Goal: Task Accomplishment & Management: Complete application form

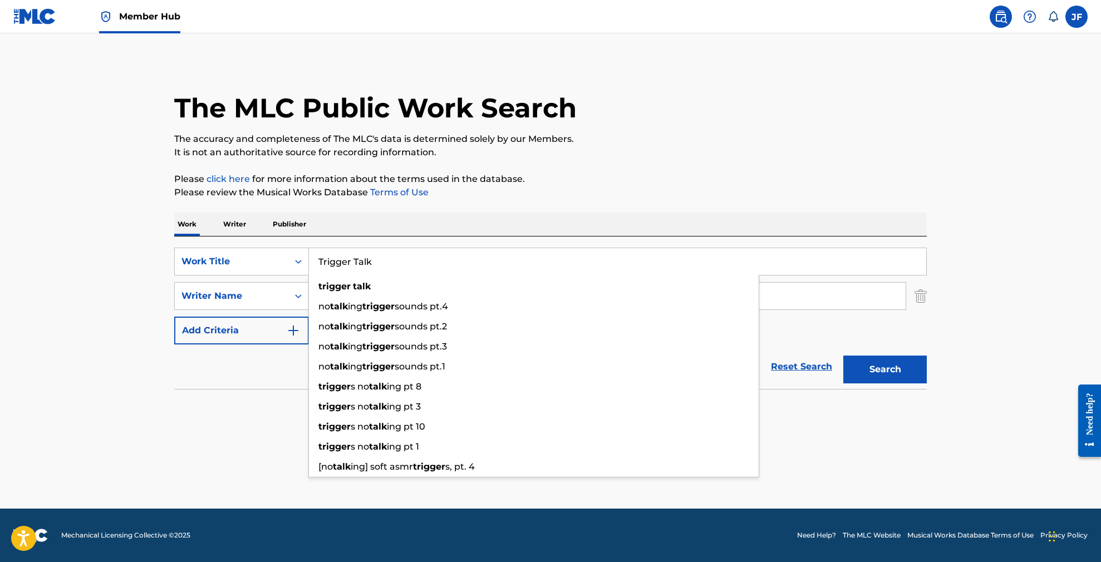
drag, startPoint x: 385, startPoint y: 262, endPoint x: 311, endPoint y: 260, distance: 74.0
click at [311, 260] on input "Trigger Talk" at bounding box center [617, 261] width 617 height 27
paste input "PrimeiraMente"
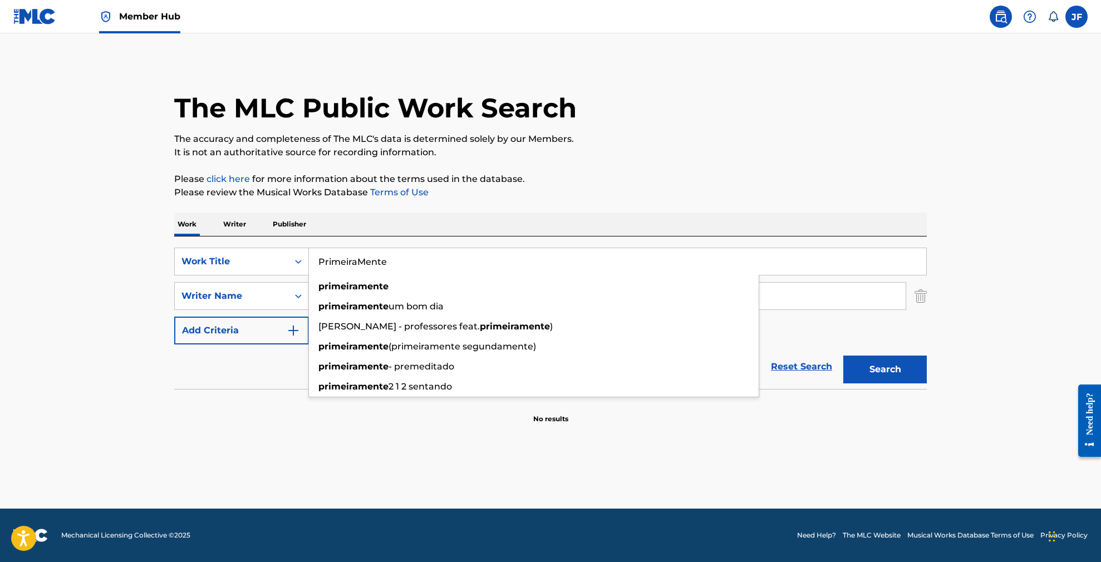
type input "PrimeiraMente"
click at [885, 370] on button "Search" at bounding box center [884, 370] width 83 height 28
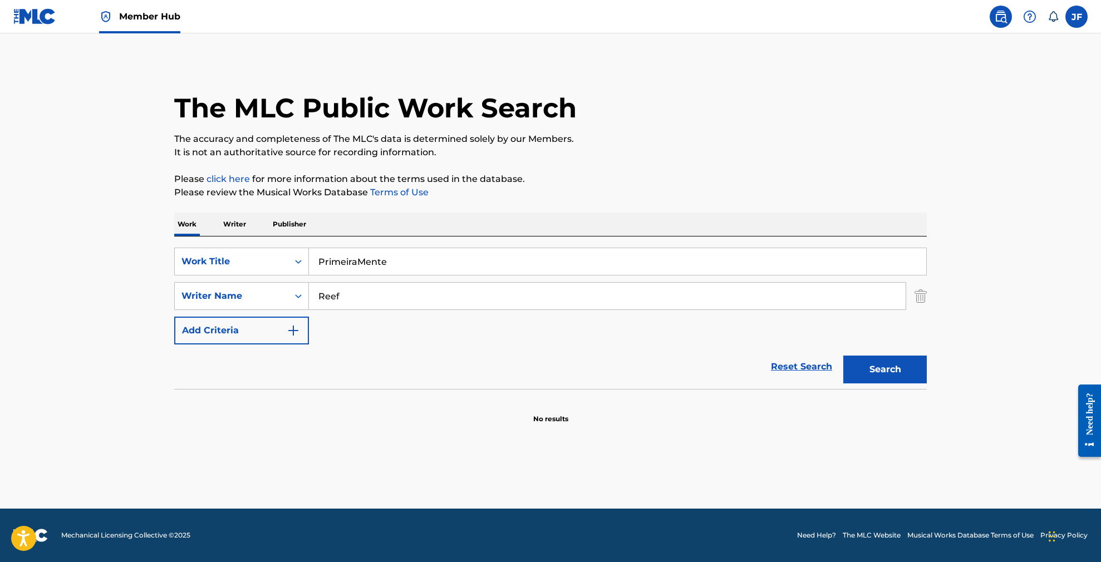
click at [359, 302] on input "Reef" at bounding box center [607, 296] width 597 height 27
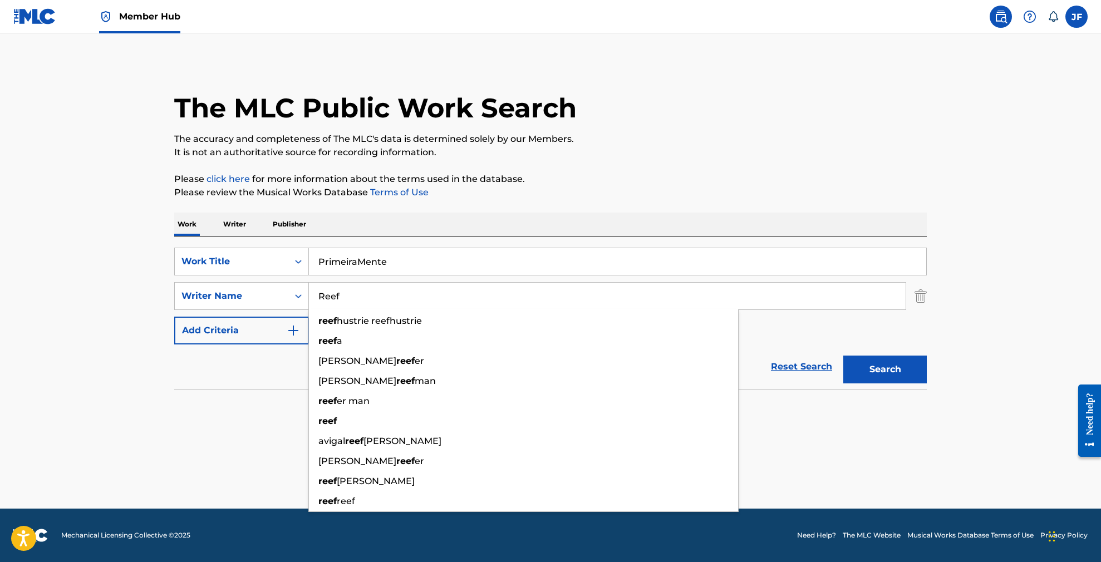
drag, startPoint x: 355, startPoint y: 299, endPoint x: 309, endPoint y: 299, distance: 45.6
click at [309, 299] on input "Reef" at bounding box center [607, 296] width 597 height 27
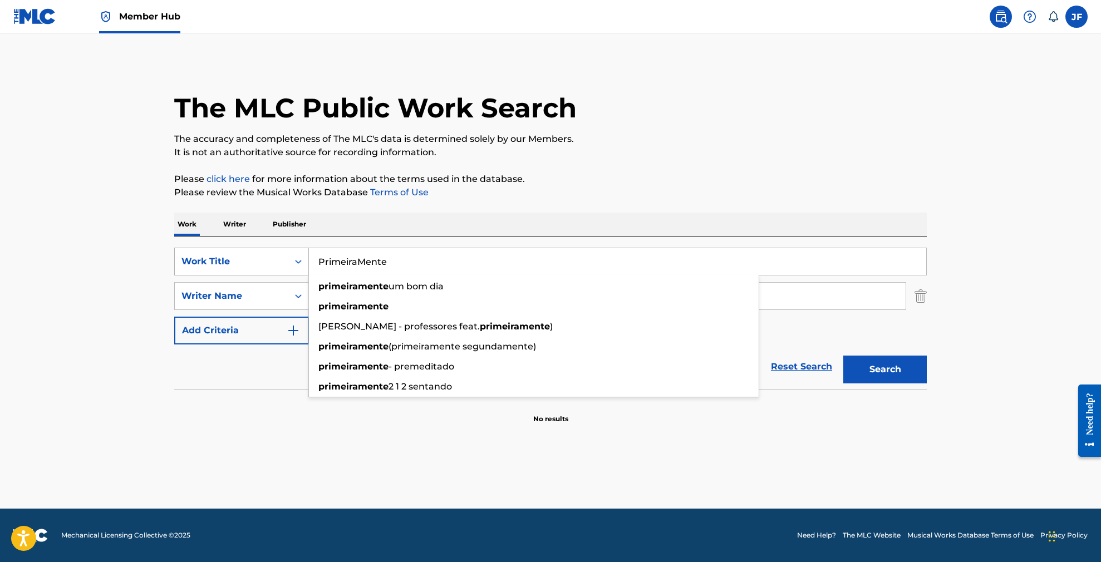
drag, startPoint x: 401, startPoint y: 263, endPoint x: 255, endPoint y: 256, distance: 146.0
click at [255, 256] on div "SearchWithCriteria1ea92bd2-063e-4435-b88e-ff7bbdcce21d Work Title PrimeiraMente…" at bounding box center [550, 262] width 753 height 28
paste input "avera"
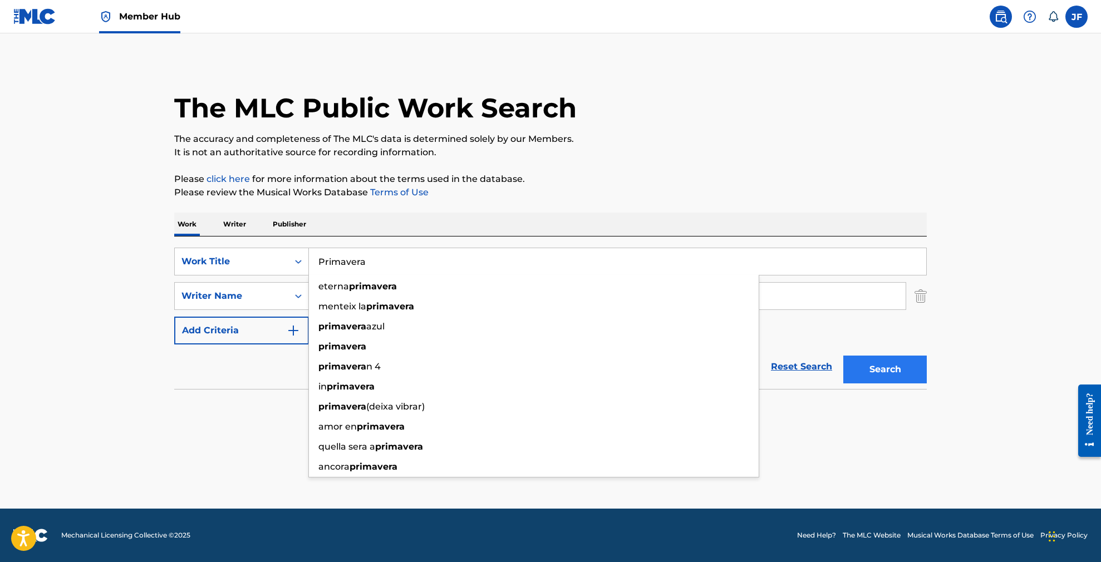
type input "Primavera"
click at [886, 366] on button "Search" at bounding box center [884, 370] width 83 height 28
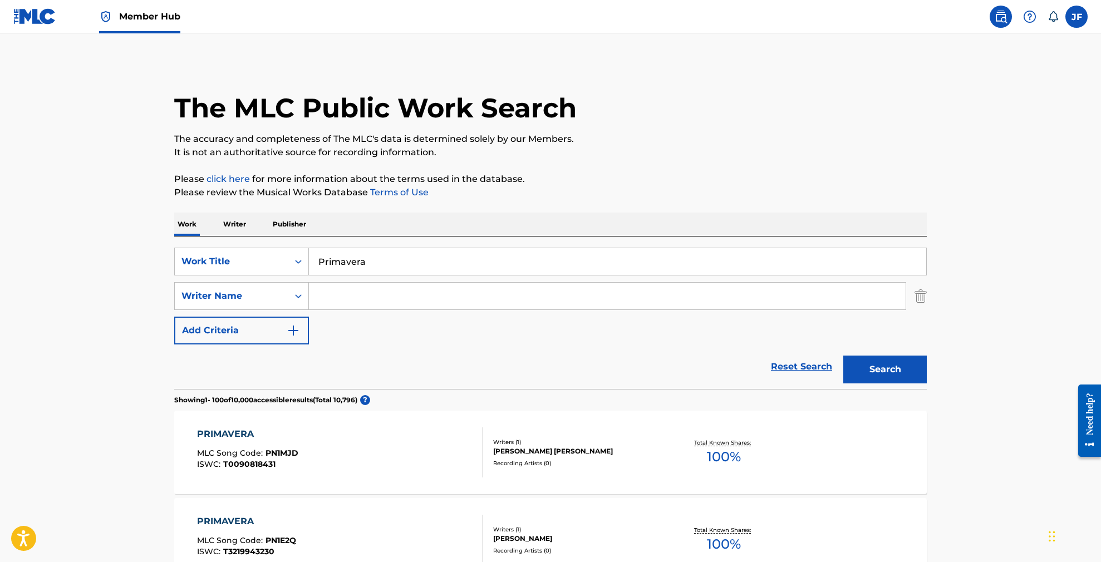
click at [362, 294] on input "Search Form" at bounding box center [607, 296] width 597 height 27
paste input "PrimeiraMente"
type input "PrimeiraMente"
click at [885, 370] on button "Search" at bounding box center [884, 370] width 83 height 28
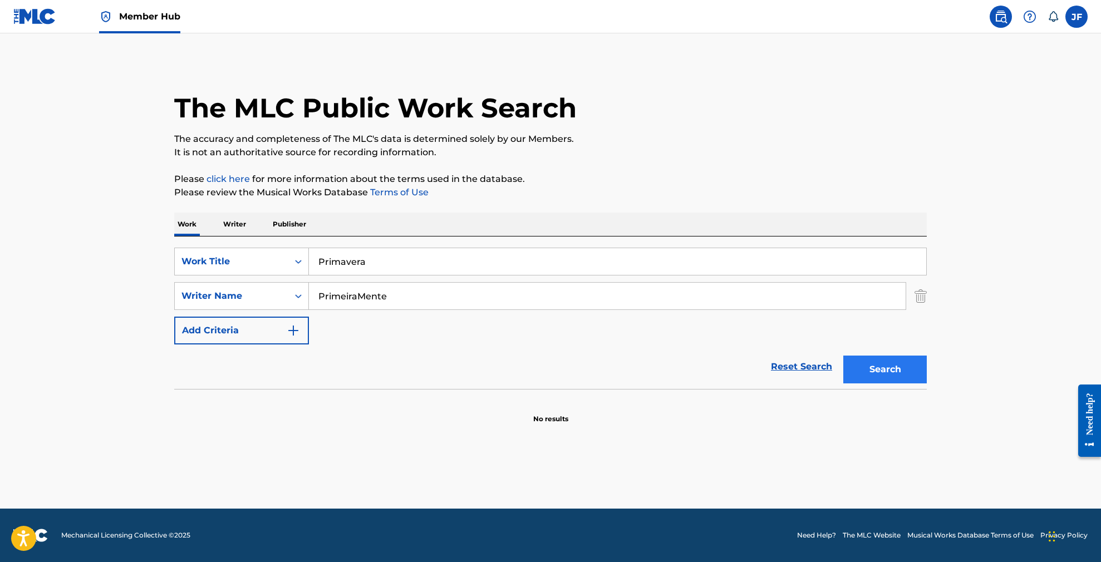
click at [867, 370] on button "Search" at bounding box center [884, 370] width 83 height 28
drag, startPoint x: 392, startPoint y: 293, endPoint x: 288, endPoint y: 291, distance: 104.7
click at [288, 291] on div "SearchWithCriteria6a92422c-21c4-47e8-a60d-19ccdcffff47 Writer Name PrimeiraMent…" at bounding box center [550, 296] width 753 height 28
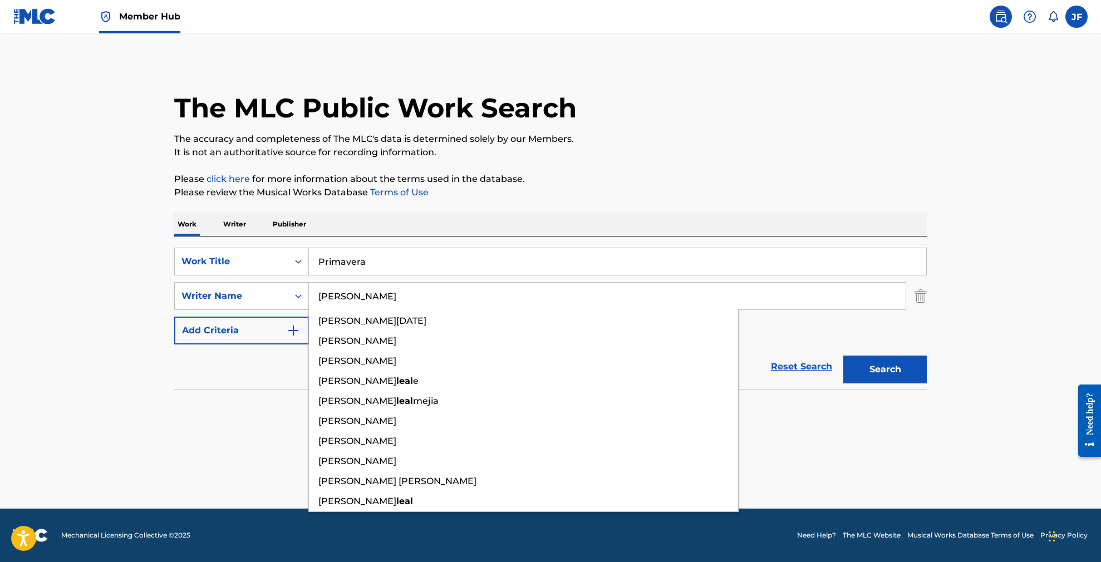
type input "[PERSON_NAME]"
click at [885, 370] on button "Search" at bounding box center [884, 370] width 83 height 28
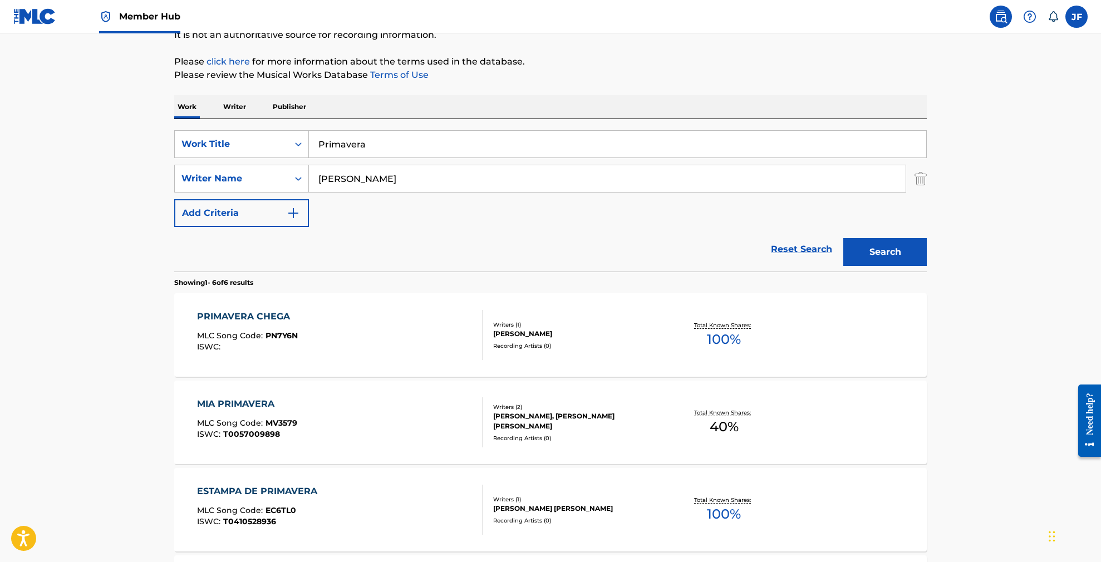
scroll to position [117, 0]
drag, startPoint x: 340, startPoint y: 179, endPoint x: 296, endPoint y: 180, distance: 44.0
click at [296, 180] on div "SearchWithCriteria6a92422c-21c4-47e8-a60d-19ccdcffff47 Writer Name [PERSON_NAME]" at bounding box center [550, 179] width 753 height 28
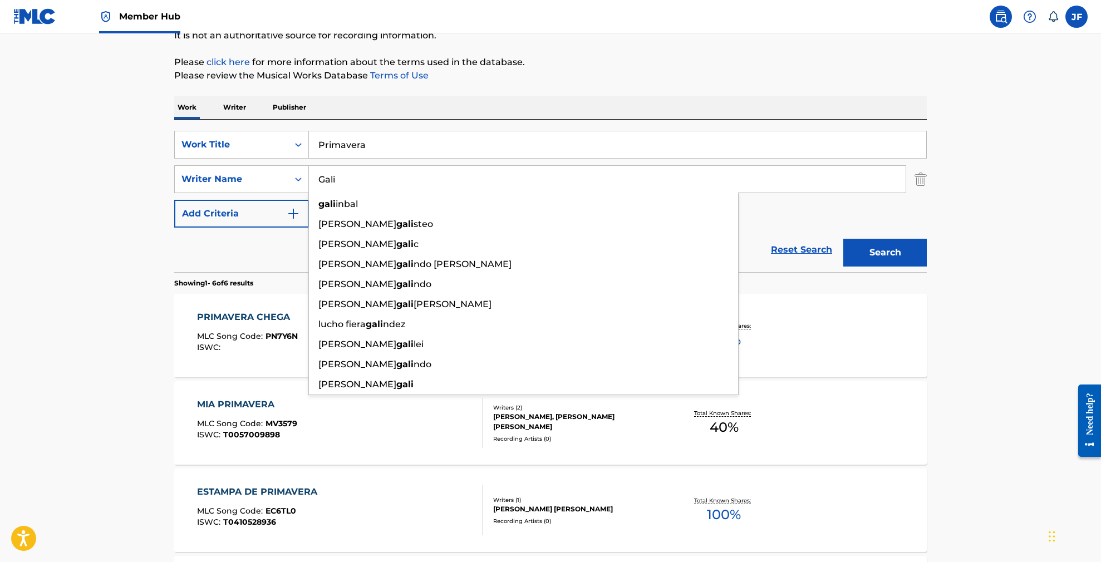
type input "Gali"
click at [885, 253] on button "Search" at bounding box center [884, 253] width 83 height 28
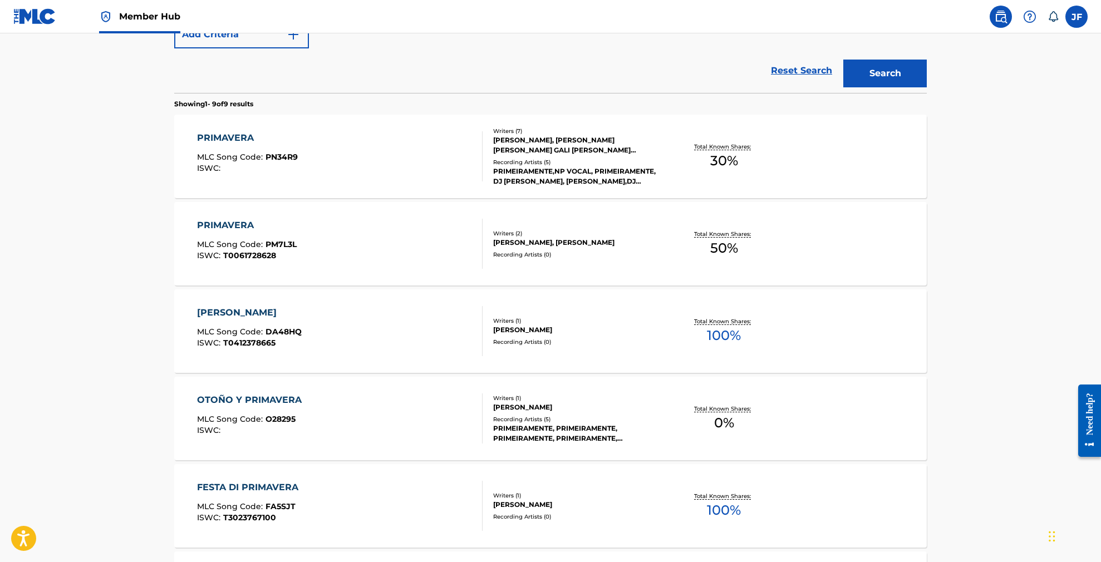
scroll to position [306, 0]
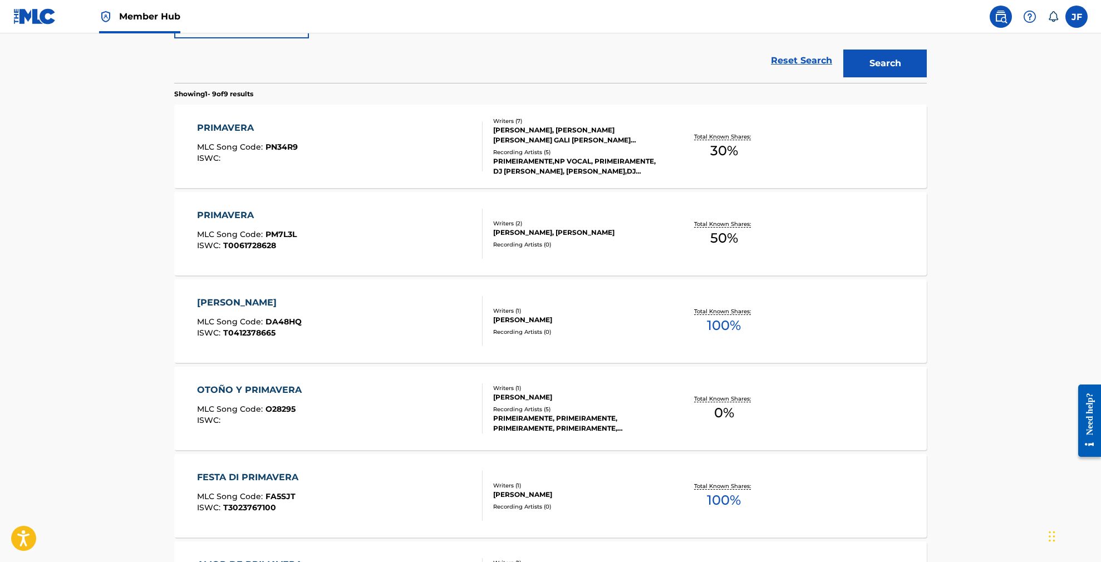
click at [244, 126] on div "PRIMAVERA" at bounding box center [247, 127] width 101 height 13
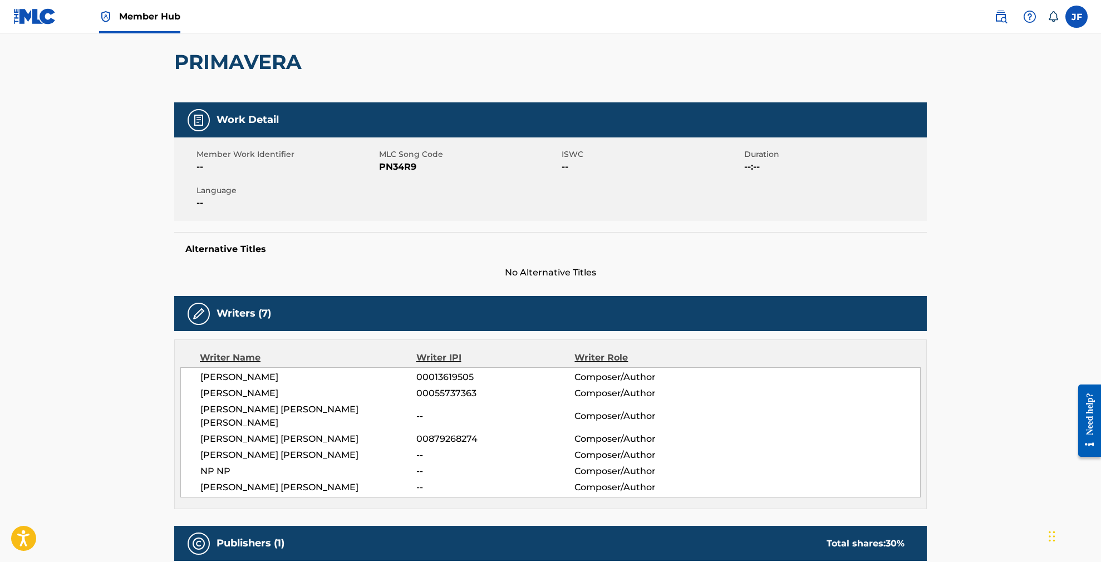
scroll to position [101, 0]
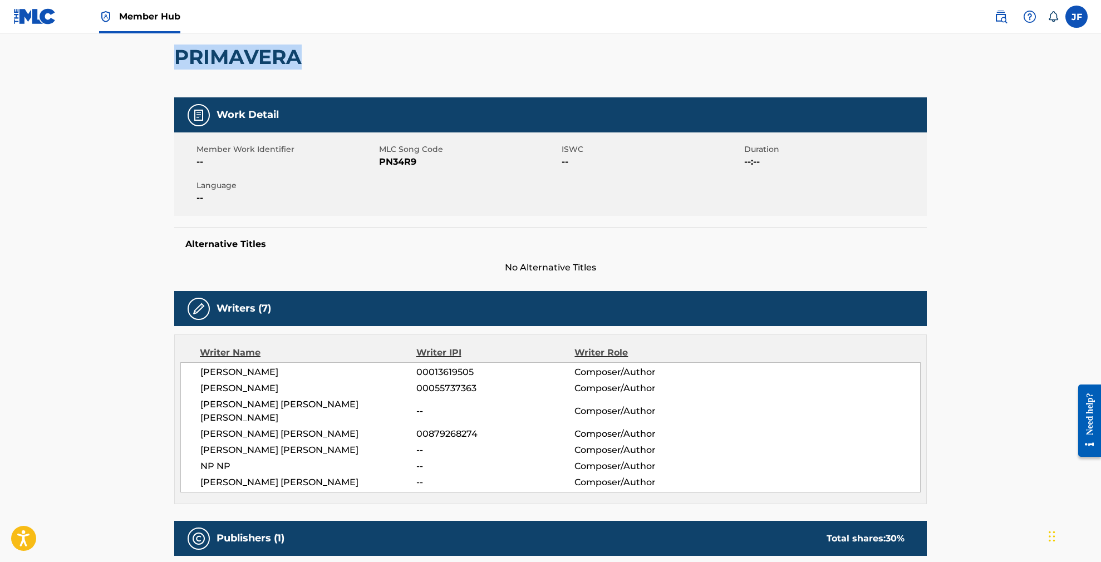
drag, startPoint x: 302, startPoint y: 57, endPoint x: 173, endPoint y: 62, distance: 129.2
click at [173, 62] on div "< Back to public search results Copy work link PRIMAVERA Work Detail Member Wor…" at bounding box center [550, 490] width 779 height 1060
copy h2 "PRIMAVERA"
drag, startPoint x: 287, startPoint y: 370, endPoint x: 200, endPoint y: 373, distance: 86.9
click at [200, 373] on span "[PERSON_NAME]" at bounding box center [308, 372] width 216 height 13
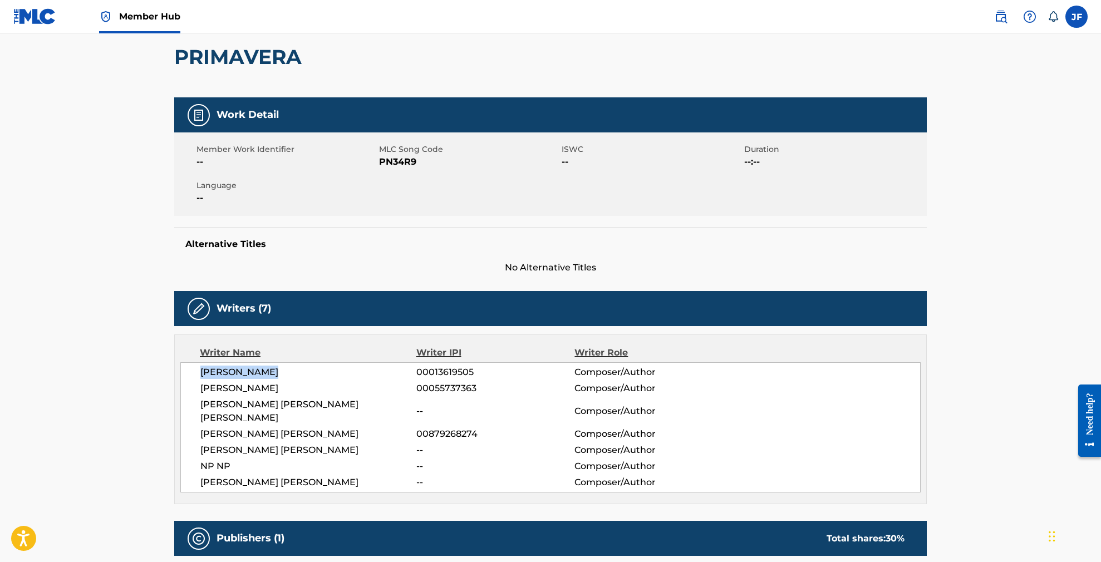
copy span "[PERSON_NAME]"
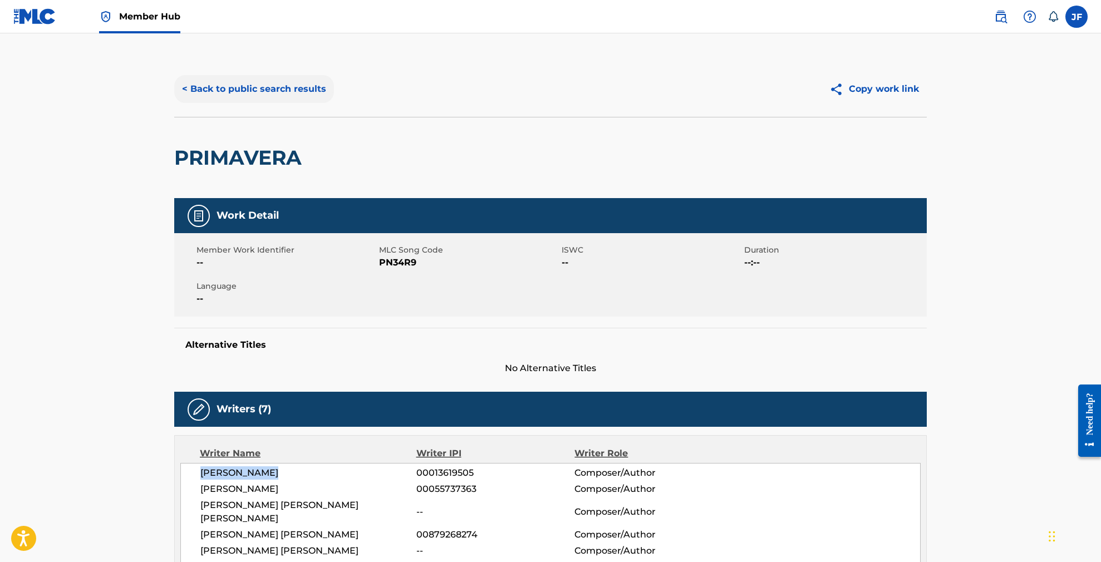
scroll to position [0, 0]
click at [303, 97] on button "< Back to public search results" at bounding box center [254, 89] width 160 height 28
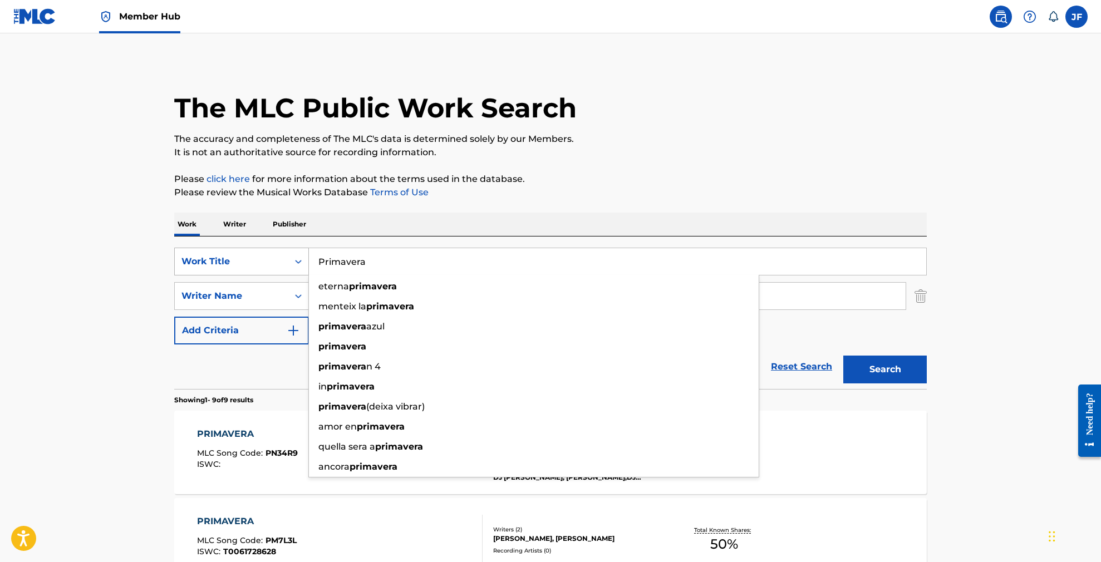
drag, startPoint x: 387, startPoint y: 260, endPoint x: 292, endPoint y: 257, distance: 94.7
click at [292, 257] on div "SearchWithCriteria1ea92bd2-063e-4435-b88e-ff7bbdcce21d Work Title Primavera ete…" at bounding box center [550, 262] width 753 height 28
paste input "Scenic Route to You"
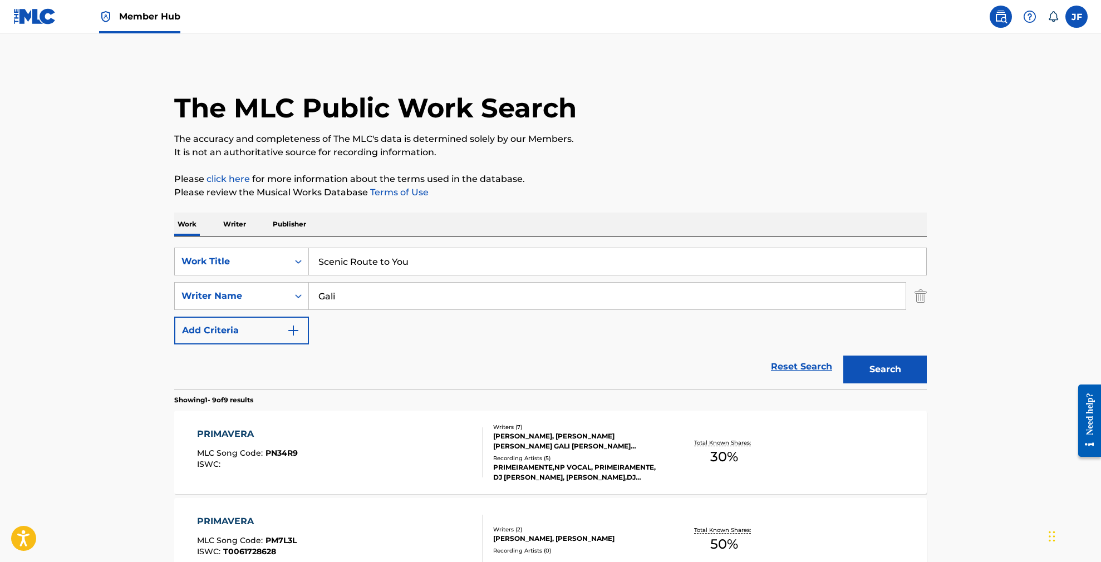
type input "Scenic Route to You"
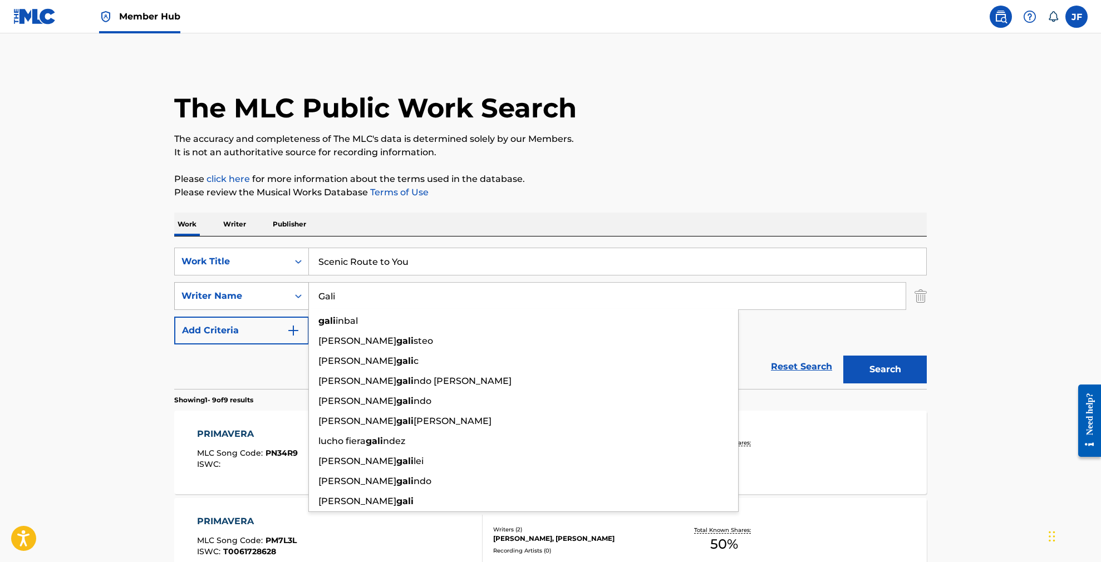
drag, startPoint x: 385, startPoint y: 301, endPoint x: 292, endPoint y: 292, distance: 93.9
click at [292, 292] on div "SearchWithCriteria6a92422c-21c4-47e8-a60d-19ccdcffff47 Writer Name [PERSON_NAME…" at bounding box center [550, 296] width 753 height 28
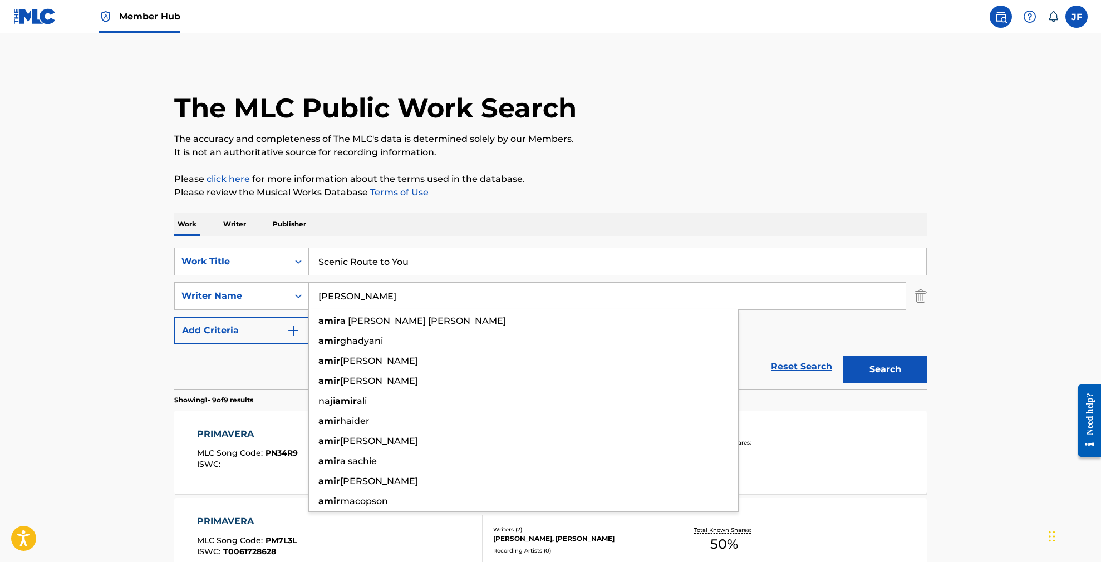
click at [885, 370] on button "Search" at bounding box center [884, 370] width 83 height 28
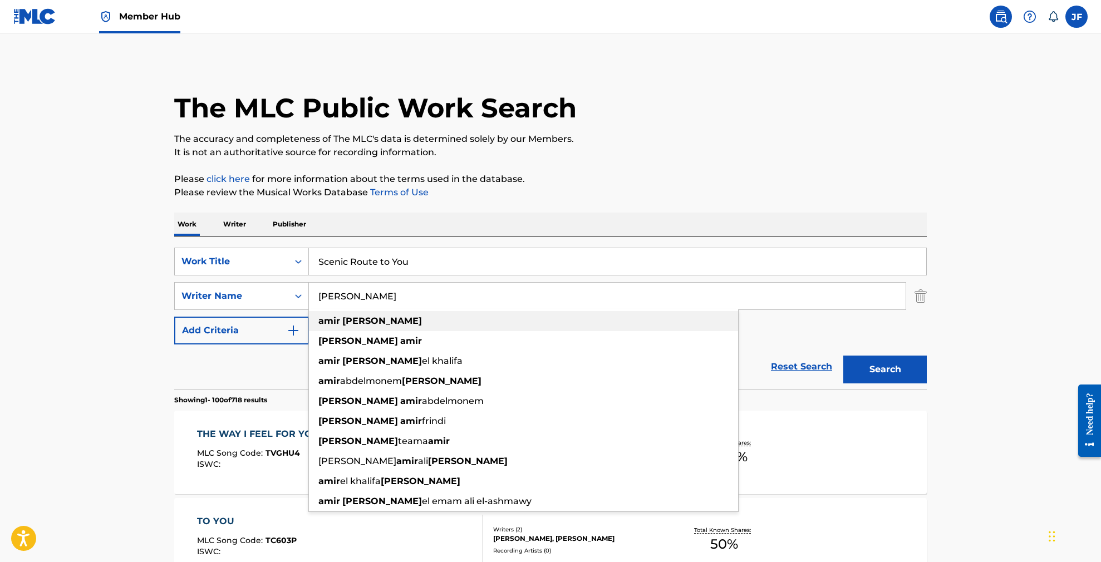
click at [356, 317] on strong "[PERSON_NAME]" at bounding box center [382, 321] width 80 height 11
type input "[PERSON_NAME]"
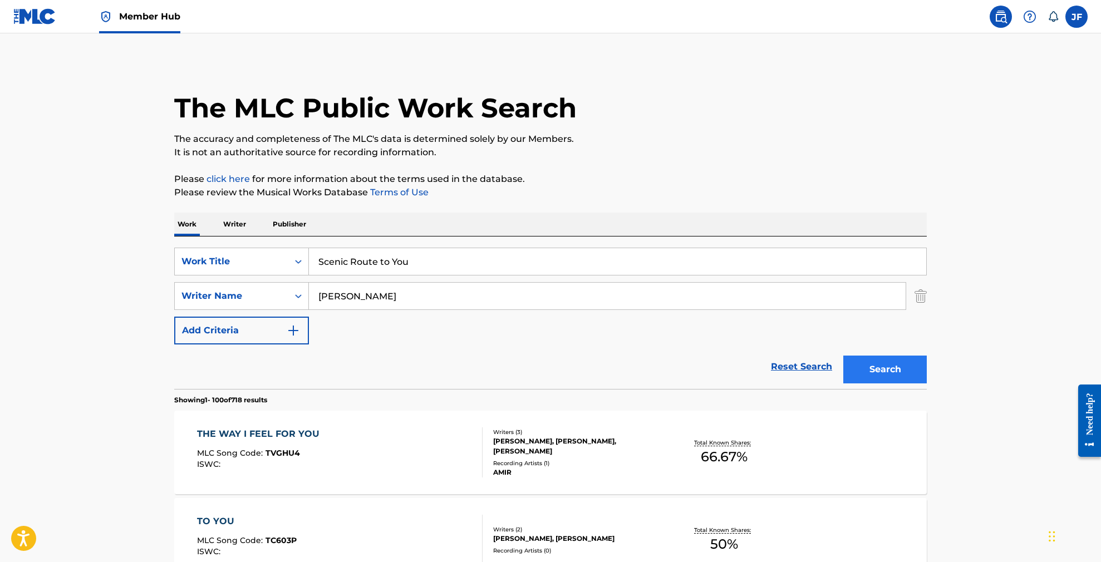
click at [869, 362] on button "Search" at bounding box center [884, 370] width 83 height 28
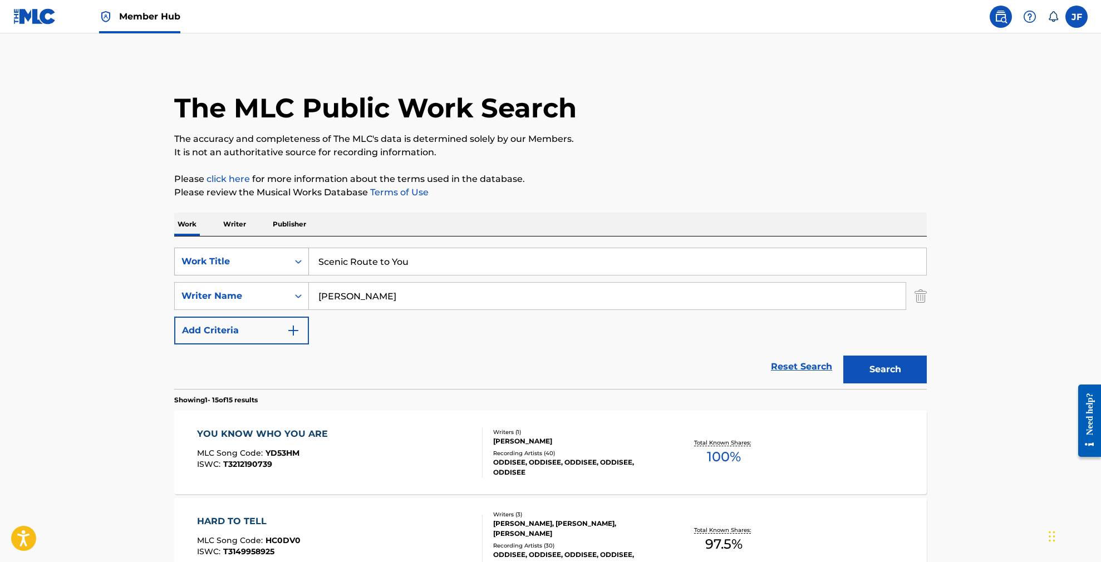
drag, startPoint x: 426, startPoint y: 267, endPoint x: 296, endPoint y: 258, distance: 130.0
click at [296, 258] on div "SearchWithCriteria1ea92bd2-063e-4435-b88e-ff7bbdcce21d Work Title Scenic Route …" at bounding box center [550, 262] width 753 height 28
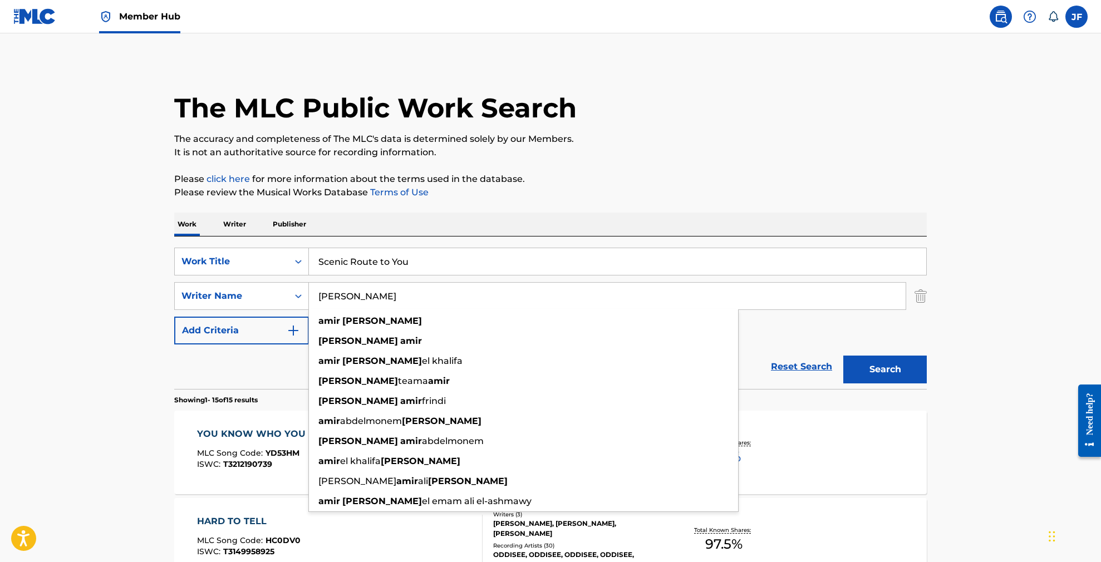
drag, startPoint x: 410, startPoint y: 296, endPoint x: 316, endPoint y: 296, distance: 94.1
click at [316, 296] on input "[PERSON_NAME]" at bounding box center [607, 296] width 597 height 27
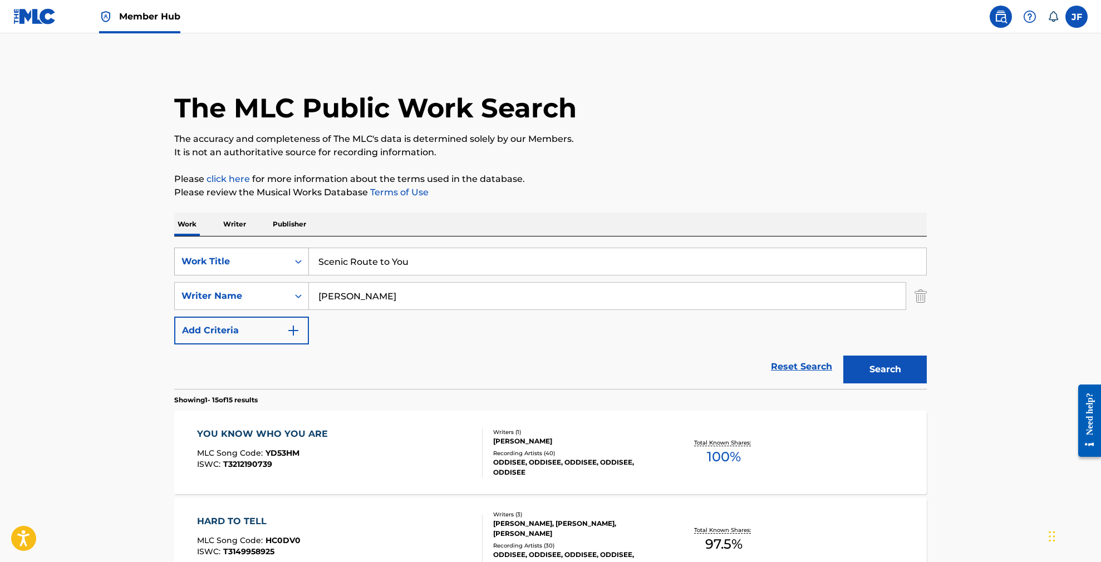
drag, startPoint x: 439, startPoint y: 264, endPoint x: 298, endPoint y: 262, distance: 140.8
click at [298, 262] on div "SearchWithCriteria1ea92bd2-063e-4435-b88e-ff7bbdcce21d Work Title Scenic Route …" at bounding box center [550, 262] width 753 height 28
paste input "CENIC ROUTE TO YOU"
type input "SCENIC ROUTE TO YOU"
click at [896, 373] on button "Search" at bounding box center [884, 370] width 83 height 28
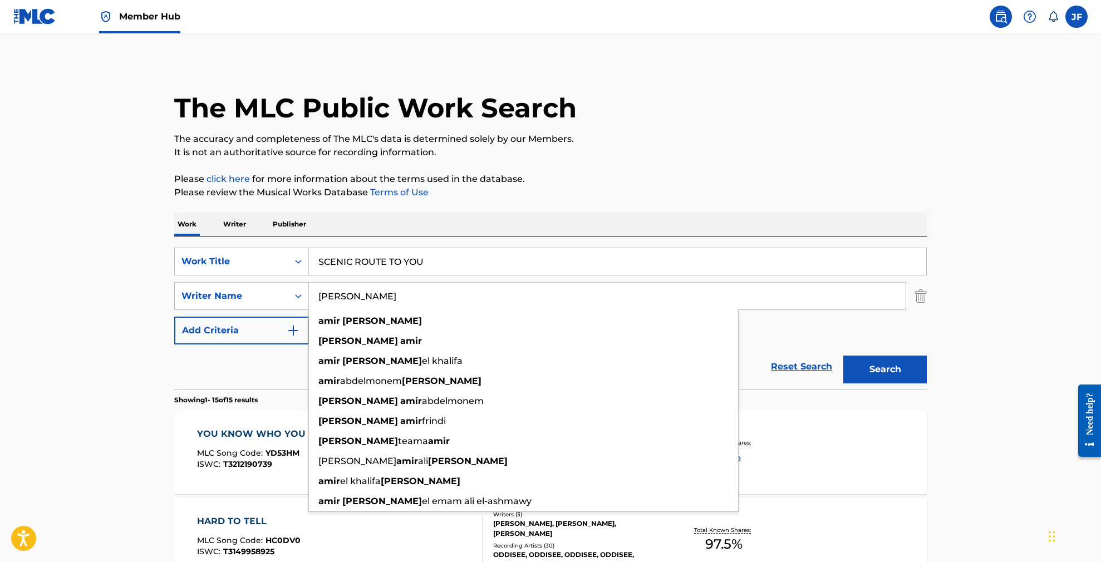
drag, startPoint x: 400, startPoint y: 292, endPoint x: 327, endPoint y: 289, distance: 72.4
click at [327, 289] on input "[PERSON_NAME]" at bounding box center [607, 296] width 597 height 27
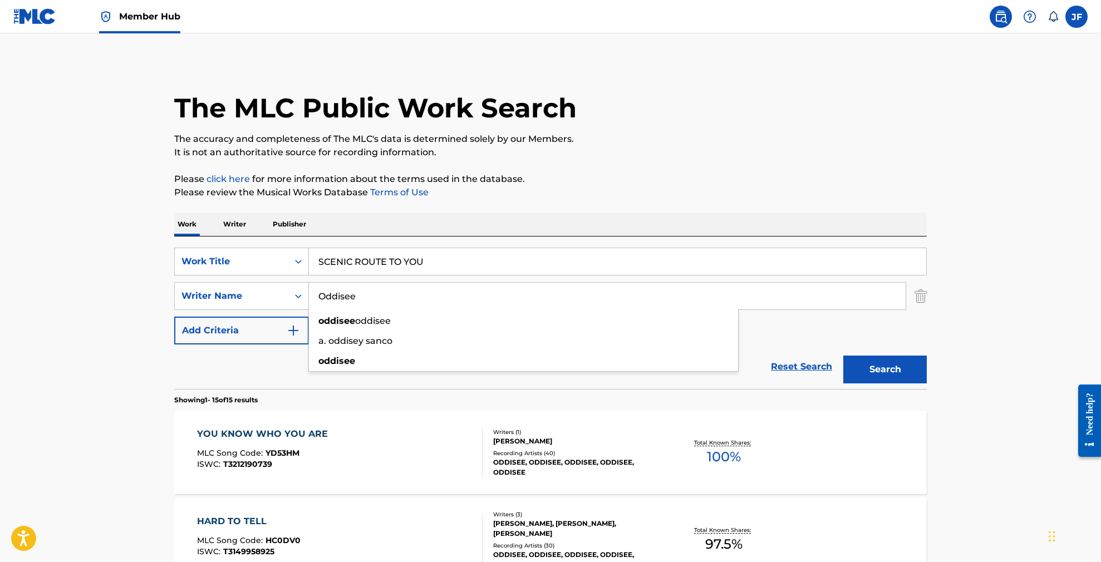
click at [885, 370] on button "Search" at bounding box center [884, 370] width 83 height 28
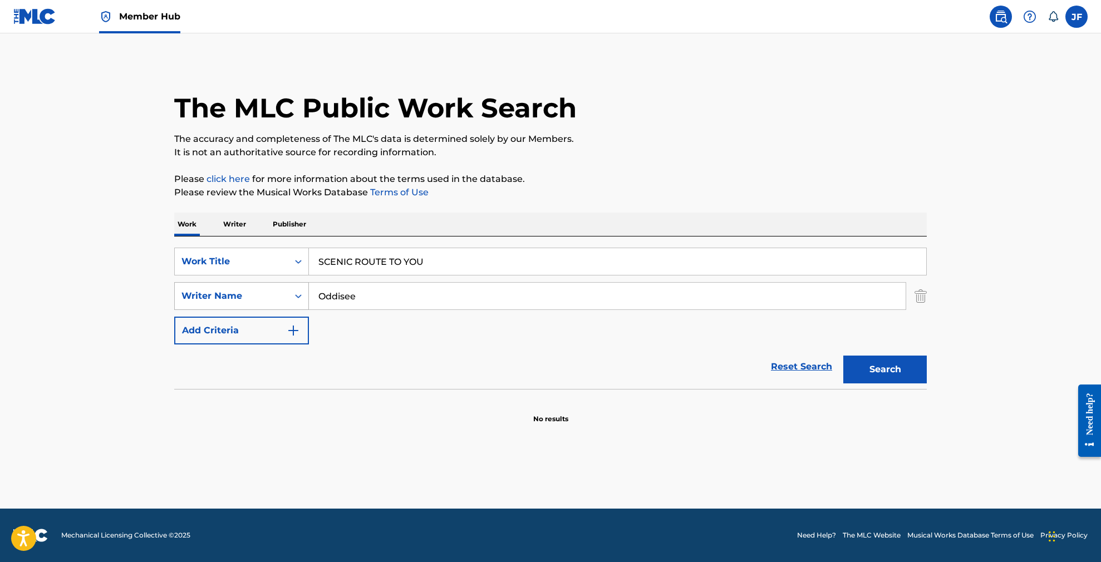
drag, startPoint x: 377, startPoint y: 295, endPoint x: 288, endPoint y: 295, distance: 89.6
click at [288, 295] on div "SearchWithCriteria6a92422c-21c4-47e8-a60d-19ccdcffff47 Writer Name Oddisee" at bounding box center [550, 296] width 753 height 28
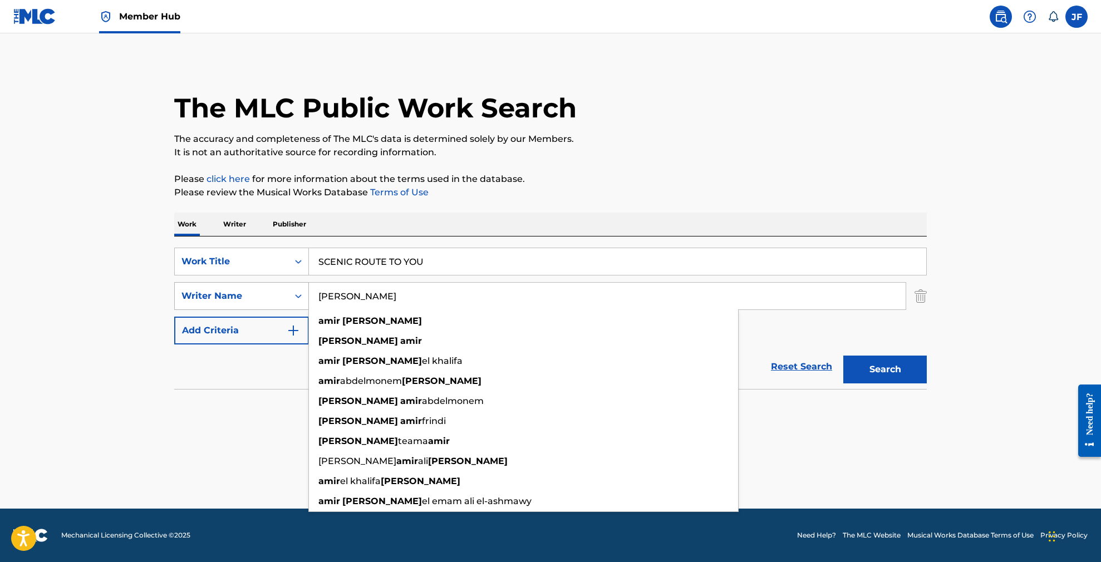
type input "[PERSON_NAME]"
click at [885, 370] on button "Search" at bounding box center [884, 370] width 83 height 28
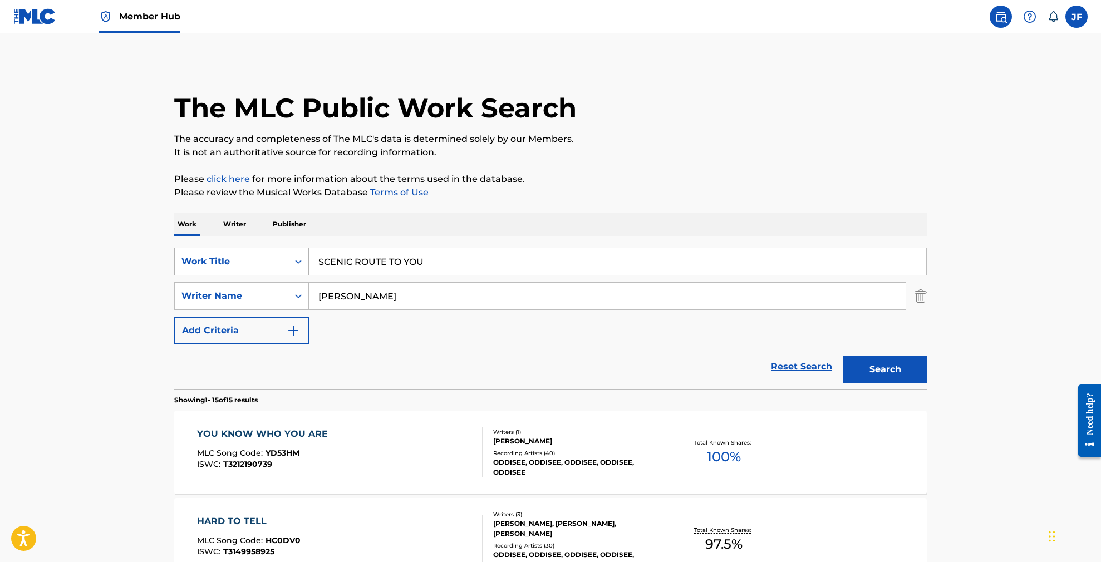
drag, startPoint x: 432, startPoint y: 263, endPoint x: 294, endPoint y: 258, distance: 138.1
click at [294, 258] on div "SearchWithCriteria1ea92bd2-063e-4435-b88e-ff7bbdcce21d Work Title SCENIC ROUTE …" at bounding box center [550, 262] width 753 height 28
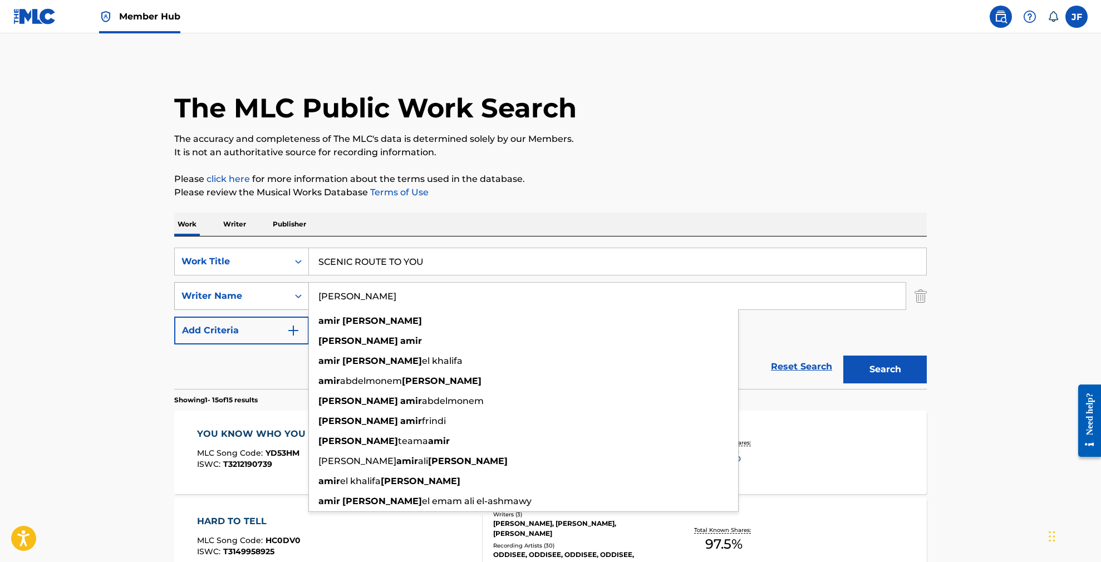
drag, startPoint x: 401, startPoint y: 298, endPoint x: 252, endPoint y: 285, distance: 149.2
click at [252, 285] on div "SearchWithCriteria6a92422c-21c4-47e8-a60d-19ccdcffff47 Writer Name [PERSON_NAME…" at bounding box center [550, 296] width 753 height 28
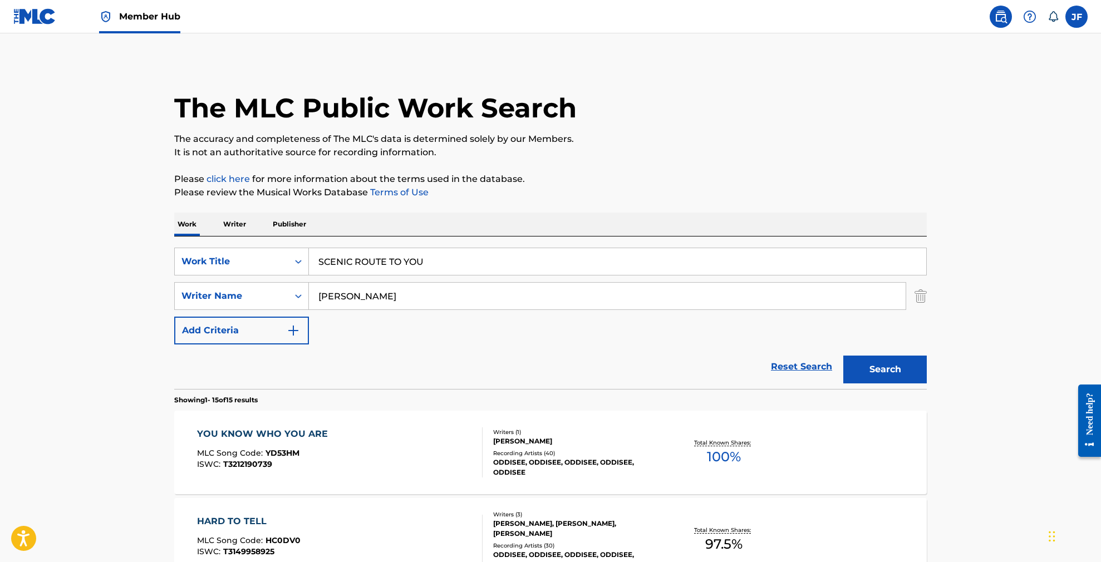
click at [228, 221] on p "Writer" at bounding box center [235, 224] width 30 height 23
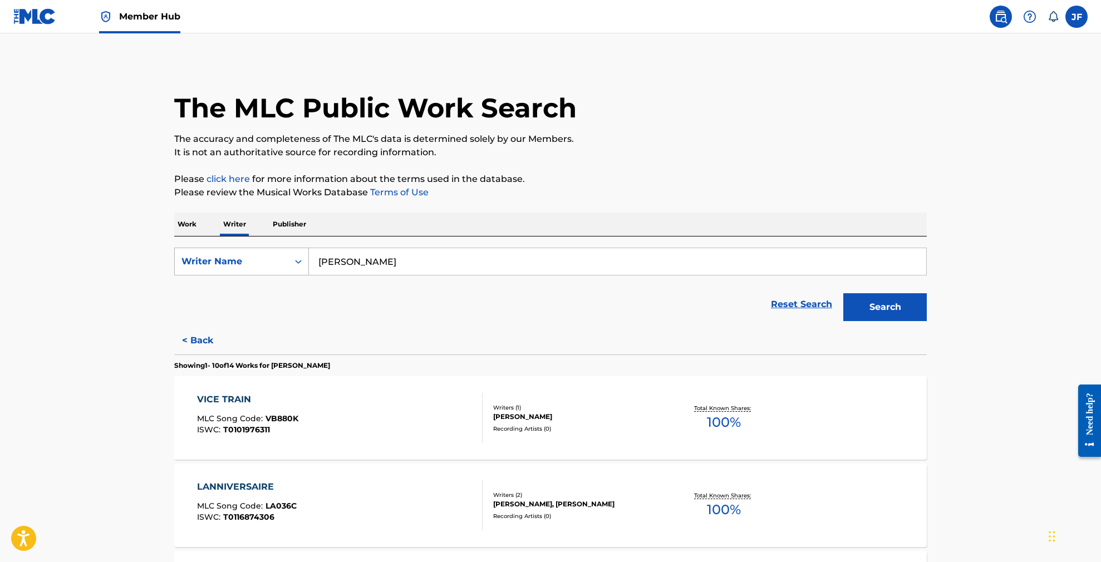
drag, startPoint x: 376, startPoint y: 260, endPoint x: 295, endPoint y: 263, distance: 81.3
click at [289, 264] on div "SearchWithCriteria7e315837-2147-49bf-ad48-5c9c07632890 Writer Name [PERSON_NAME]" at bounding box center [550, 262] width 753 height 28
paste input "[PERSON_NAME]"
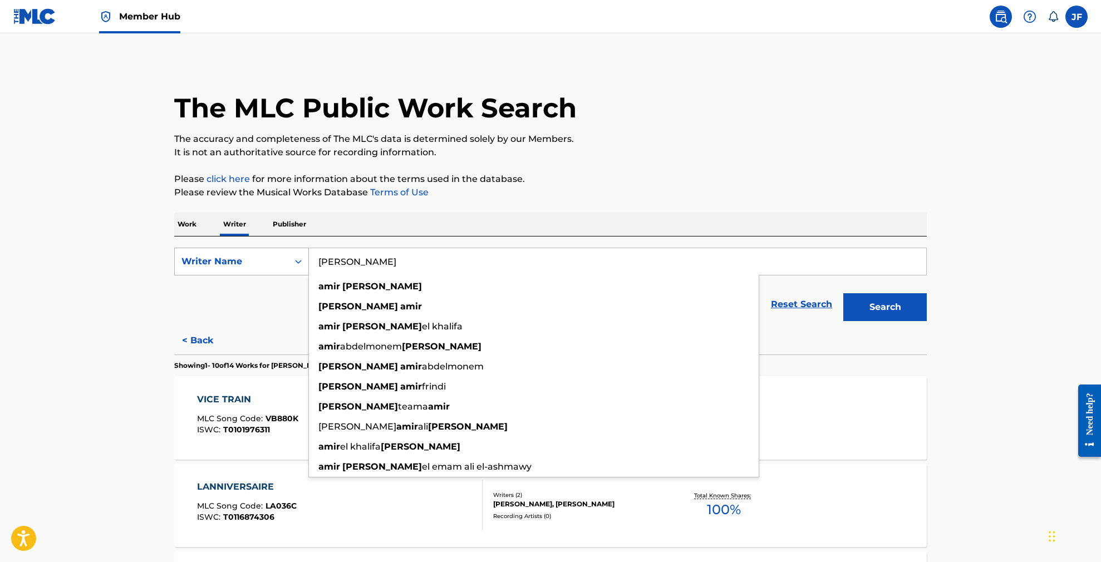
type input "[PERSON_NAME]"
click at [885, 307] on button "Search" at bounding box center [884, 307] width 83 height 28
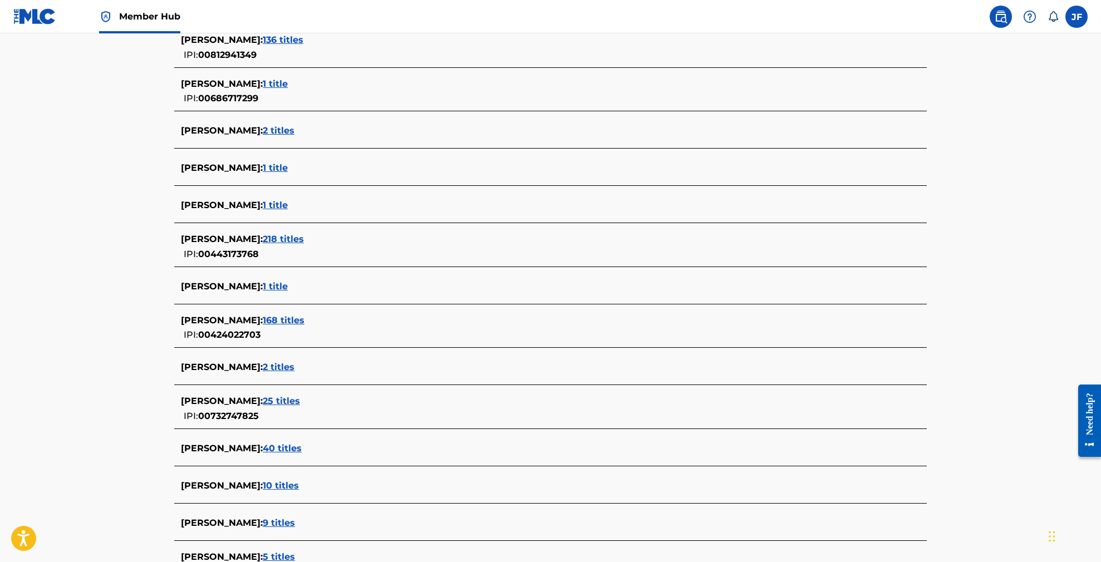
scroll to position [596, 0]
click at [288, 317] on span "168 titles" at bounding box center [284, 318] width 42 height 11
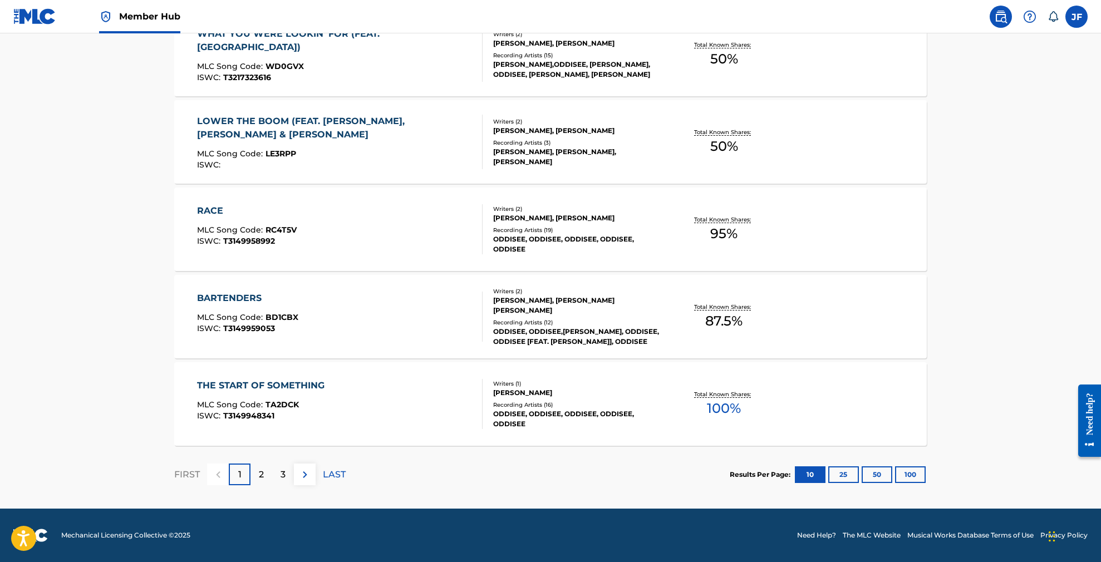
scroll to position [800, 0]
click at [907, 473] on button "100" at bounding box center [910, 474] width 31 height 17
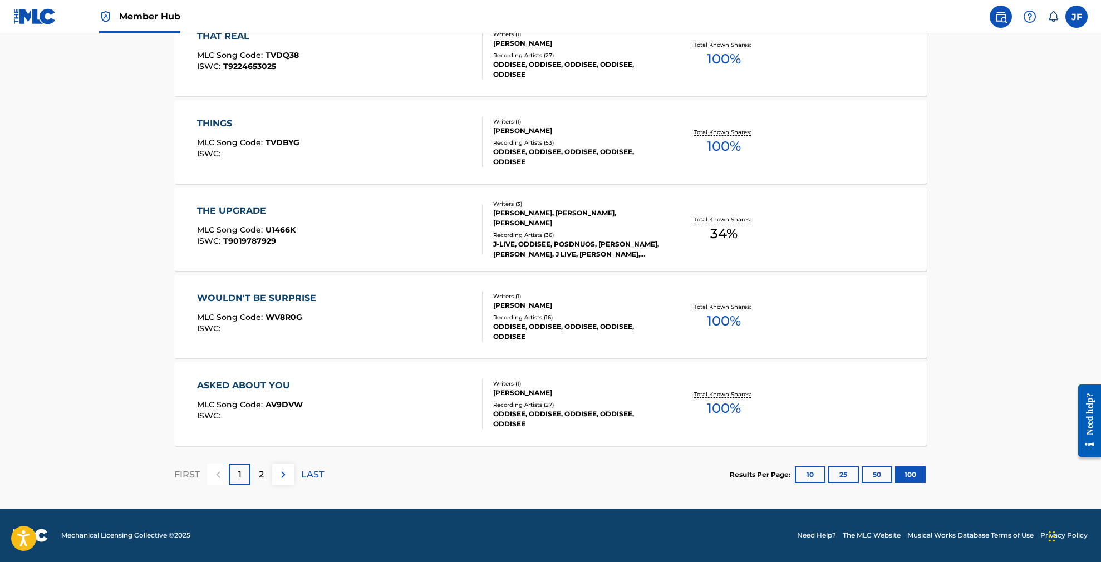
scroll to position [8665, 0]
click at [261, 473] on p "2" at bounding box center [261, 474] width 5 height 13
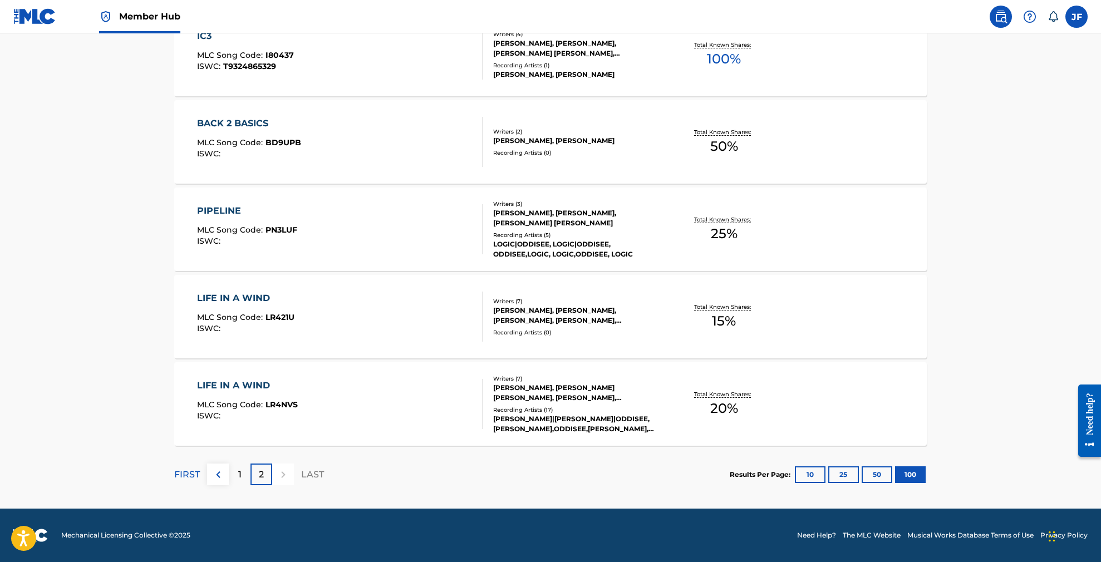
scroll to position [5869, 0]
click at [263, 476] on p "2" at bounding box center [261, 474] width 5 height 13
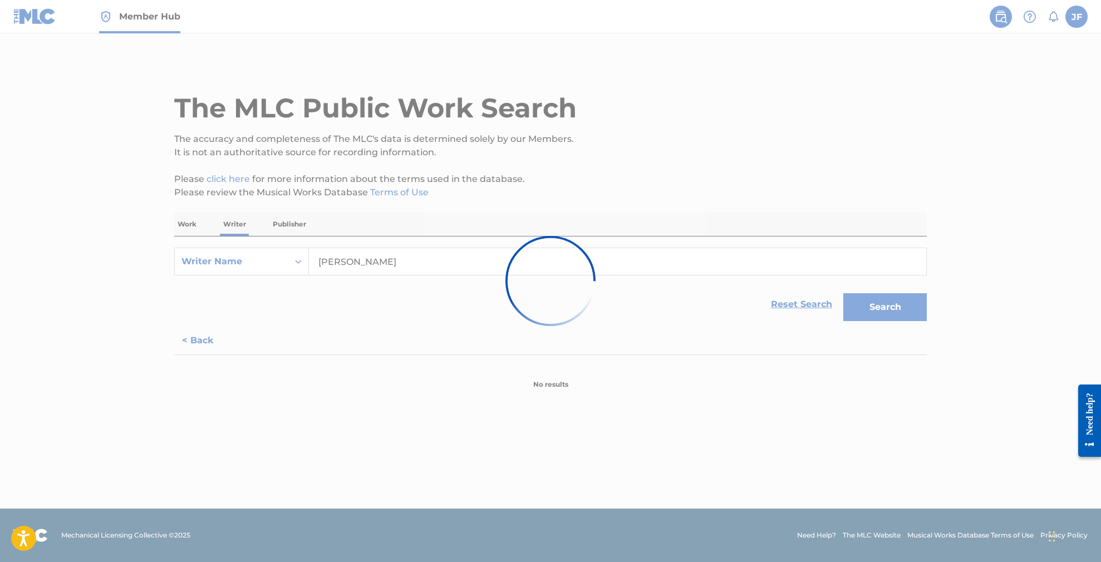
scroll to position [0, 0]
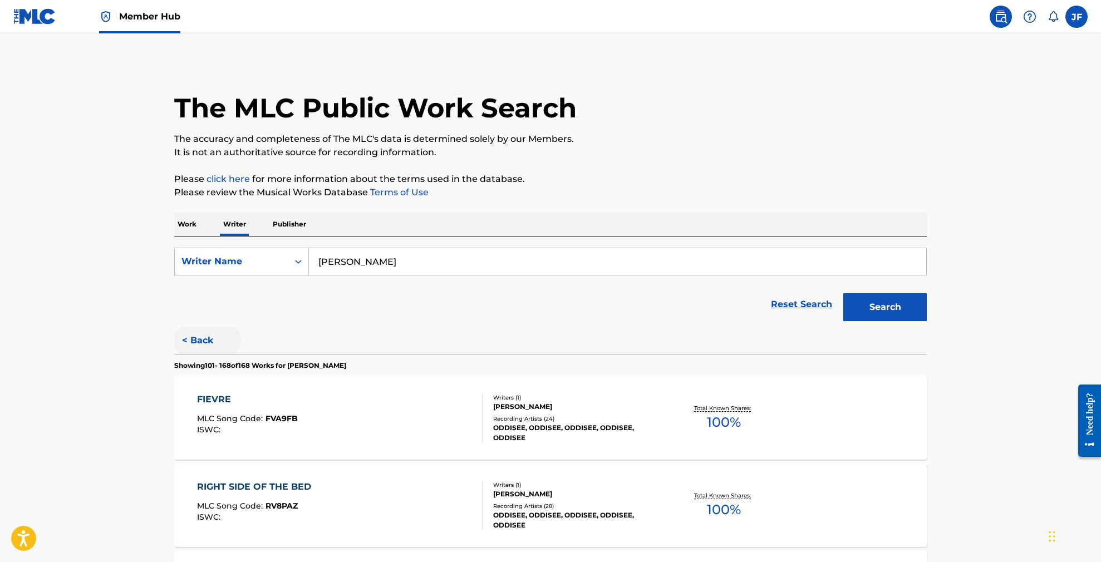
click at [203, 342] on button "< Back" at bounding box center [207, 341] width 67 height 28
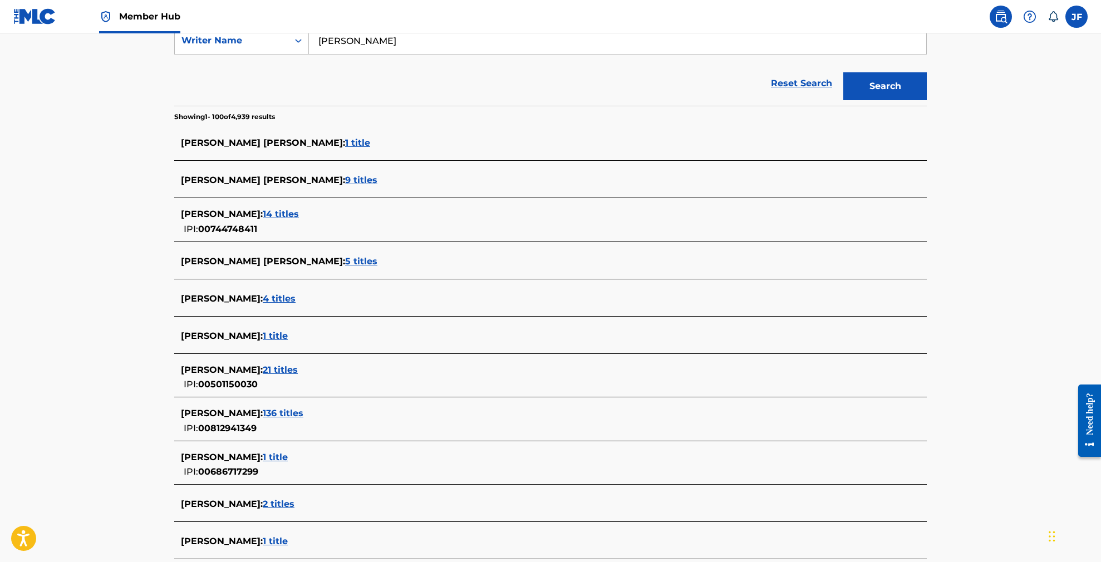
scroll to position [223, 0]
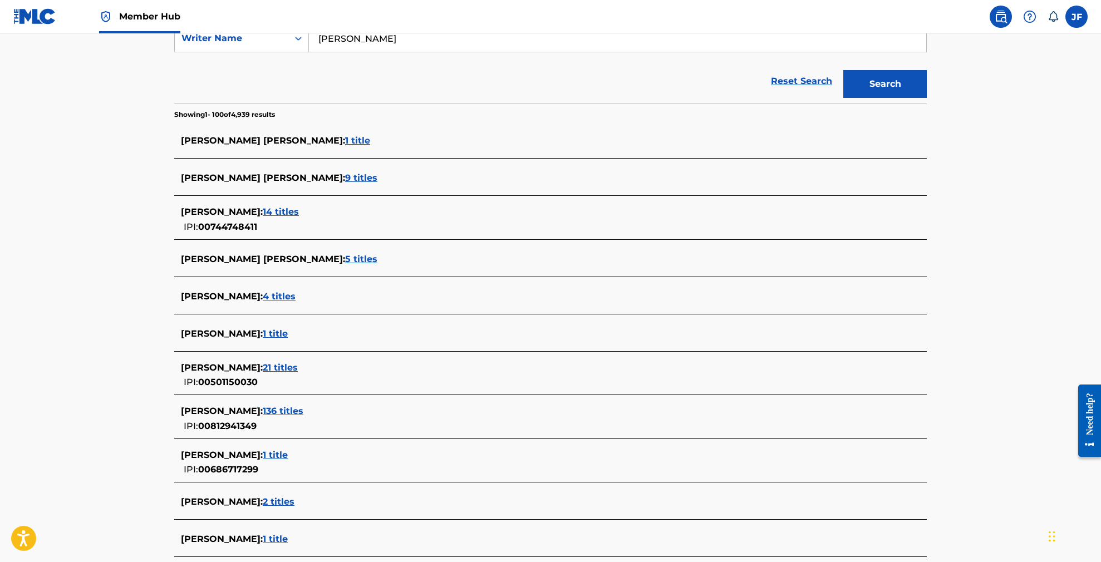
click at [363, 259] on span "5 titles" at bounding box center [361, 259] width 32 height 11
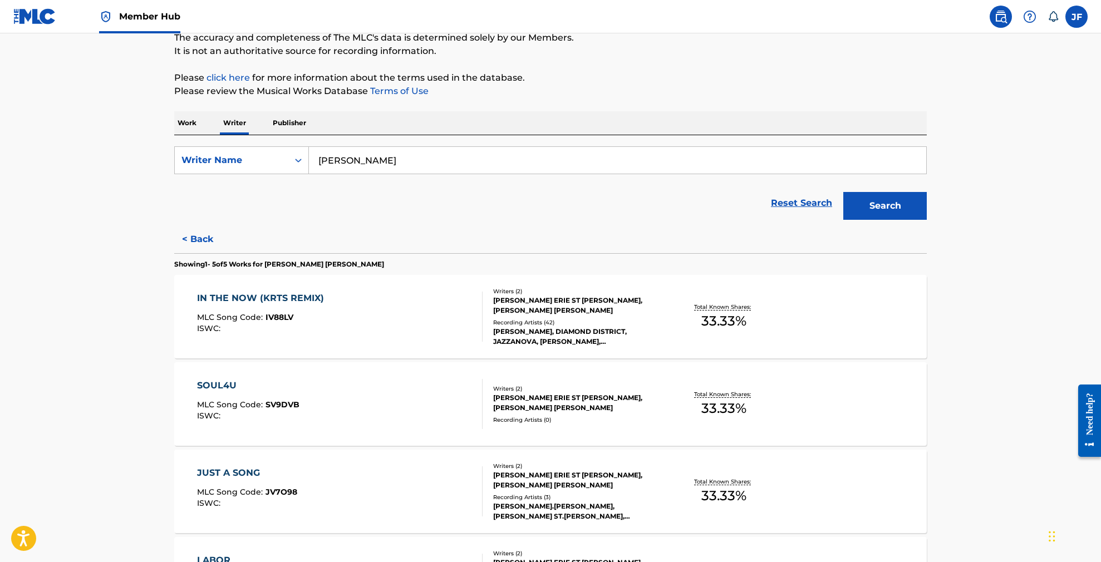
scroll to position [101, 0]
click at [186, 238] on button "< Back" at bounding box center [207, 240] width 67 height 28
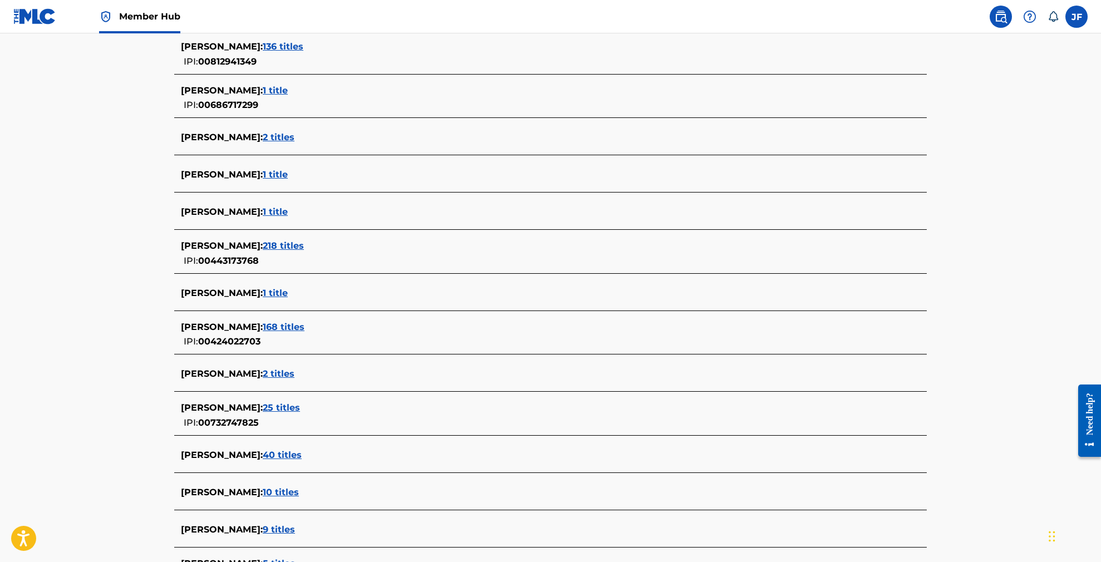
scroll to position [597, 0]
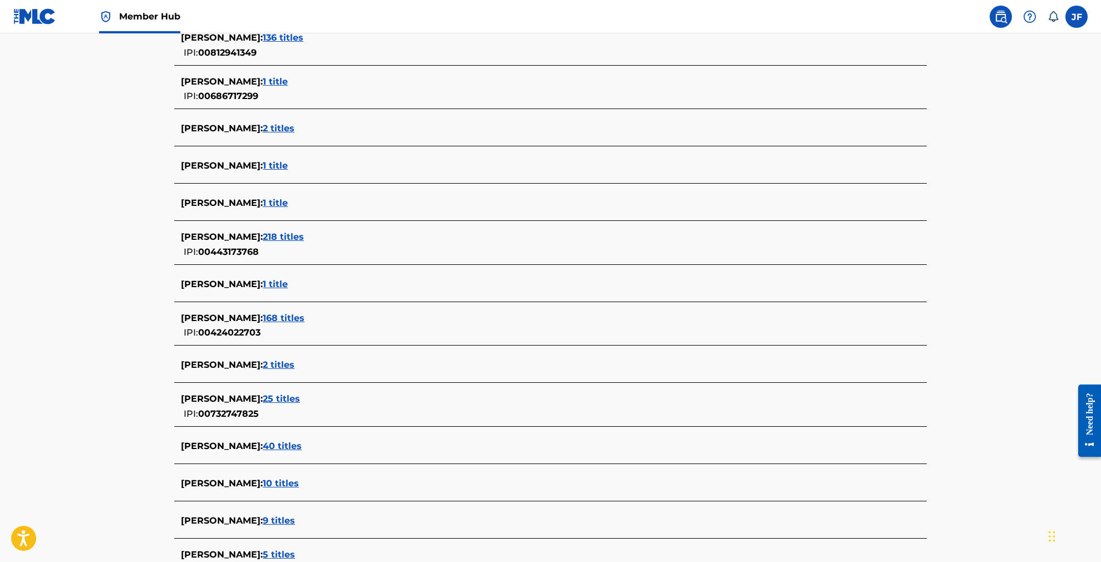
click at [284, 321] on span "168 titles" at bounding box center [284, 318] width 42 height 11
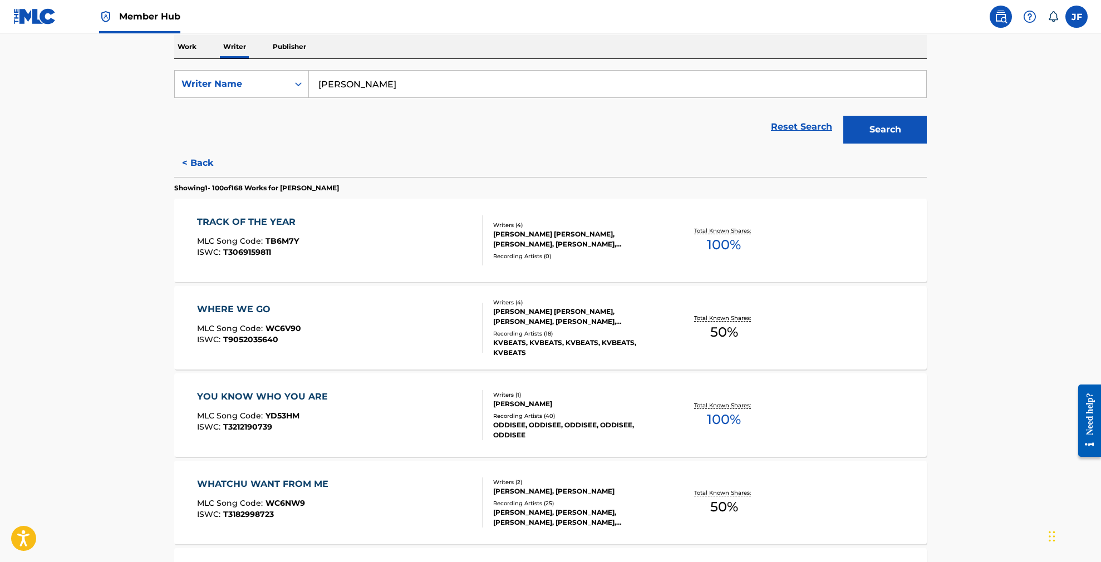
scroll to position [176, 0]
click at [189, 48] on p "Work" at bounding box center [187, 47] width 26 height 23
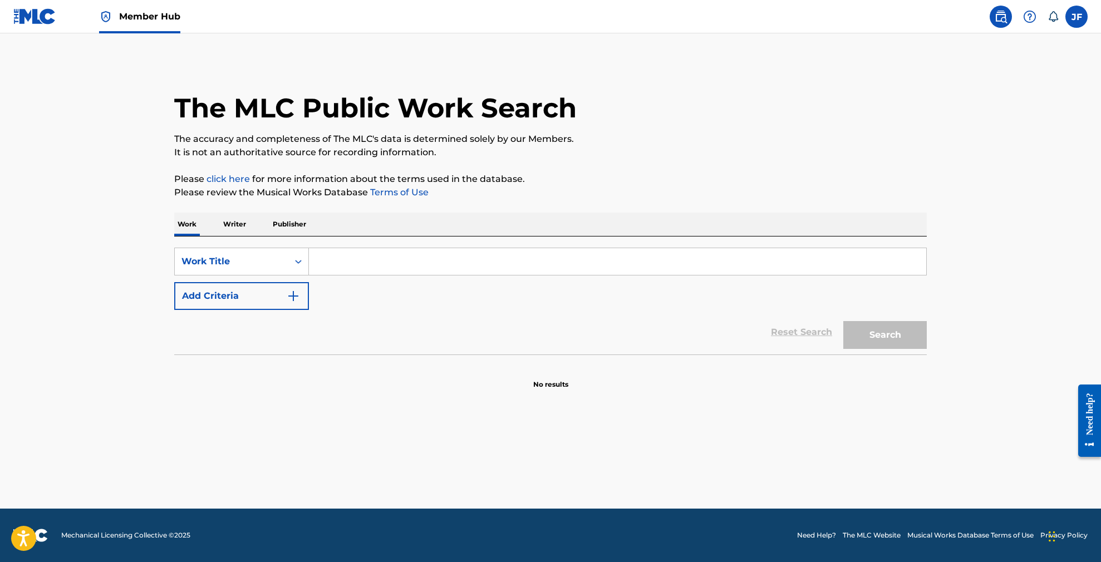
click at [228, 228] on p "Writer" at bounding box center [235, 224] width 30 height 23
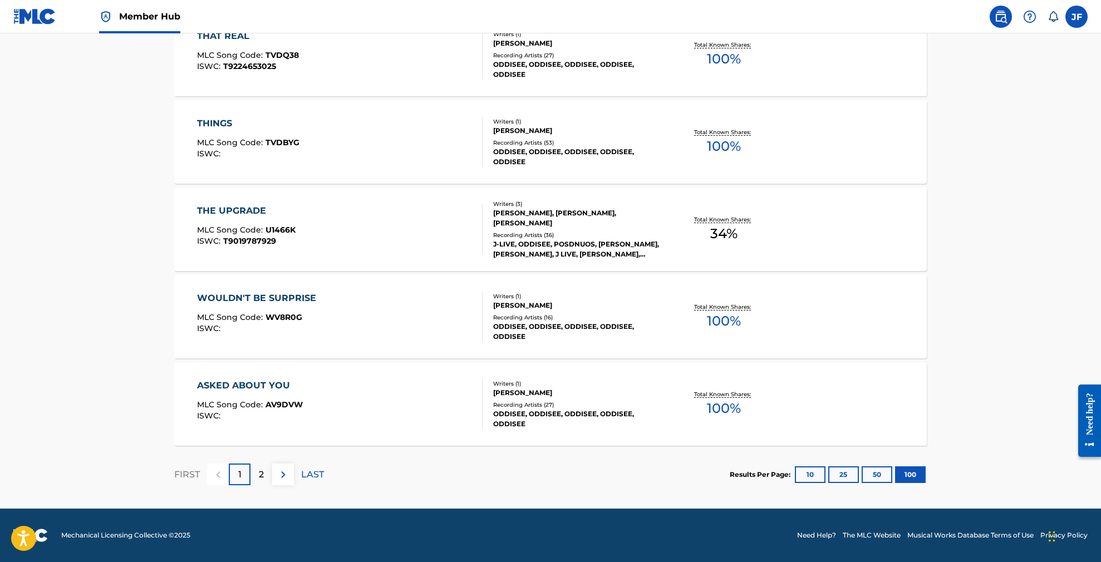
scroll to position [8665, 0]
click at [258, 479] on div "2" at bounding box center [261, 475] width 22 height 22
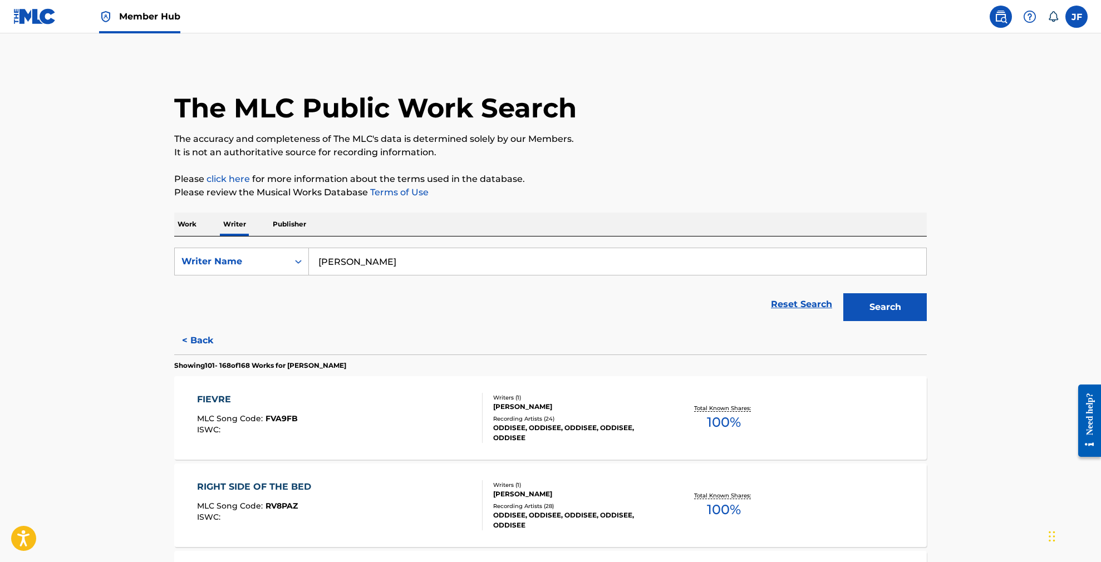
scroll to position [0, 0]
click at [26, 18] on img at bounding box center [34, 16] width 43 height 16
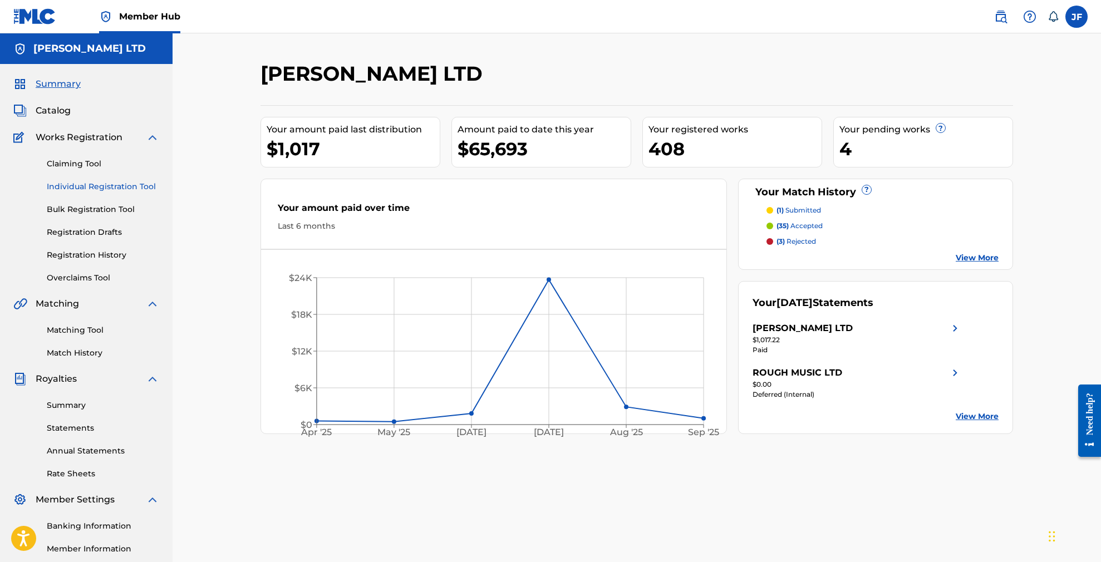
click at [120, 192] on link "Individual Registration Tool" at bounding box center [103, 187] width 112 height 12
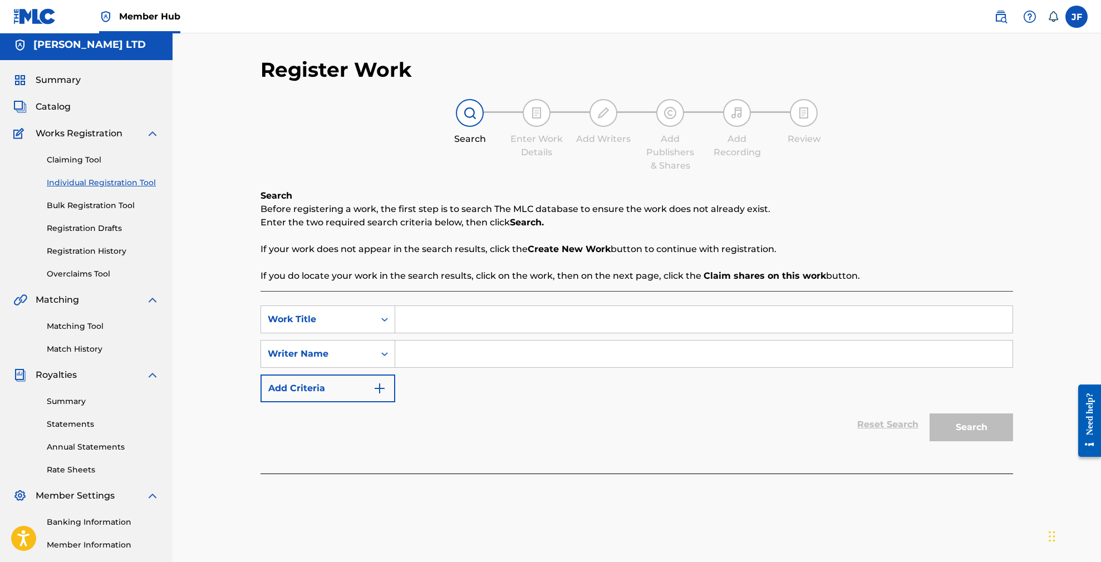
scroll to position [6, 0]
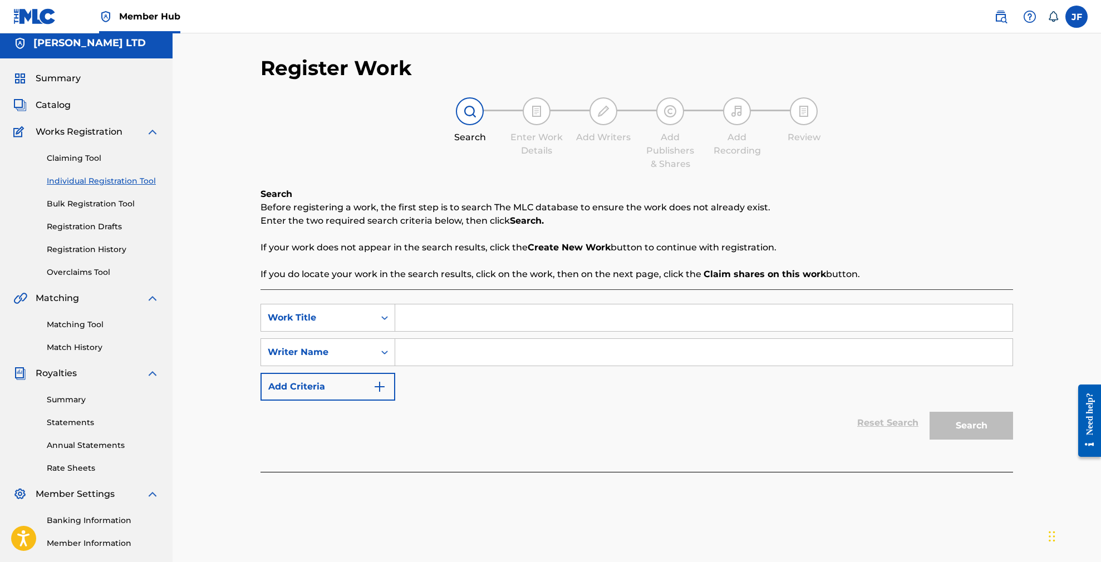
click at [422, 316] on input "Search Form" at bounding box center [703, 317] width 617 height 27
paste input "SCENIC ROUTE TO YOU"
type input "SCENIC ROUTE TO YOU"
click at [461, 349] on input "Search Form" at bounding box center [703, 352] width 617 height 27
paste input "ODDISEE"
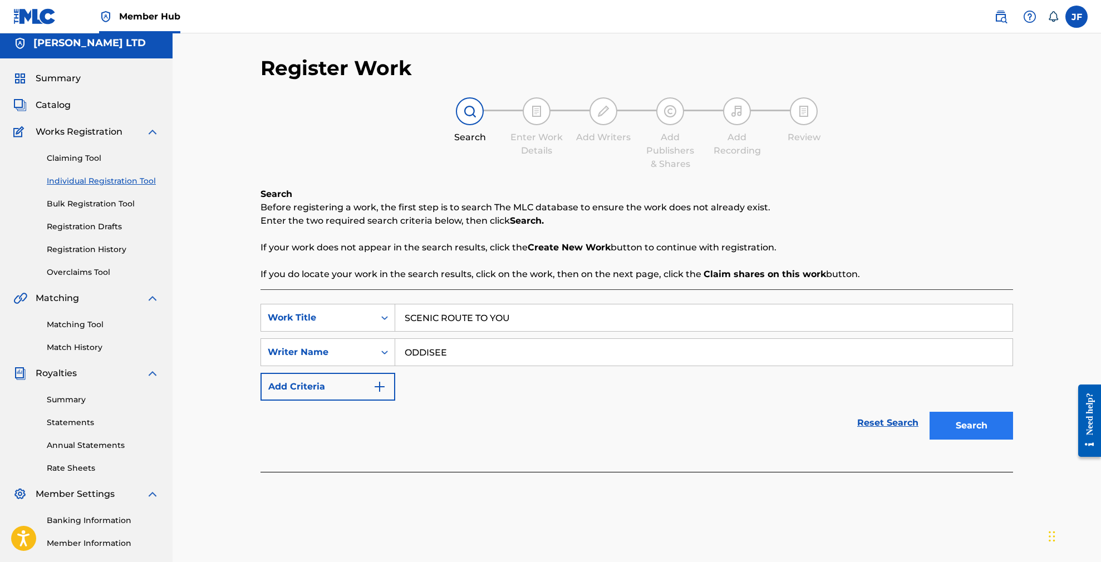
click at [971, 421] on button "Search" at bounding box center [971, 426] width 83 height 28
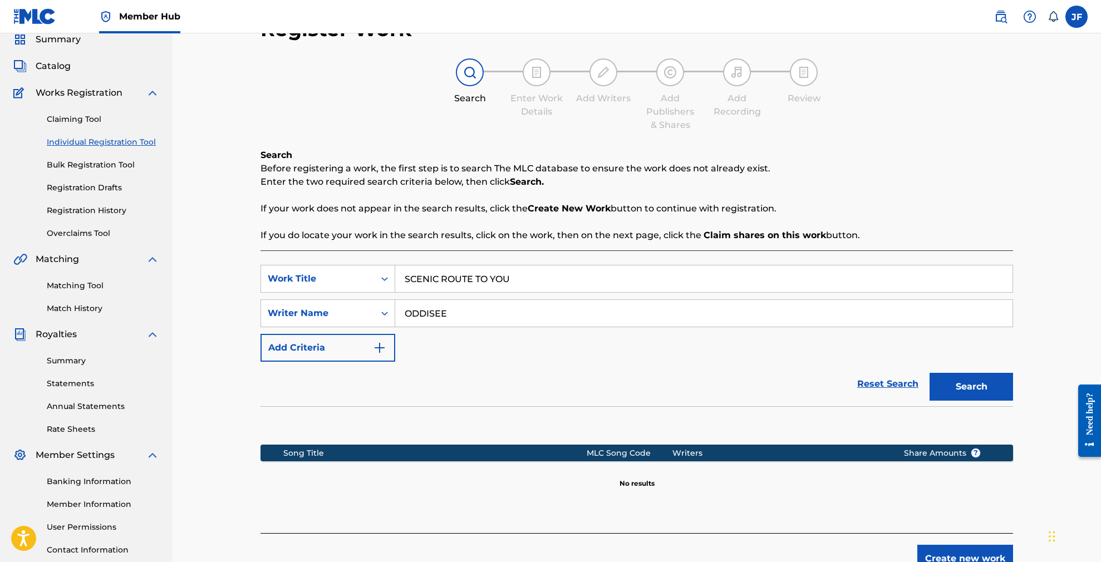
scroll to position [30, 0]
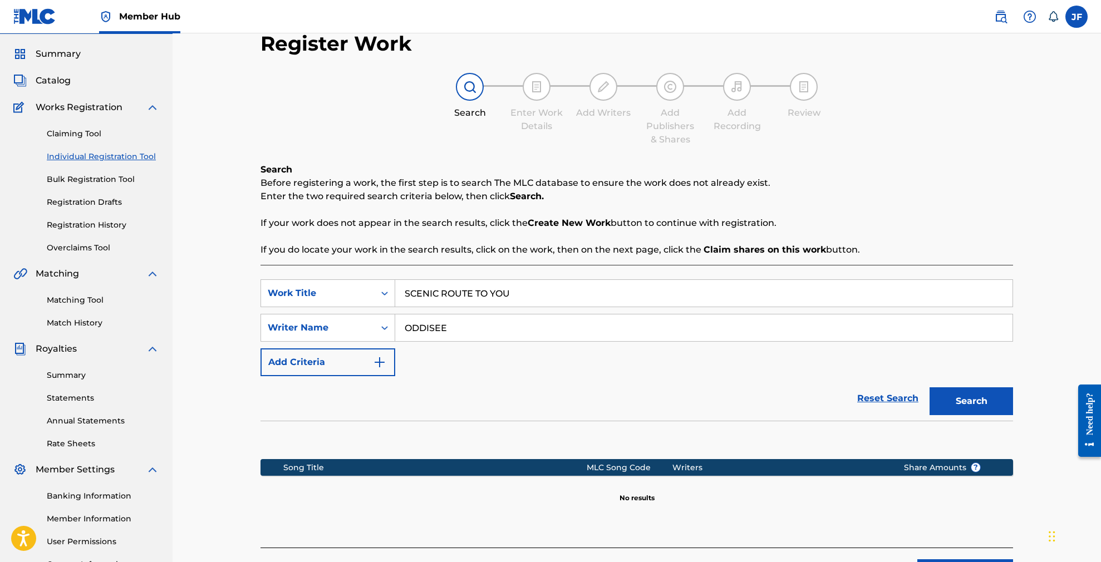
drag, startPoint x: 456, startPoint y: 328, endPoint x: 397, endPoint y: 323, distance: 59.8
click at [397, 323] on input "ODDISEE" at bounding box center [703, 327] width 617 height 27
type input "[PERSON_NAME]"
click at [971, 401] on button "Search" at bounding box center [971, 401] width 83 height 28
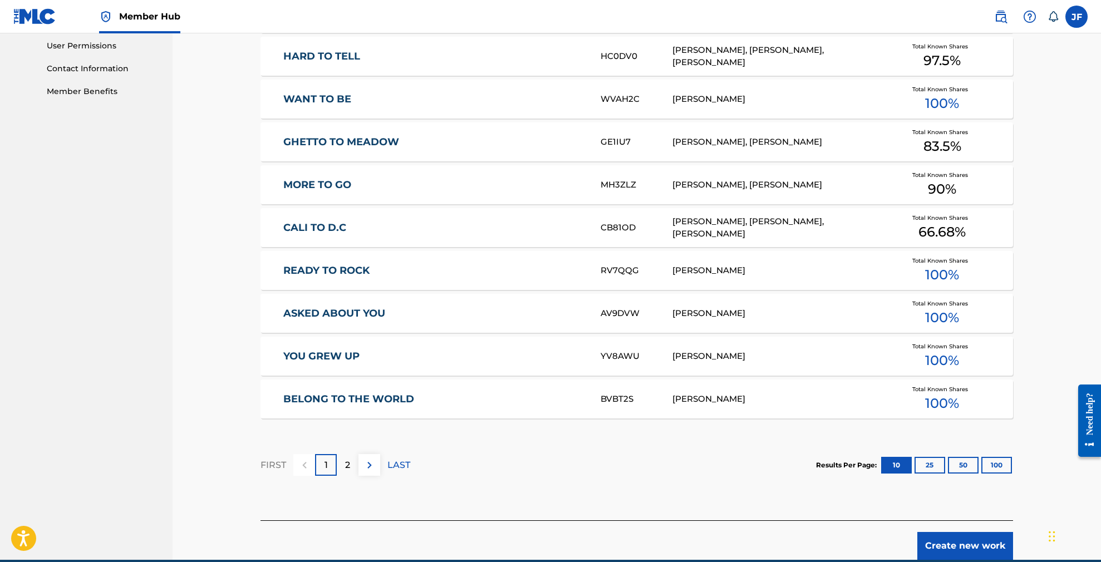
scroll to position [527, 0]
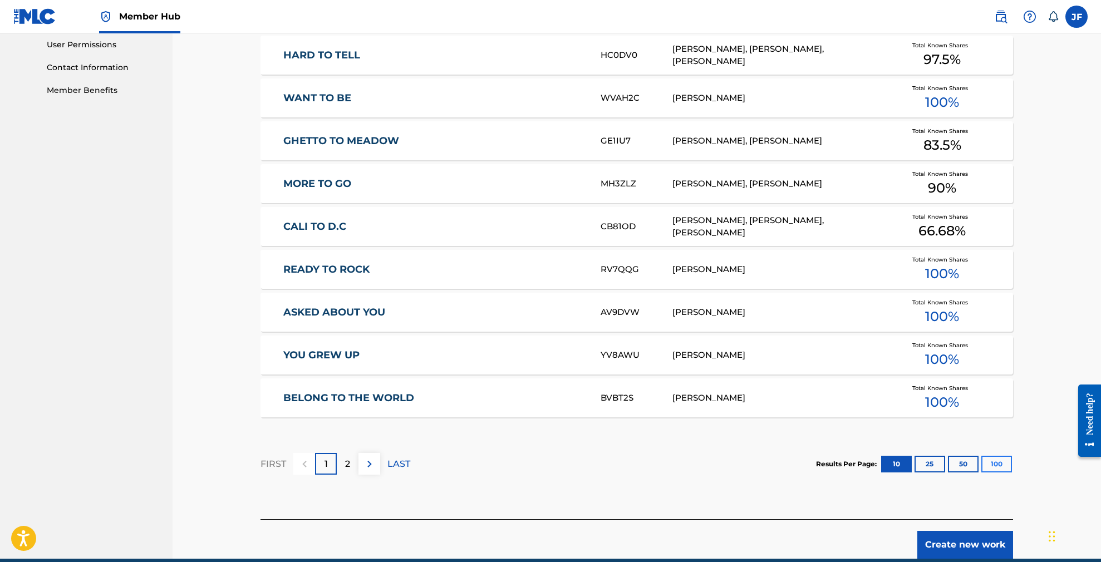
click at [1003, 468] on button "100" at bounding box center [996, 464] width 31 height 17
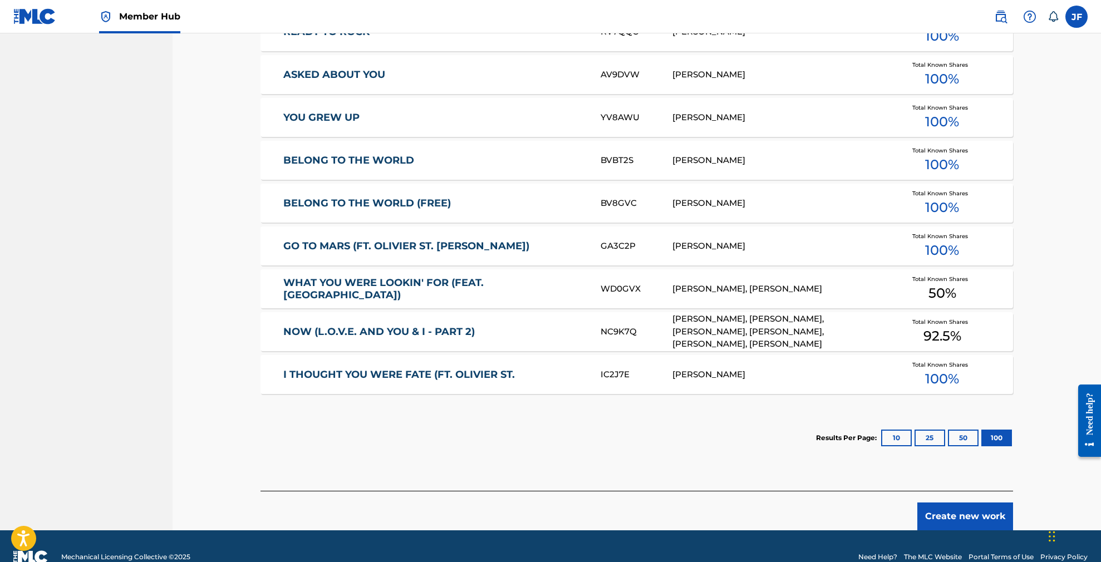
scroll to position [764, 1]
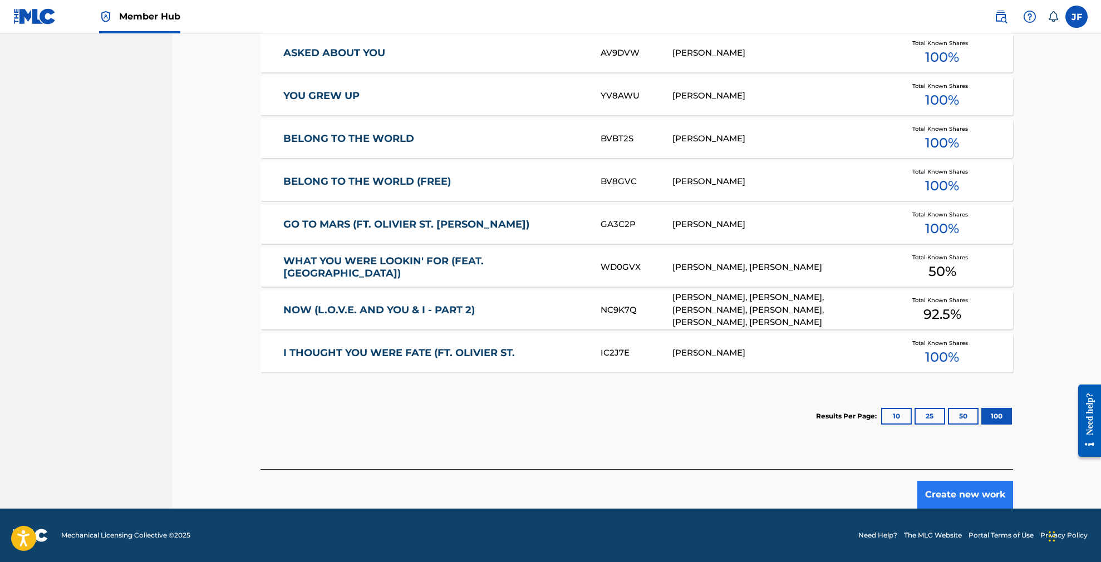
click at [967, 498] on button "Create new work" at bounding box center [965, 495] width 96 height 28
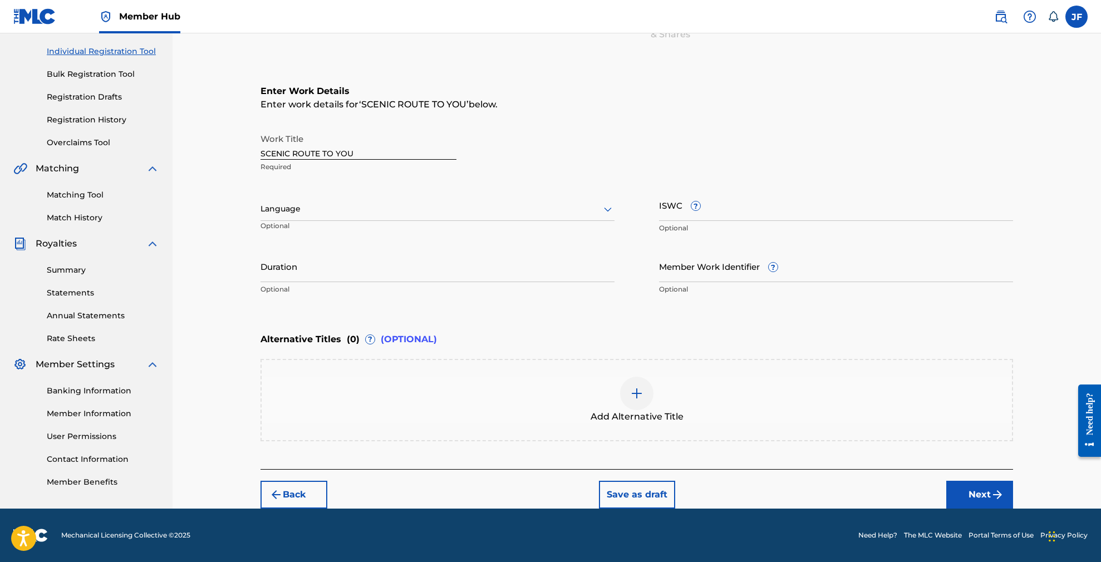
click at [525, 215] on div at bounding box center [437, 209] width 354 height 14
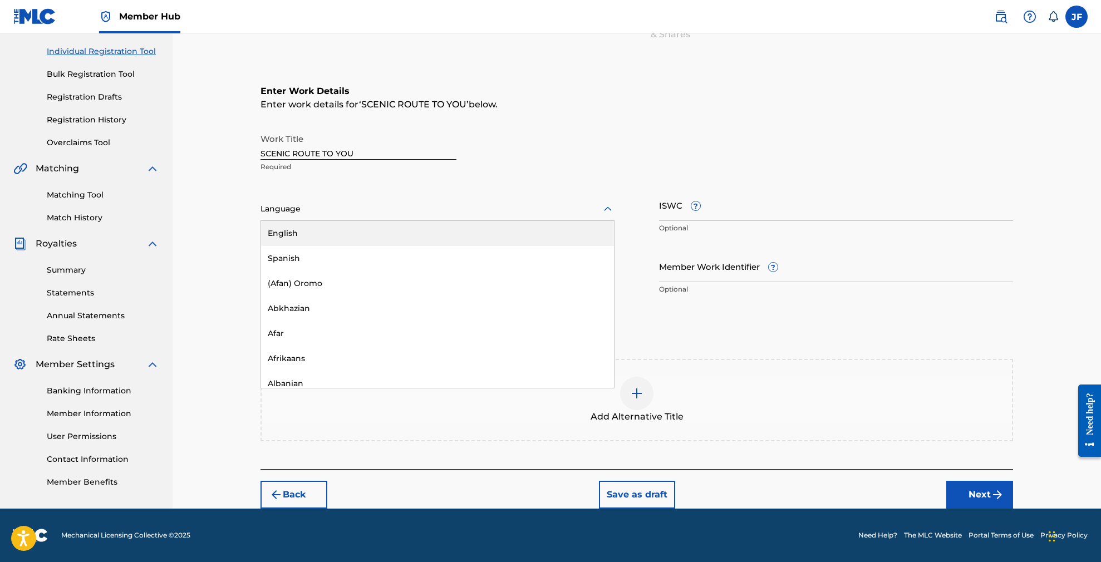
click at [488, 232] on div "English" at bounding box center [437, 233] width 353 height 25
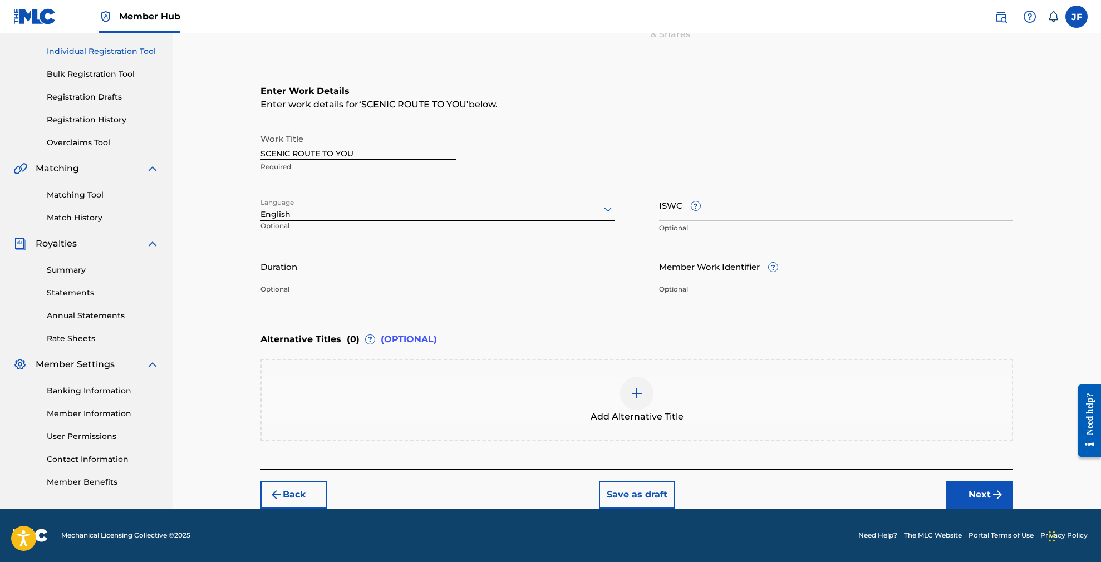
click at [521, 278] on input "Duration" at bounding box center [437, 266] width 354 height 32
type input "04:59"
click at [840, 319] on div "Enter Work Details Enter work details for ‘ SCENIC ROUTE TO YOU ’ below. Work T…" at bounding box center [636, 192] width 753 height 269
click at [977, 490] on button "Next" at bounding box center [979, 495] width 67 height 28
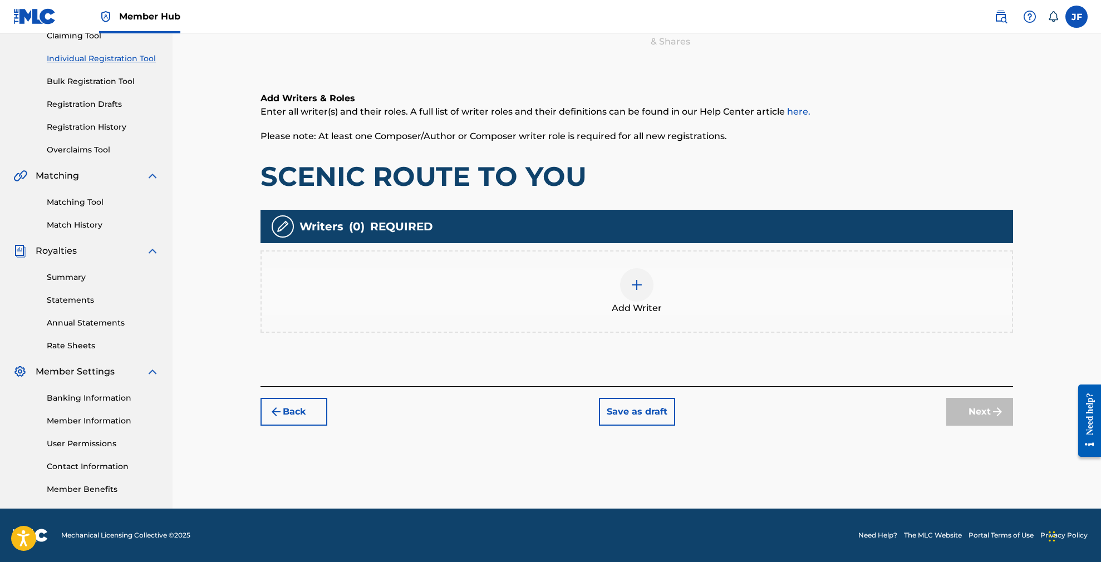
click at [633, 284] on img at bounding box center [636, 284] width 13 height 13
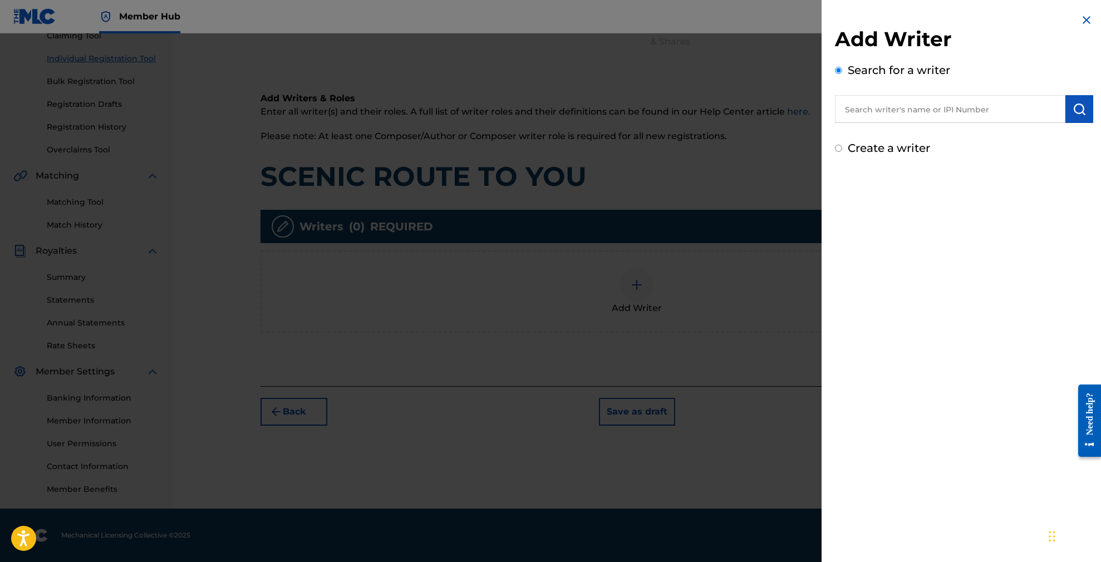
click at [887, 113] on input "text" at bounding box center [950, 109] width 230 height 28
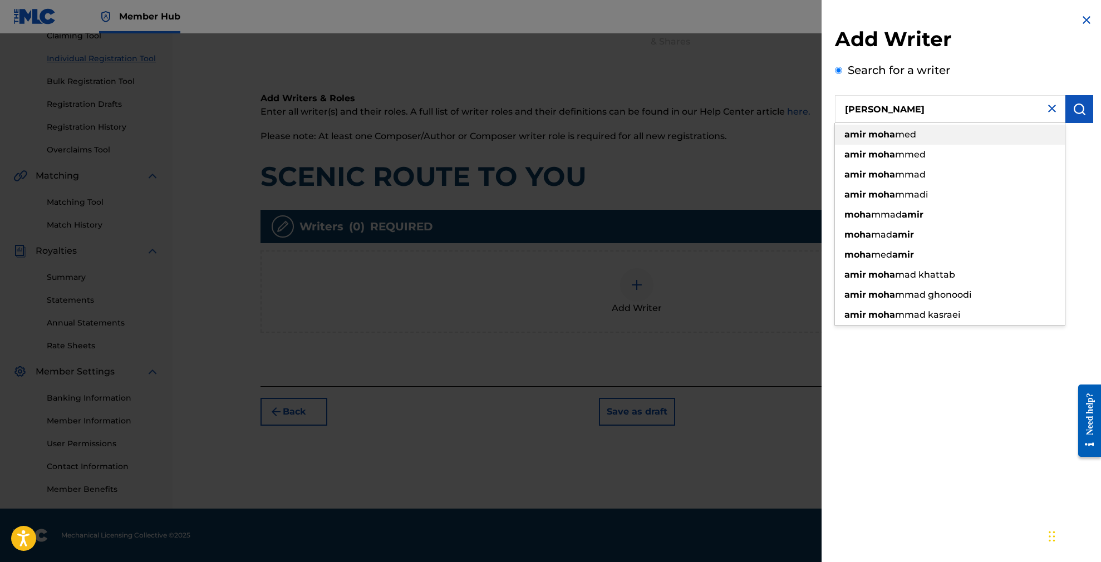
scroll to position [128, 1]
click at [877, 132] on strong "moha" at bounding box center [881, 134] width 27 height 11
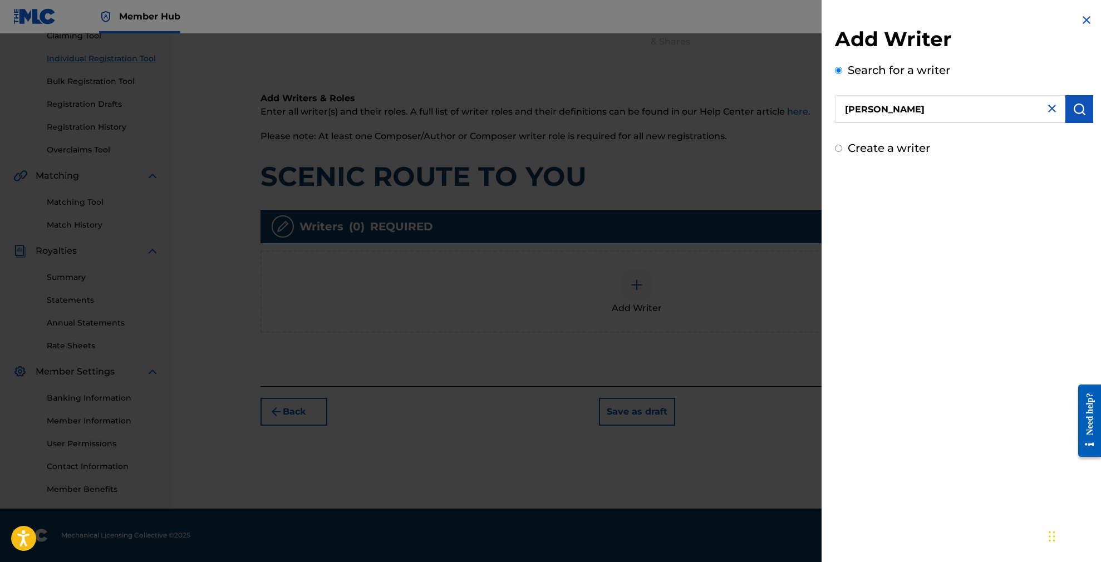
scroll to position [128, 0]
click at [923, 109] on input "[PERSON_NAME]" at bounding box center [950, 109] width 230 height 28
drag, startPoint x: 923, startPoint y: 109, endPoint x: 832, endPoint y: 107, distance: 91.3
click at [832, 107] on div "Add Writer Search for a writer [PERSON_NAME] Create a writer" at bounding box center [964, 85] width 285 height 170
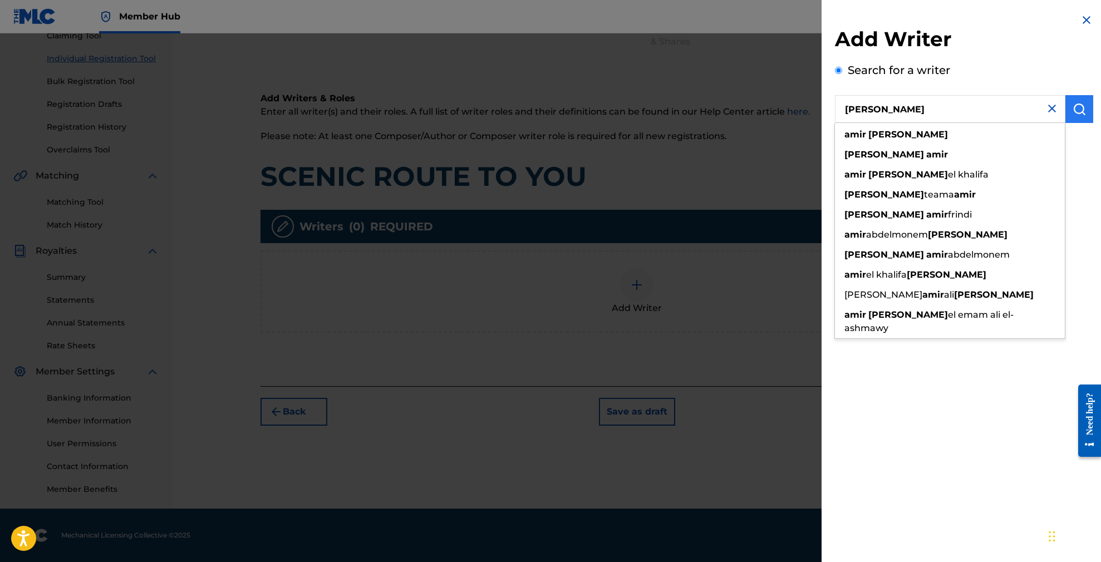
type input "[PERSON_NAME]"
click at [1076, 110] on img "submit" at bounding box center [1079, 108] width 13 height 13
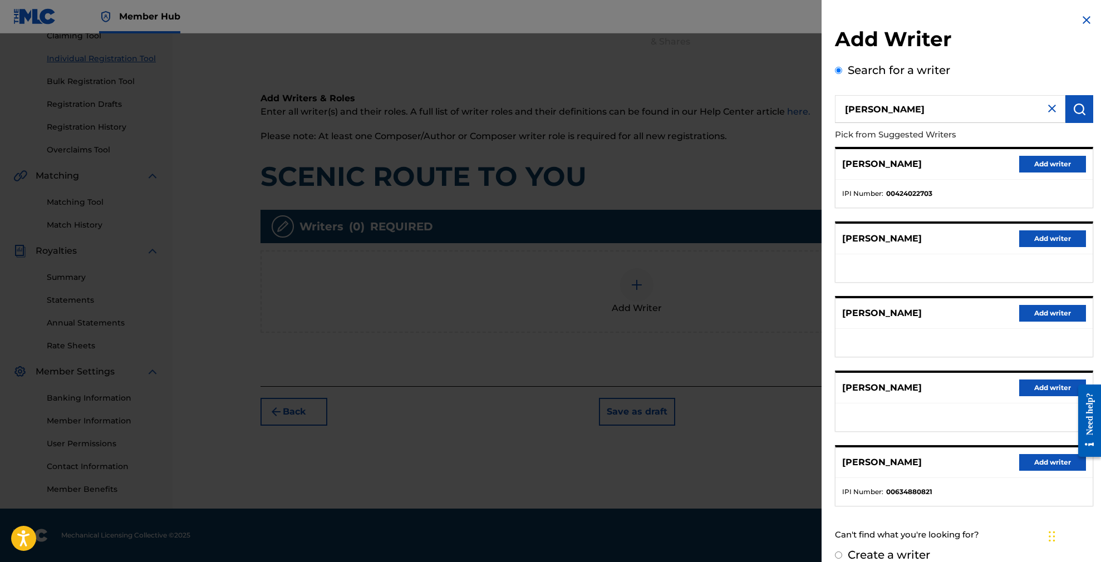
scroll to position [0, 0]
click at [1027, 163] on button "Add writer" at bounding box center [1052, 164] width 67 height 17
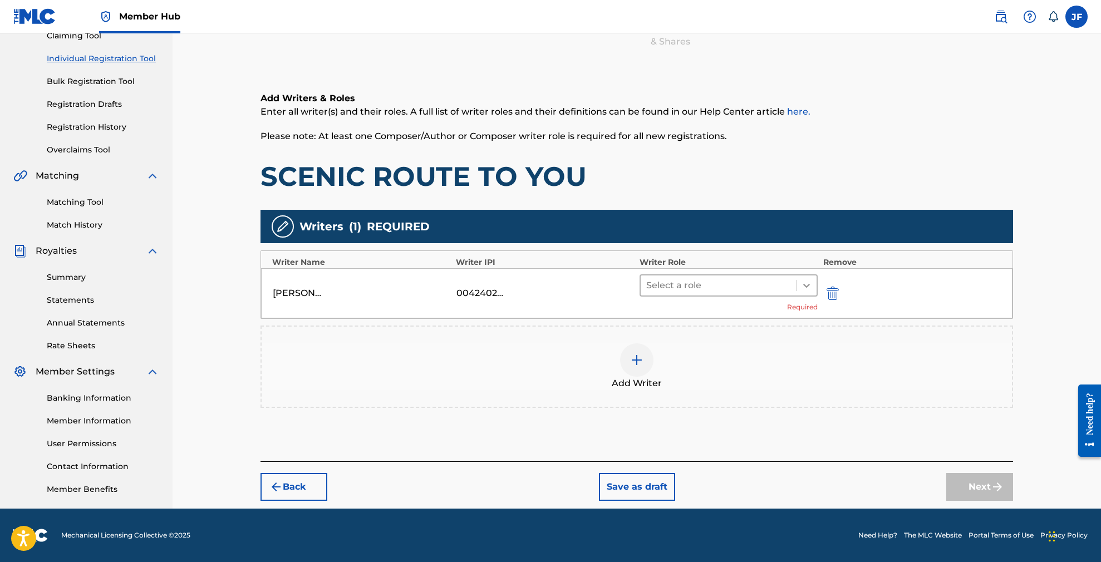
click at [812, 283] on icon at bounding box center [806, 285] width 11 height 11
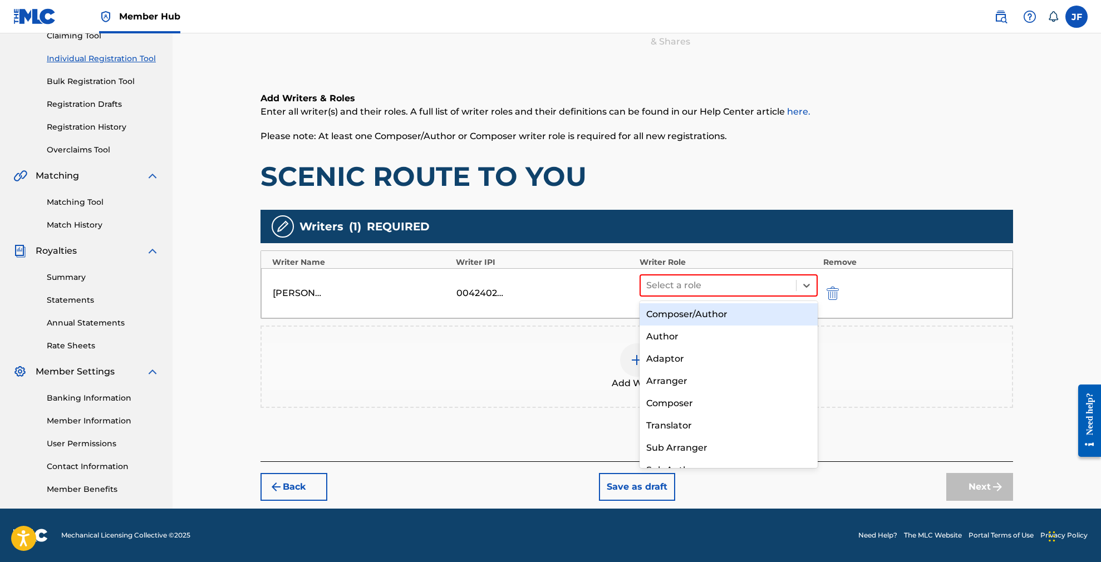
click at [719, 312] on div "Composer/Author" at bounding box center [729, 314] width 178 height 22
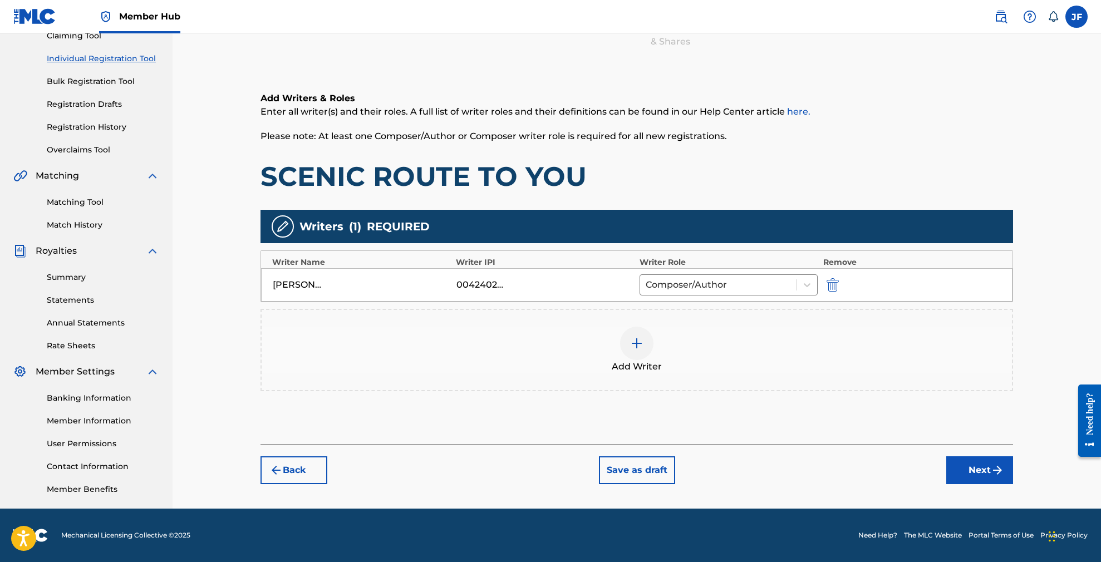
click at [632, 340] on img at bounding box center [636, 343] width 13 height 13
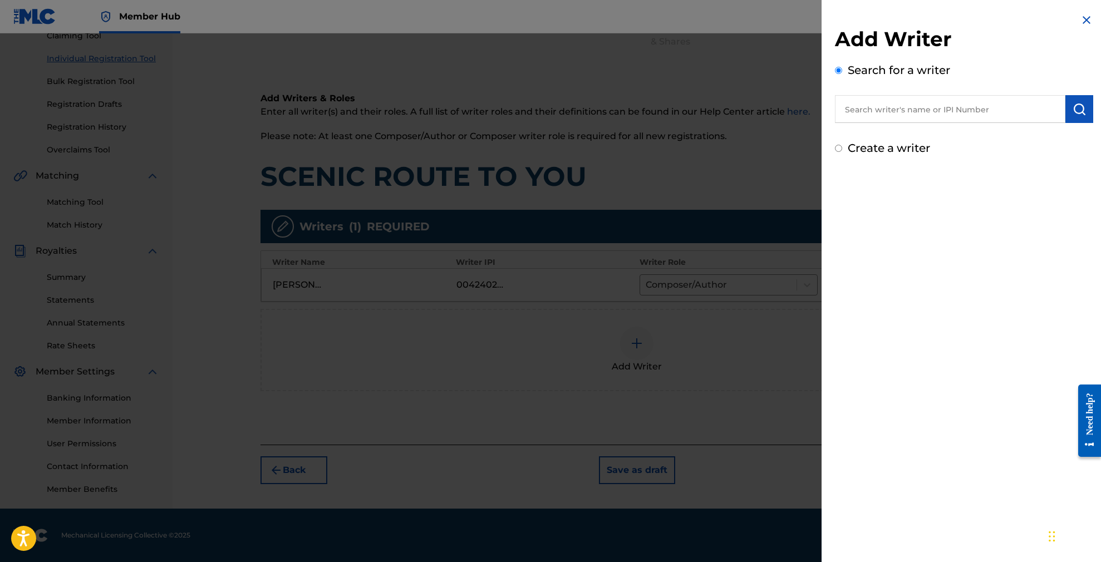
click at [912, 106] on input "text" at bounding box center [950, 109] width 230 height 28
paste input "[PERSON_NAME]"
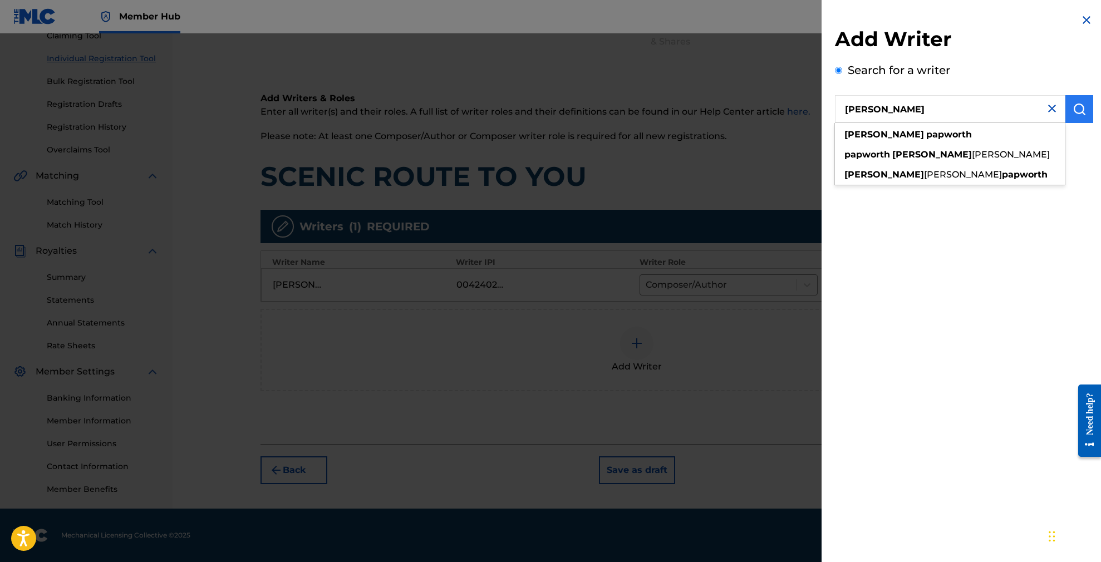
type input "[PERSON_NAME]"
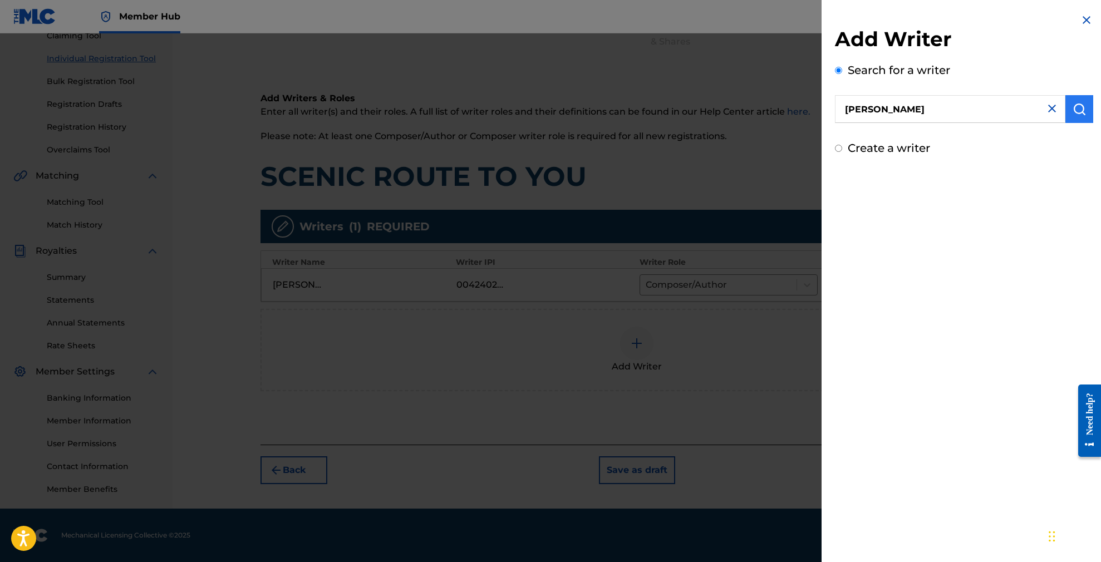
click at [1082, 110] on button "submit" at bounding box center [1079, 109] width 28 height 28
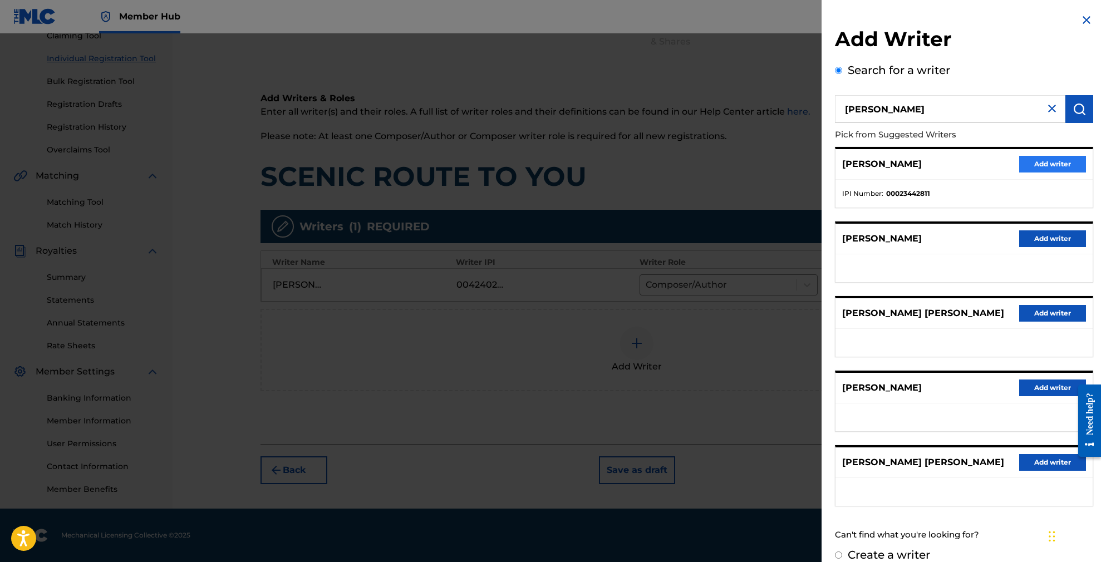
scroll to position [128, 1]
click at [1051, 164] on button "Add writer" at bounding box center [1052, 164] width 67 height 17
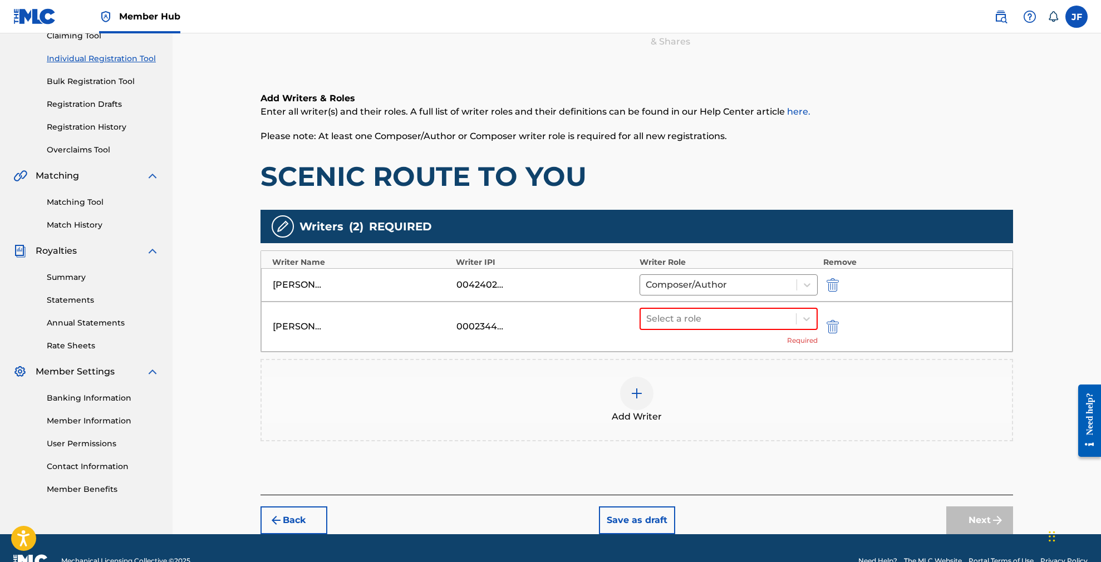
scroll to position [128, 0]
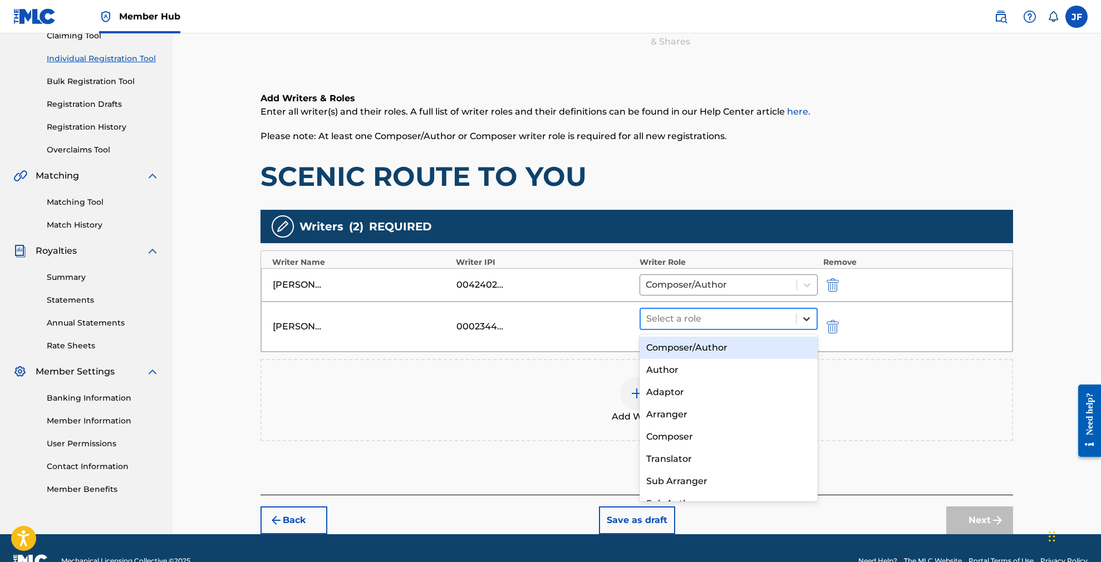
click at [804, 320] on icon at bounding box center [806, 318] width 11 height 11
click at [765, 347] on div "Composer/Author" at bounding box center [729, 348] width 178 height 22
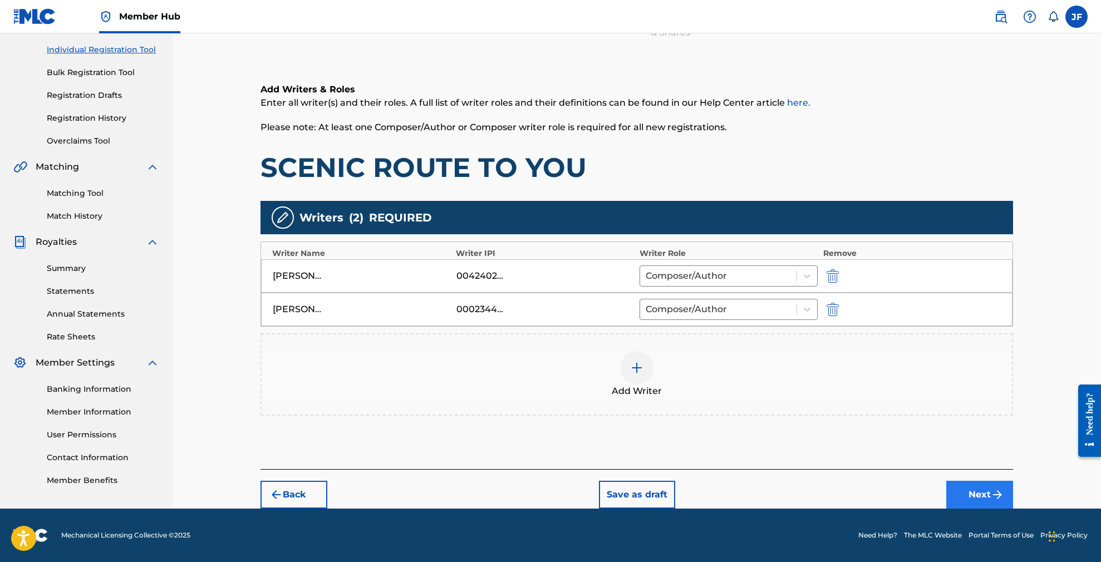
click at [991, 497] on img "submit" at bounding box center [997, 494] width 13 height 13
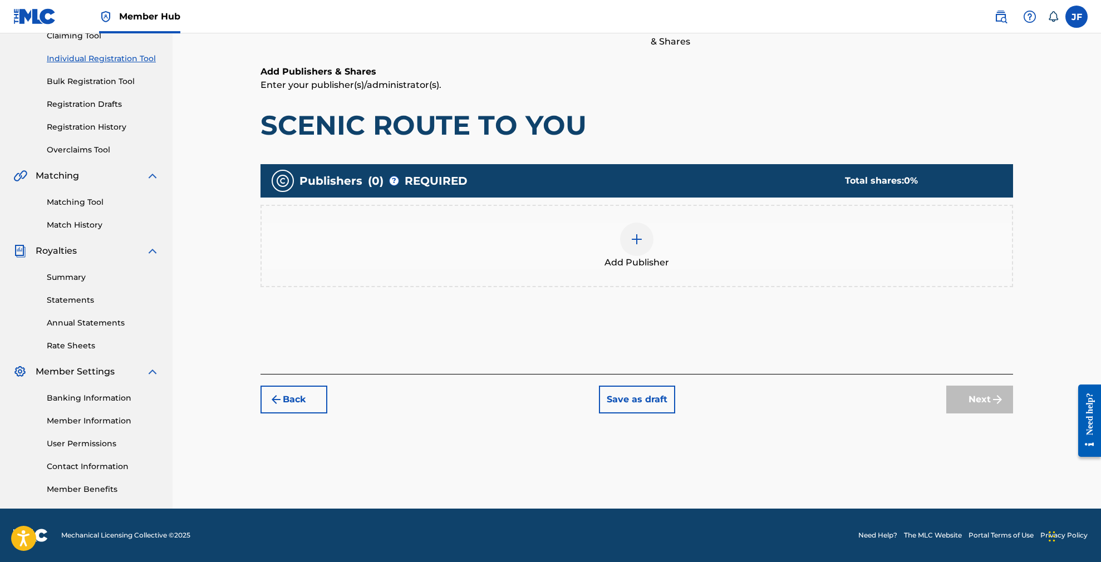
click at [631, 230] on div at bounding box center [636, 239] width 33 height 33
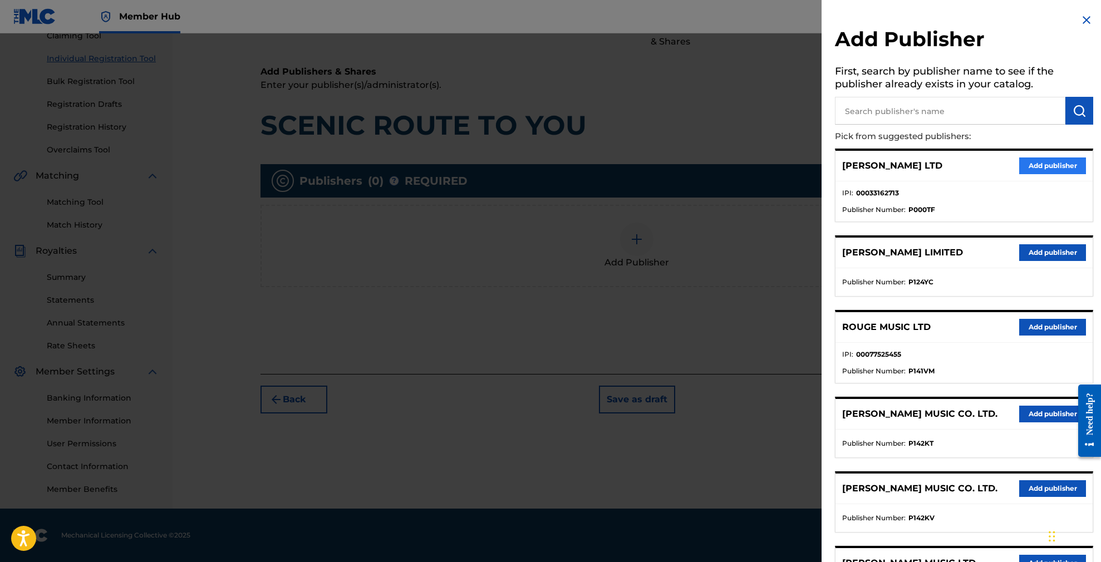
click at [1030, 165] on button "Add publisher" at bounding box center [1052, 166] width 67 height 17
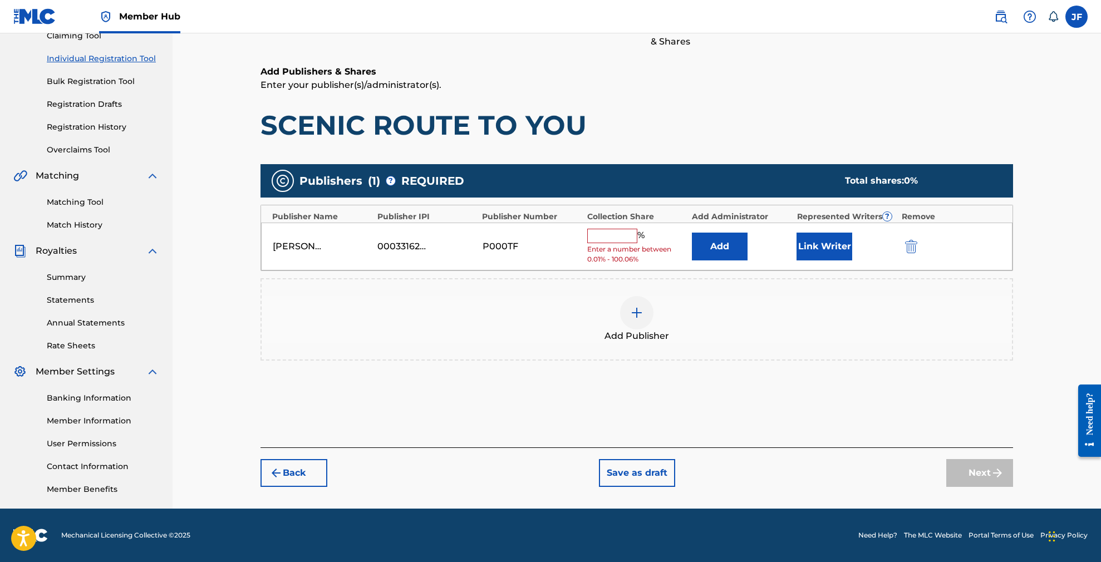
click at [624, 234] on input "text" at bounding box center [612, 236] width 50 height 14
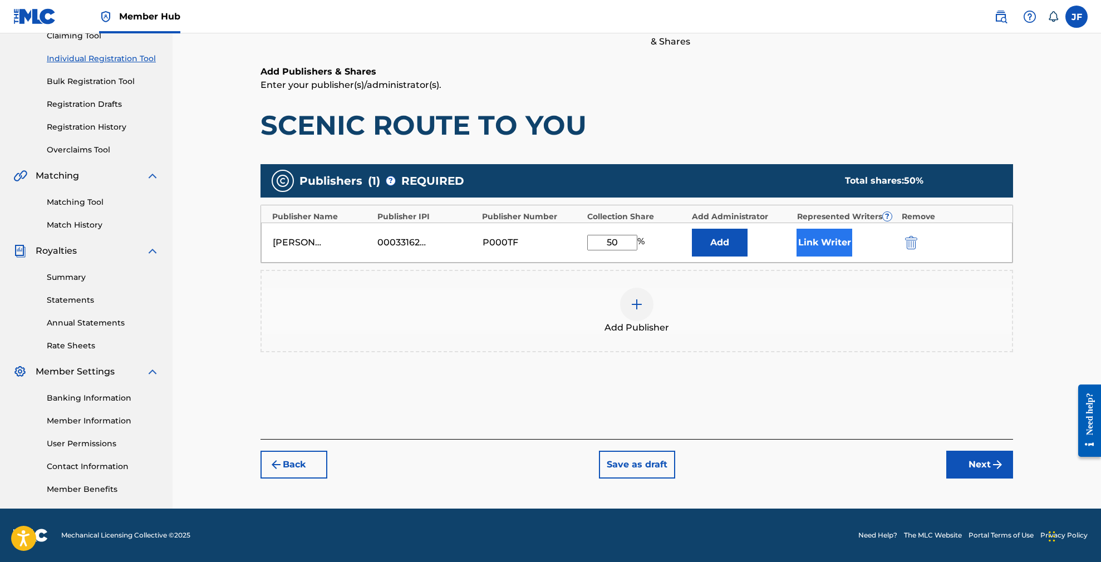
type input "50"
click at [830, 250] on button "Link Writer" at bounding box center [825, 243] width 56 height 28
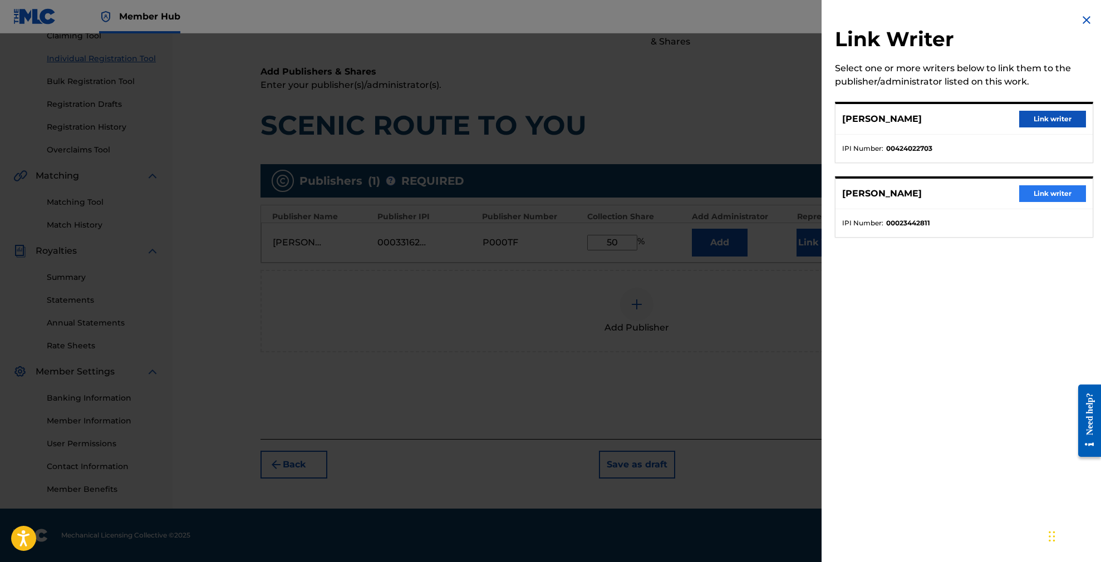
click at [1054, 195] on button "Link writer" at bounding box center [1052, 193] width 67 height 17
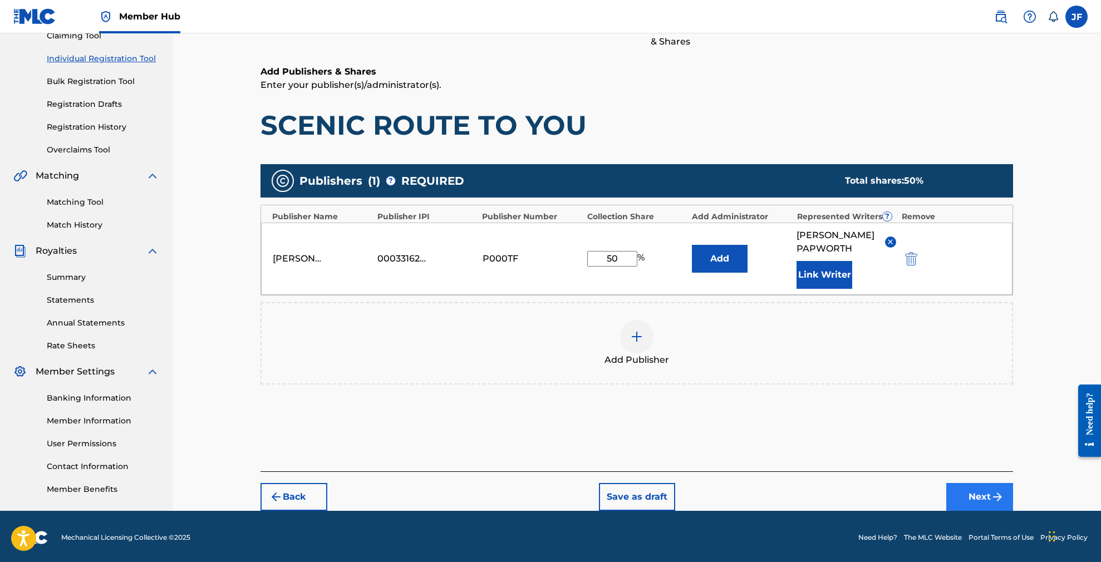
click at [999, 499] on img "submit" at bounding box center [997, 496] width 13 height 13
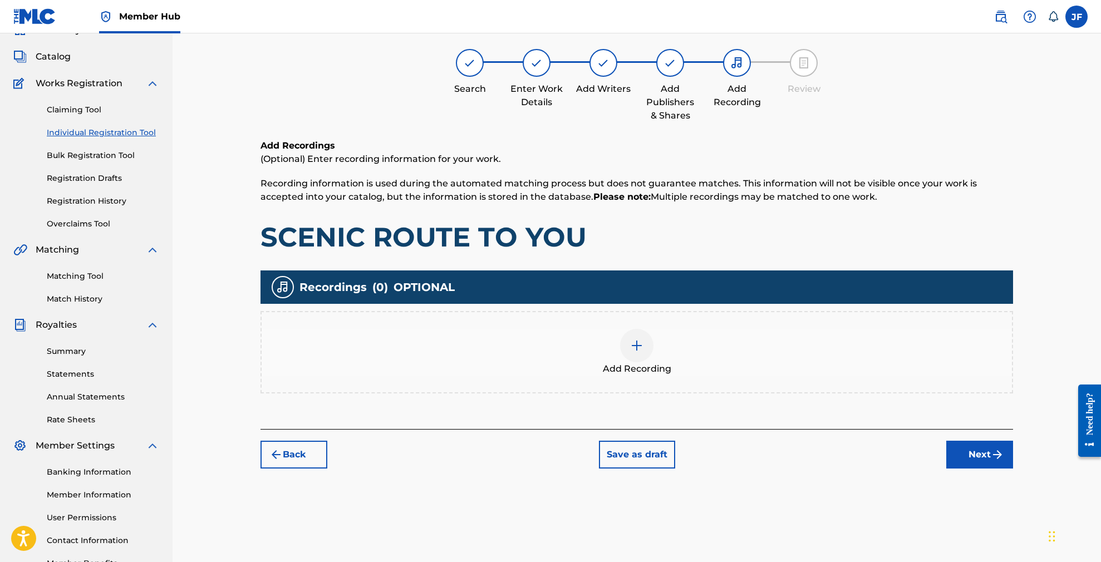
scroll to position [50, 0]
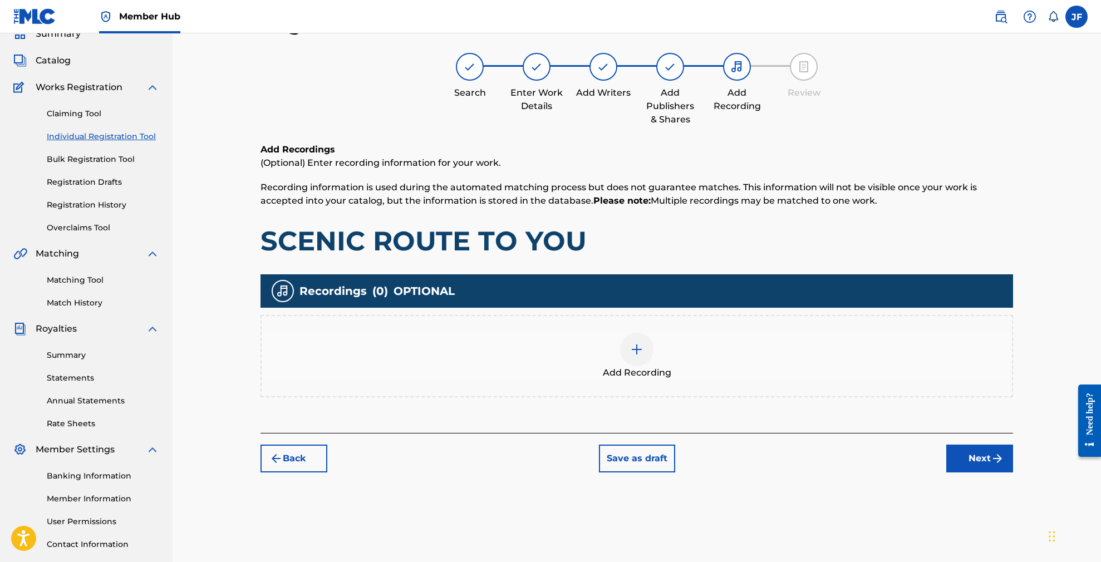
click at [642, 348] on img at bounding box center [636, 349] width 13 height 13
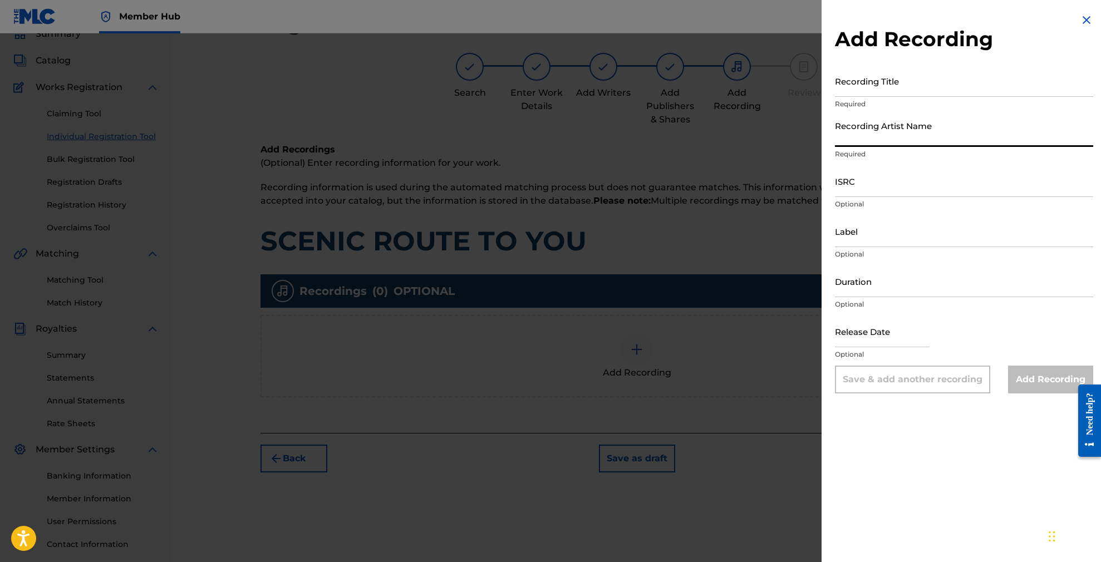
click at [958, 132] on input "Recording Artist Name" at bounding box center [964, 131] width 258 height 32
type input "Oddisee"
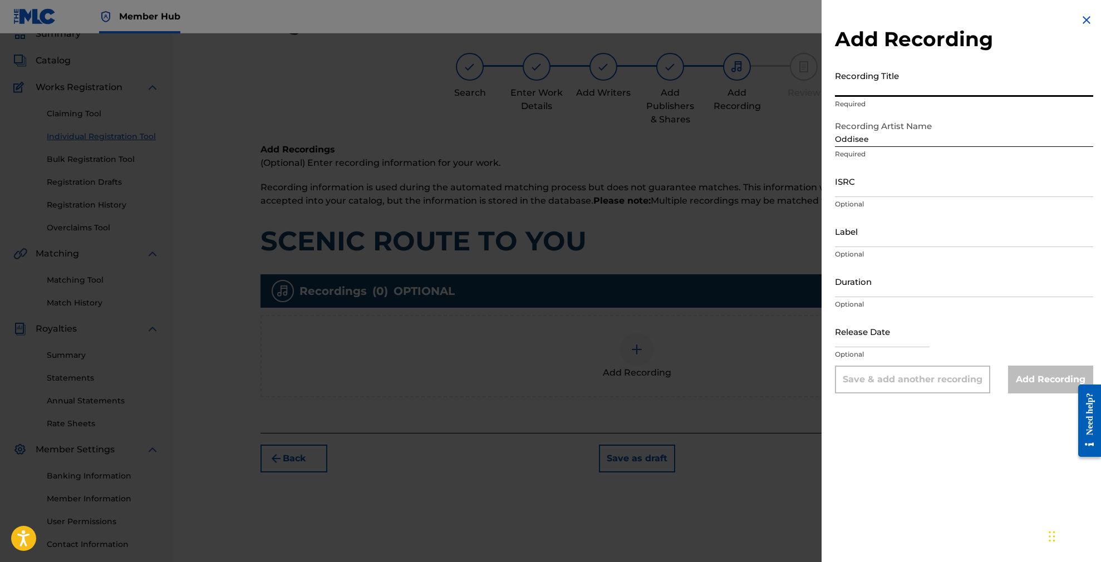
click at [889, 85] on input "Recording Title" at bounding box center [964, 81] width 258 height 32
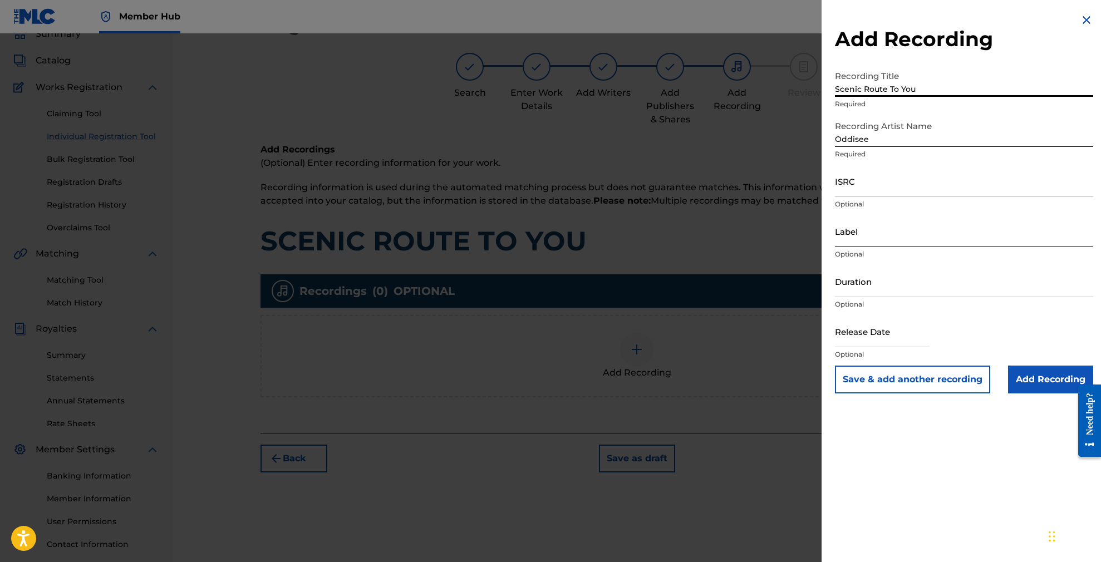
type input "Scenic Route To You"
click at [874, 238] on input "Label" at bounding box center [964, 231] width 258 height 32
paste input "[PERSON_NAME]"
type input "[PERSON_NAME]"
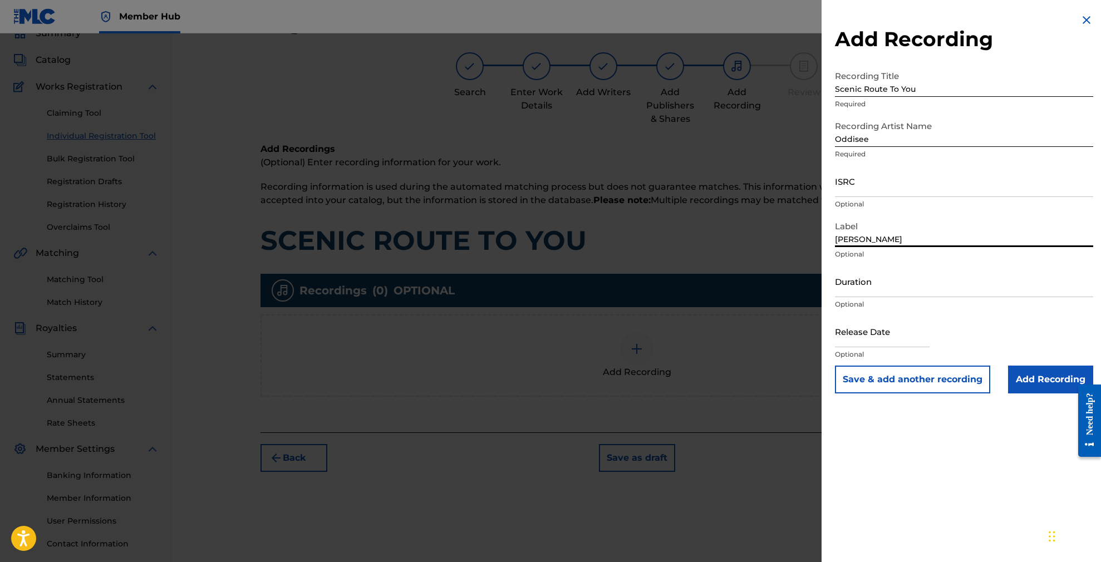
drag, startPoint x: 908, startPoint y: 239, endPoint x: 789, endPoint y: 234, distance: 119.2
click at [789, 234] on div "Add Recording Recording Title Scenic Route To You Required Recording Artist Nam…" at bounding box center [550, 297] width 1101 height 529
drag, startPoint x: 923, startPoint y: 89, endPoint x: 832, endPoint y: 91, distance: 90.8
click at [832, 91] on div "Add Recording Recording Title Scenic Route To You Required Recording Artist Nam…" at bounding box center [964, 203] width 285 height 407
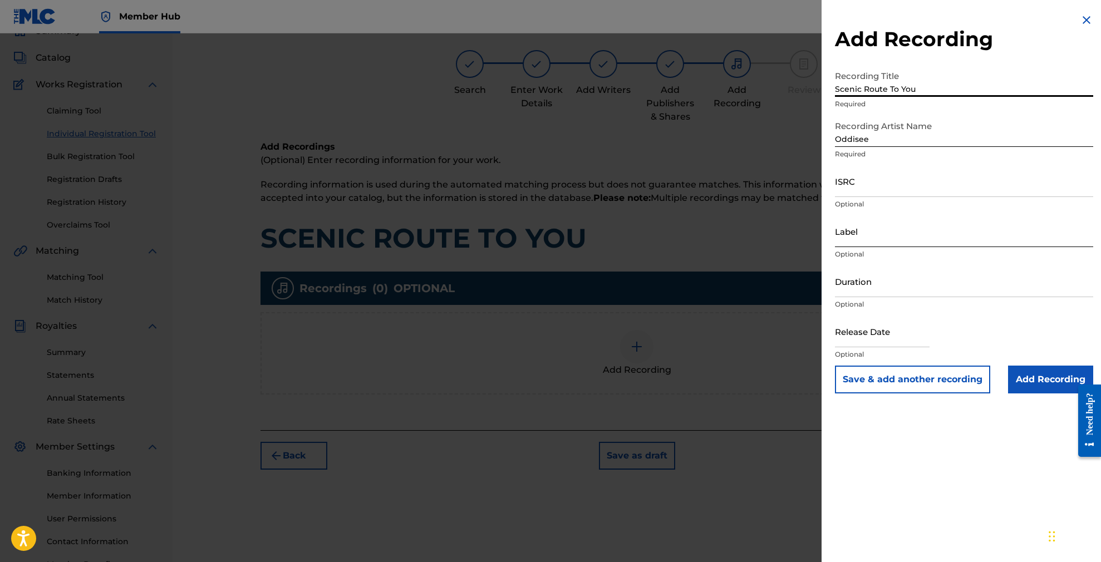
click at [869, 235] on input "Label" at bounding box center [964, 231] width 258 height 32
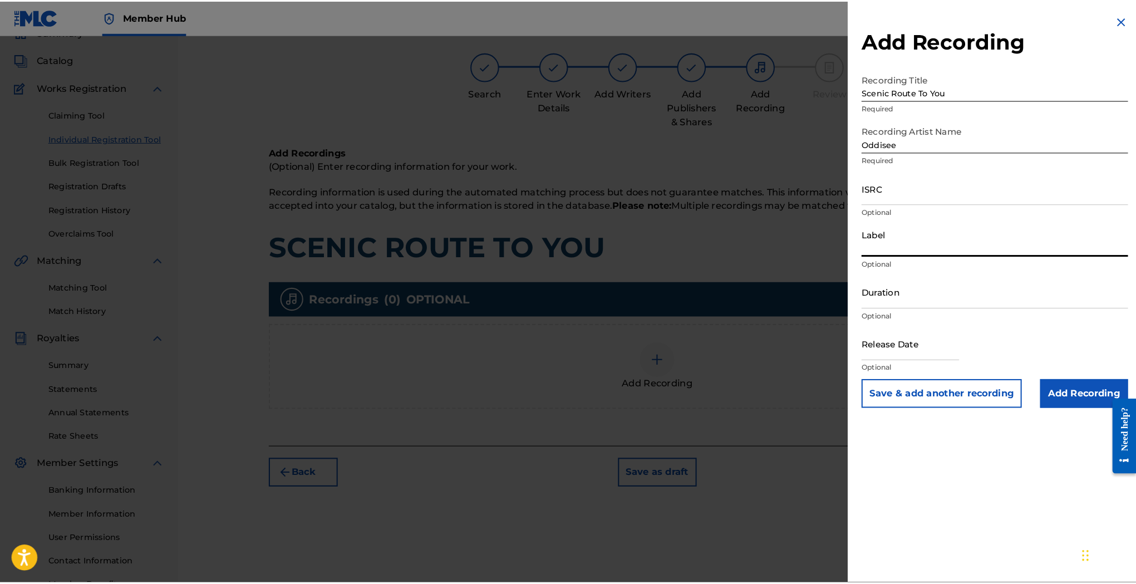
scroll to position [53, 0]
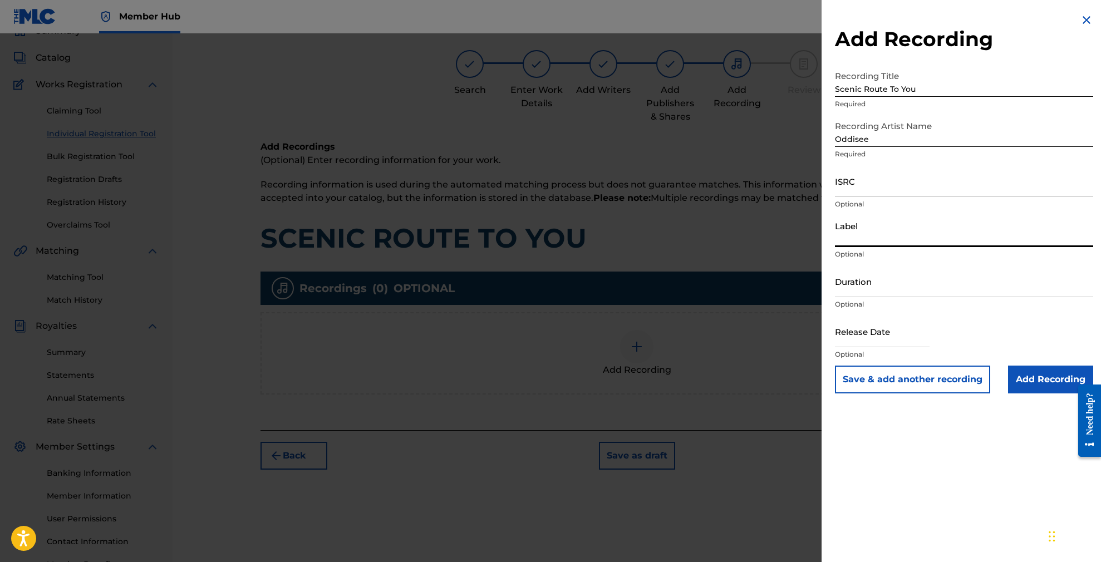
paste input "[PERSON_NAME] MUSIC GROUP"
type input "[PERSON_NAME] MUSIC GROUP"
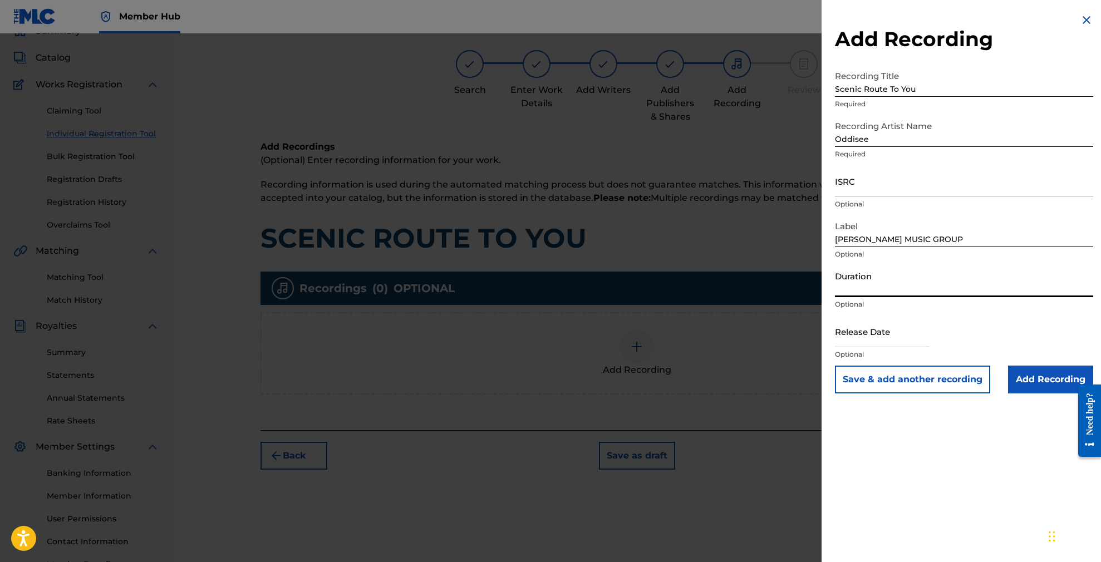
click at [872, 286] on input "Duration" at bounding box center [964, 282] width 258 height 32
type input "04:59"
click at [891, 333] on input "text" at bounding box center [882, 332] width 95 height 32
select select "8"
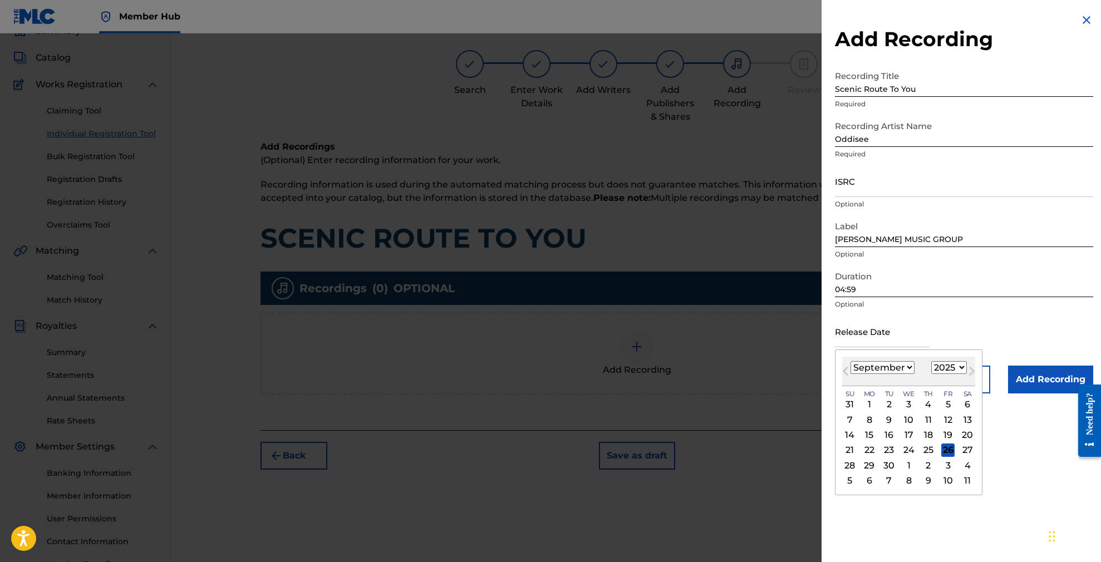
select select "2011"
click at [925, 405] on div "1" at bounding box center [928, 404] width 13 height 13
type input "[DATE]"
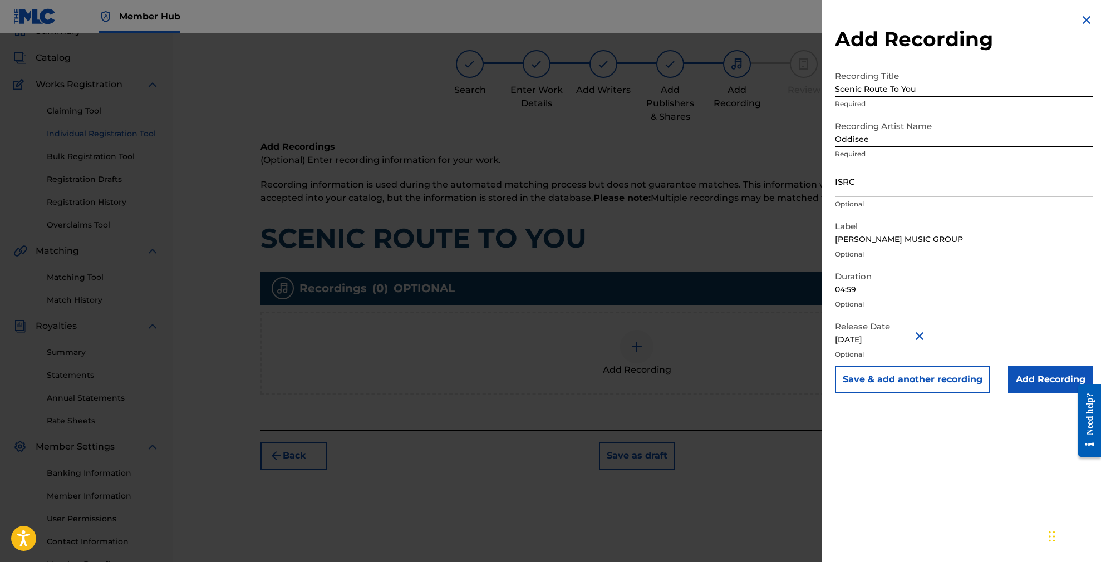
click at [1045, 379] on input "Add Recording" at bounding box center [1050, 380] width 85 height 28
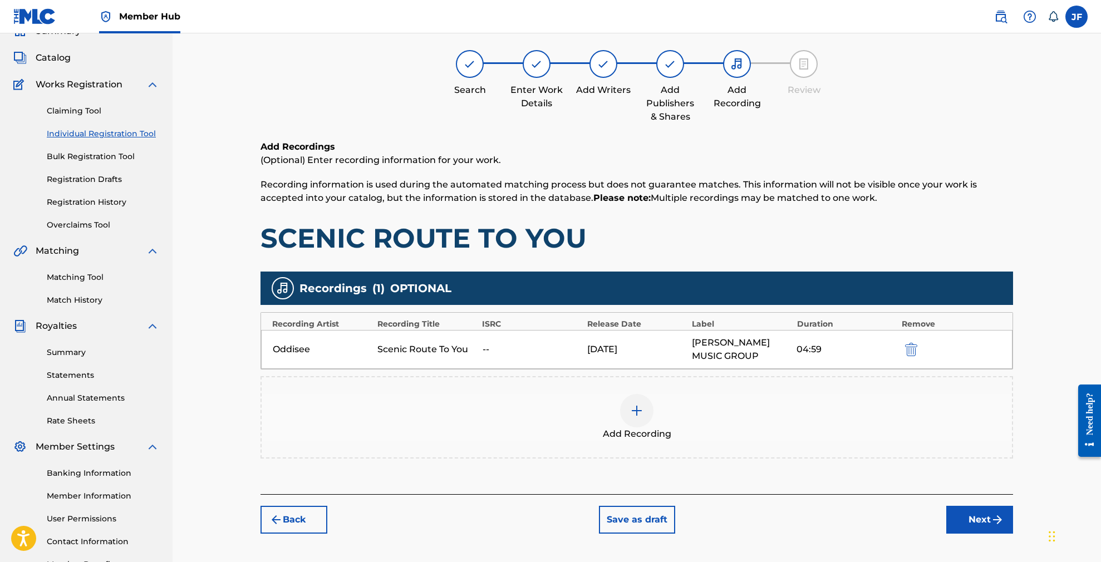
drag, startPoint x: 978, startPoint y: 522, endPoint x: 1022, endPoint y: 455, distance: 79.5
click at [1022, 455] on div "Register Work Search Enter Work Details Add Writers Add Publishers & Shares Add…" at bounding box center [636, 296] width 779 height 576
click at [299, 525] on button "Back" at bounding box center [293, 520] width 67 height 28
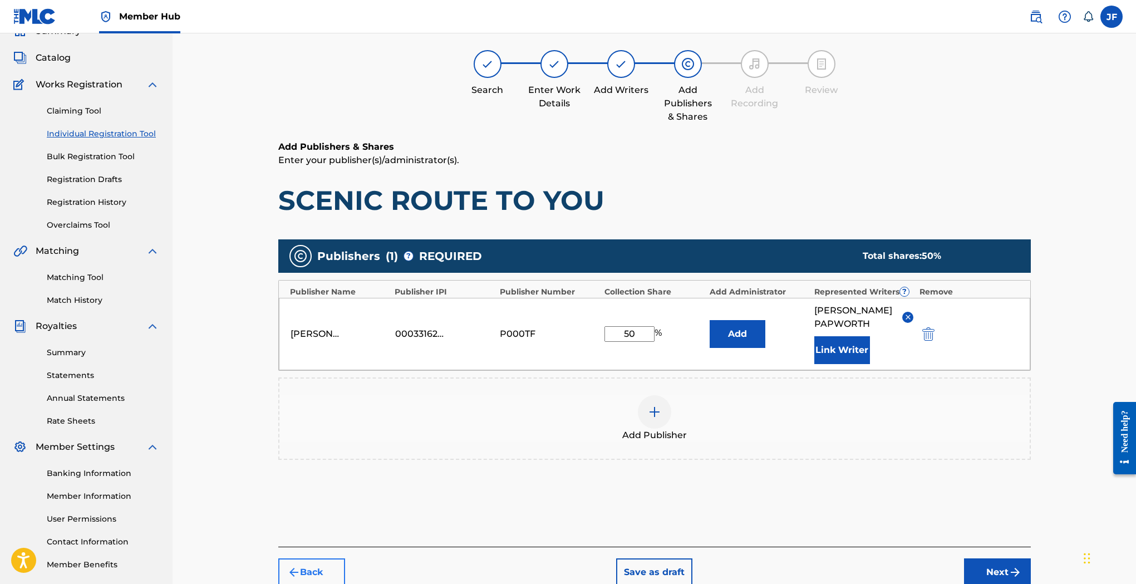
click at [307, 562] on button "Back" at bounding box center [311, 572] width 67 height 28
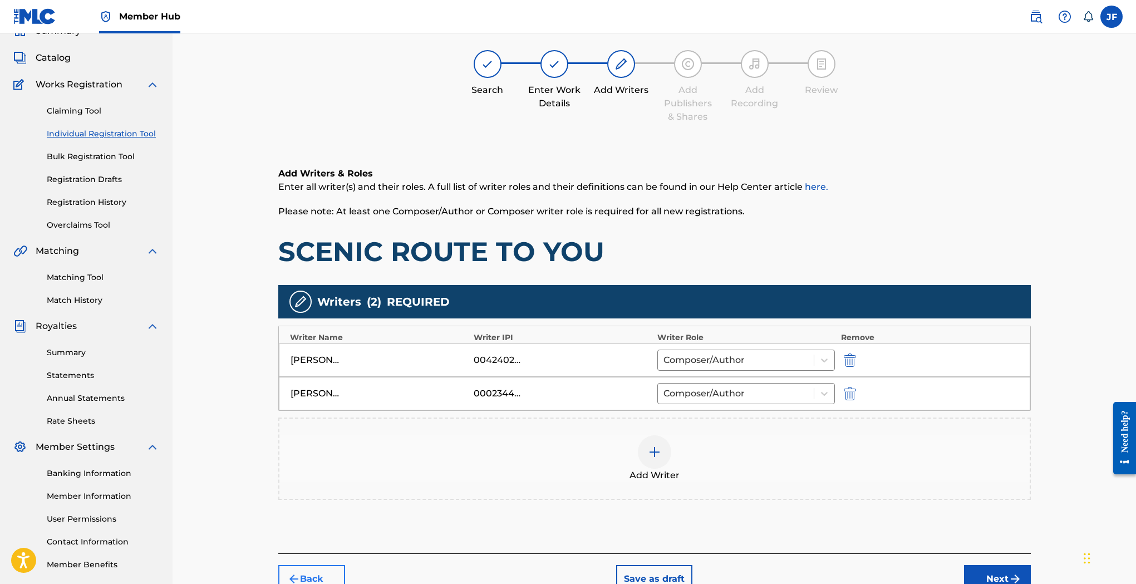
click at [301, 562] on button "Back" at bounding box center [311, 579] width 67 height 28
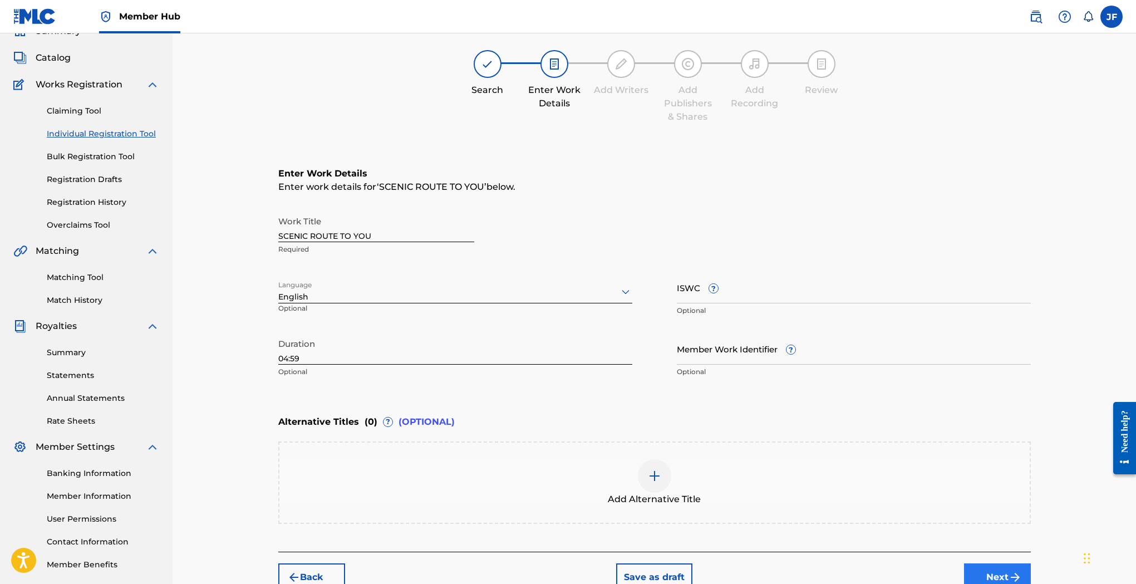
click at [991, 562] on button "Next" at bounding box center [997, 577] width 67 height 28
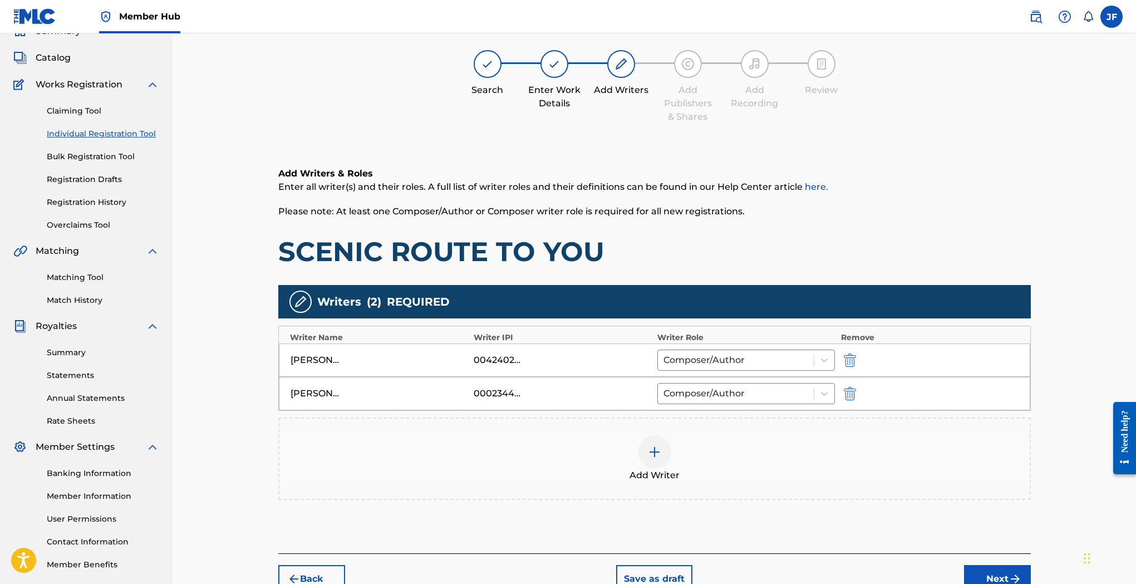
scroll to position [50, 0]
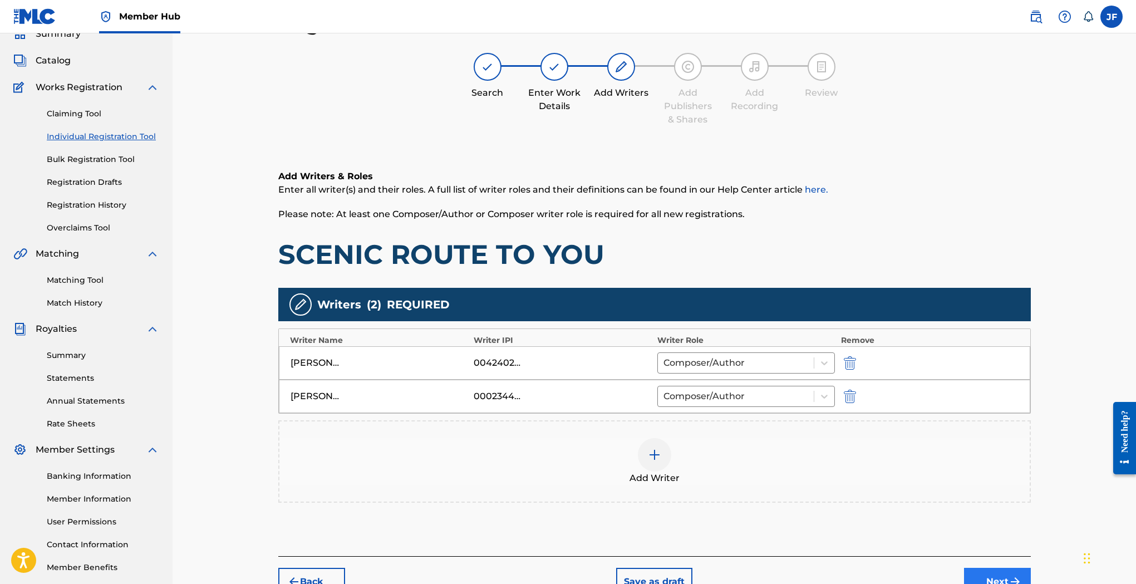
click at [991, 562] on button "Next" at bounding box center [997, 582] width 67 height 28
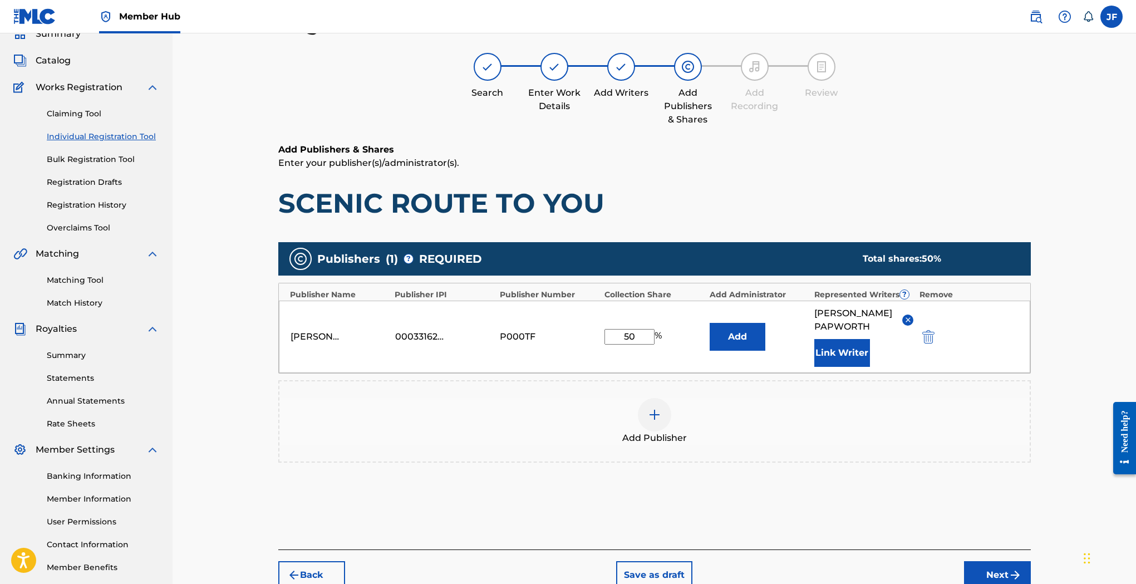
click at [991, 562] on button "Next" at bounding box center [997, 575] width 67 height 28
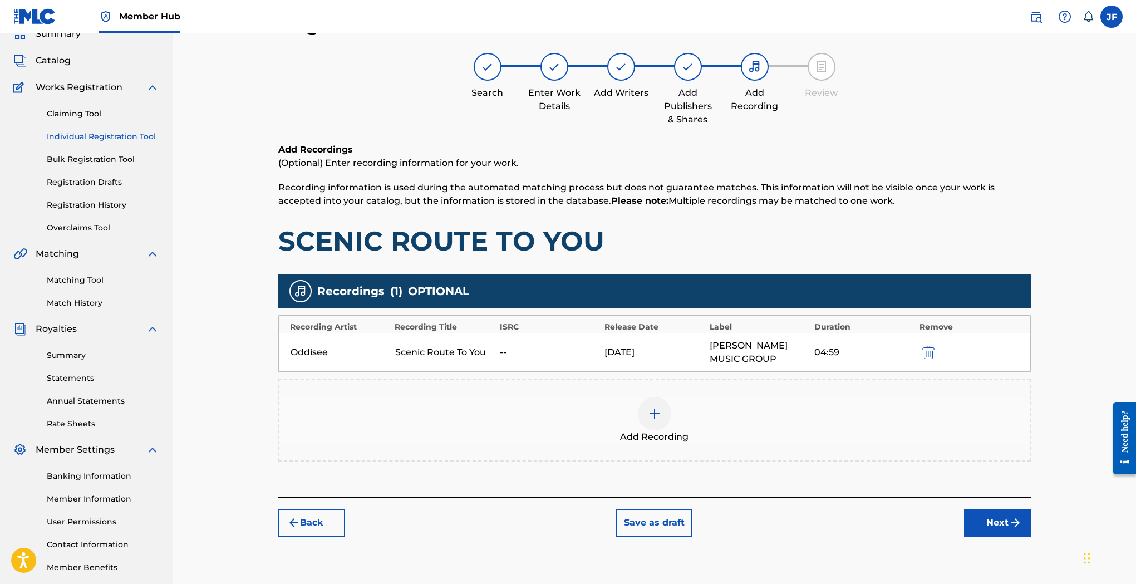
click at [822, 354] on div "04:59" at bounding box center [863, 352] width 99 height 13
click at [506, 353] on div "--" at bounding box center [549, 352] width 99 height 13
click at [926, 354] on img "submit" at bounding box center [928, 352] width 12 height 13
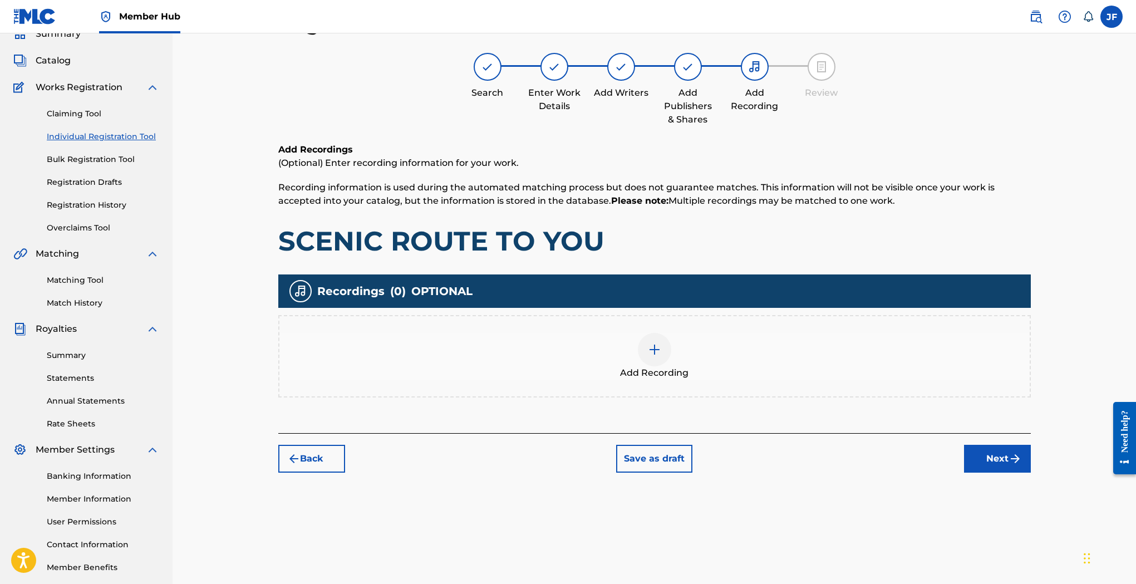
click at [648, 351] on img at bounding box center [654, 349] width 13 height 13
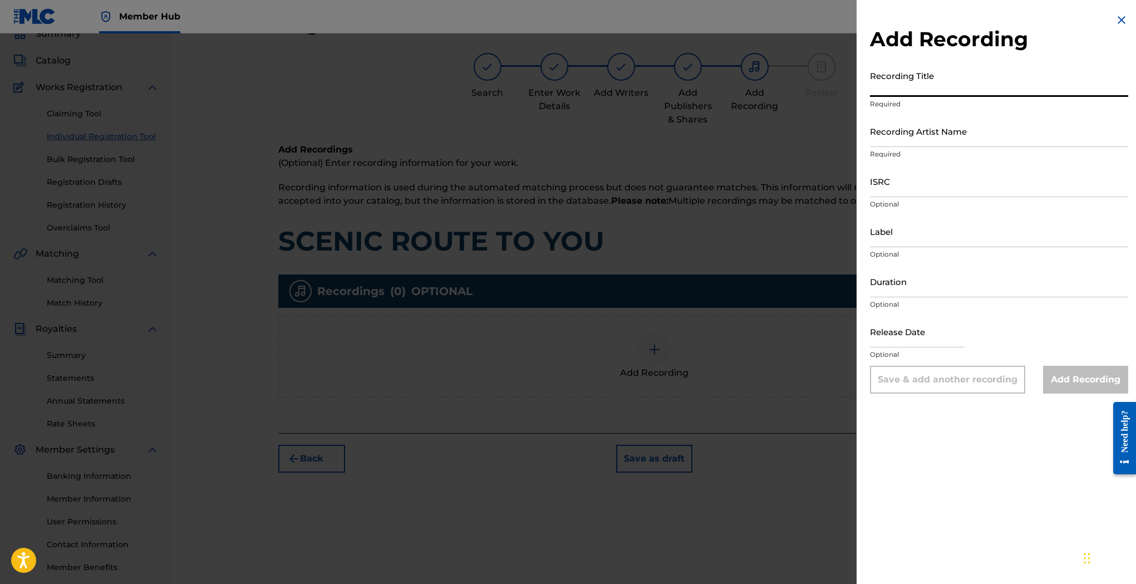
click at [935, 83] on input "Recording Title" at bounding box center [999, 81] width 258 height 32
type input "Scenic Route To You"
click at [921, 132] on input "Recording Artist Name" at bounding box center [999, 131] width 258 height 32
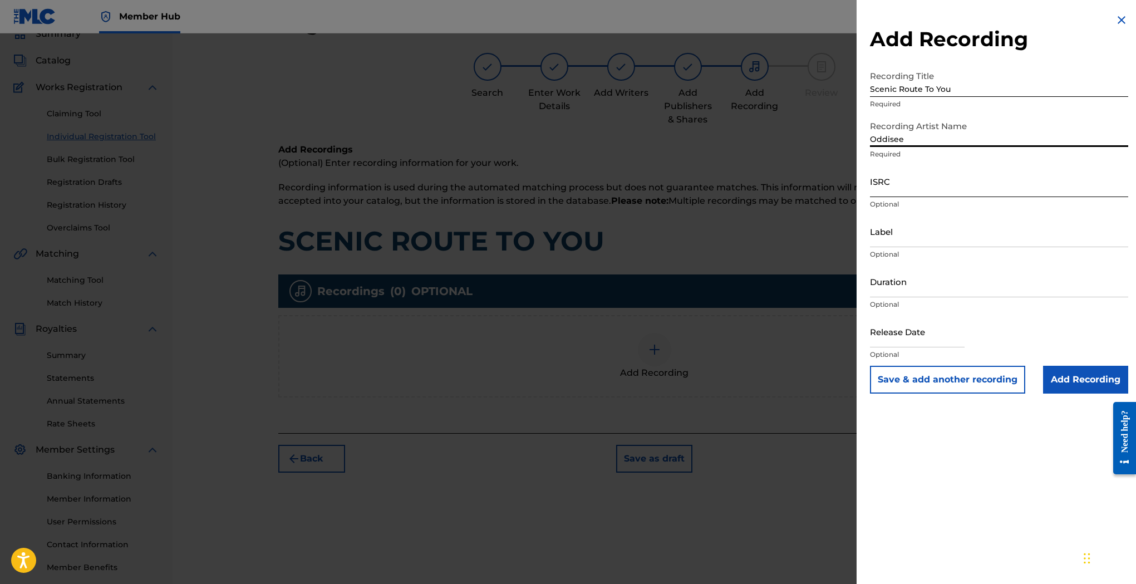
type input "Oddisee"
click at [916, 184] on input "ISRC" at bounding box center [999, 181] width 258 height 32
paste input "USKVL1110240"
type input "USKVL1110240"
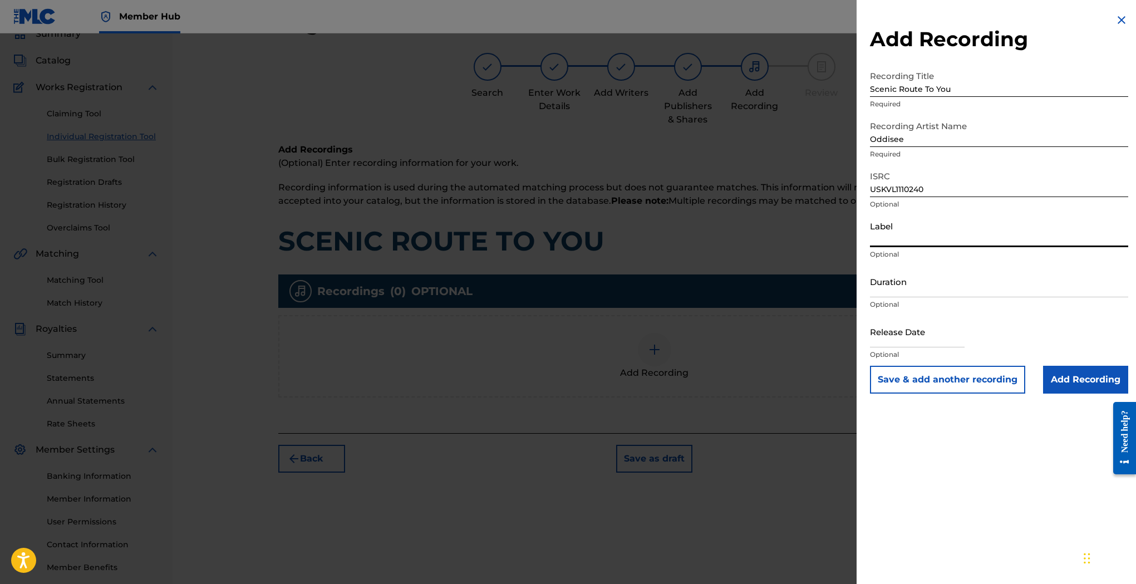
click at [910, 237] on input "Label" at bounding box center [999, 231] width 258 height 32
paste input "[PERSON_NAME] MUSIC GROUP"
type input "[PERSON_NAME] MUSIC GROUP"
click at [920, 283] on input "Duration" at bounding box center [999, 282] width 258 height 32
type input "04:59"
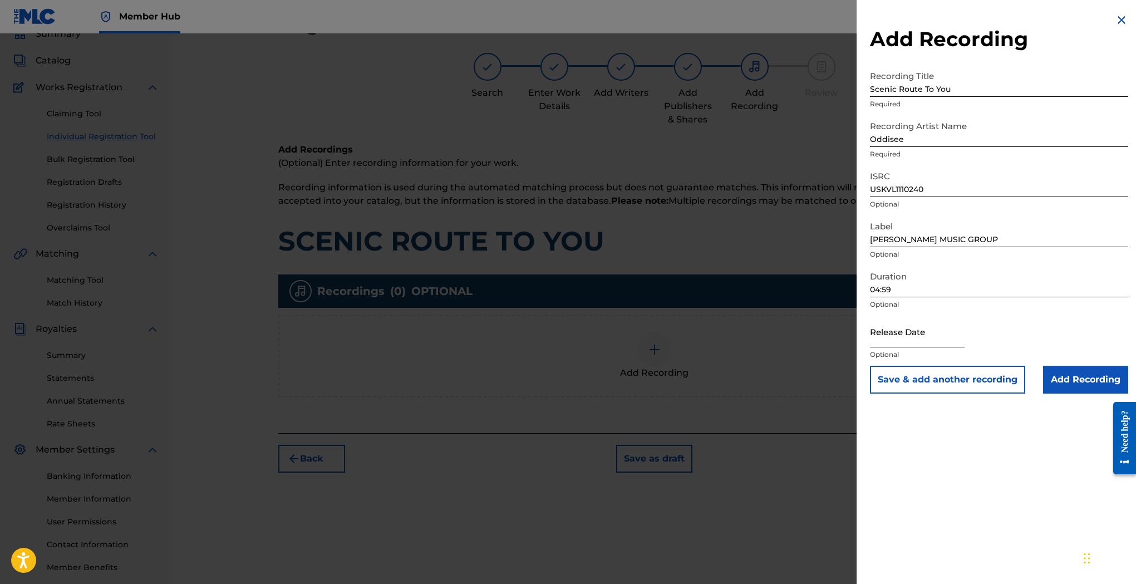
click at [935, 336] on input "text" at bounding box center [917, 332] width 95 height 32
select select "8"
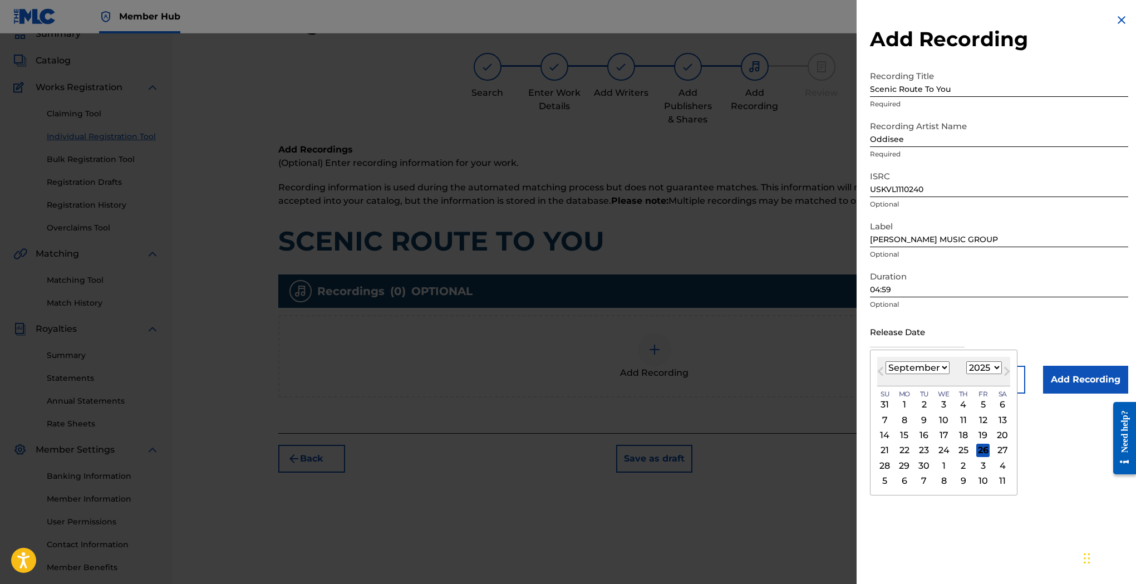
select select "2011"
click at [957, 401] on div "1" at bounding box center [963, 404] width 13 height 13
type input "[DATE]"
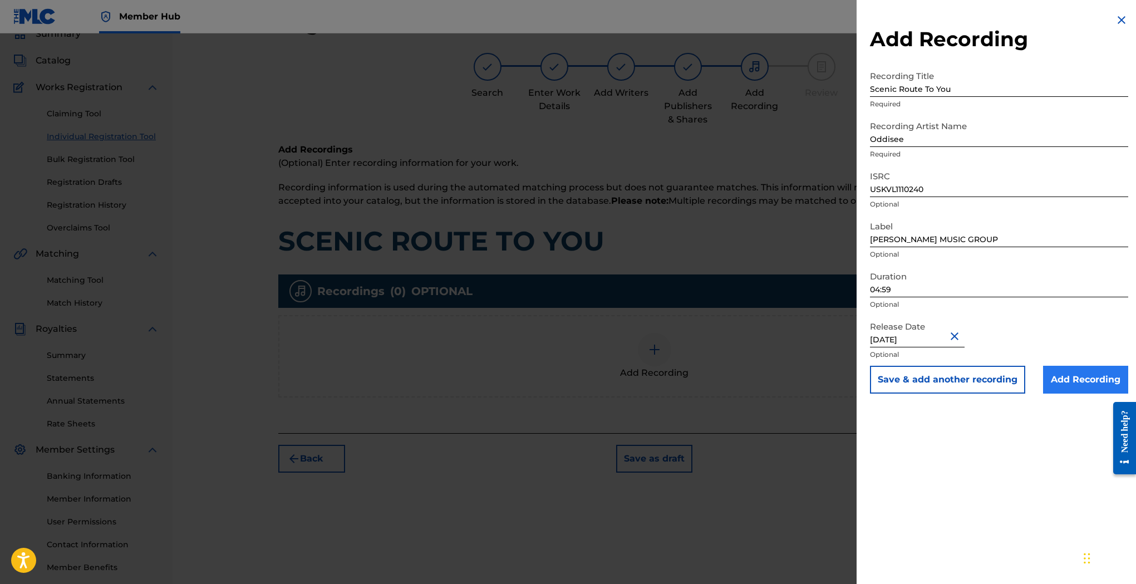
click at [1082, 381] on input "Add Recording" at bounding box center [1085, 380] width 85 height 28
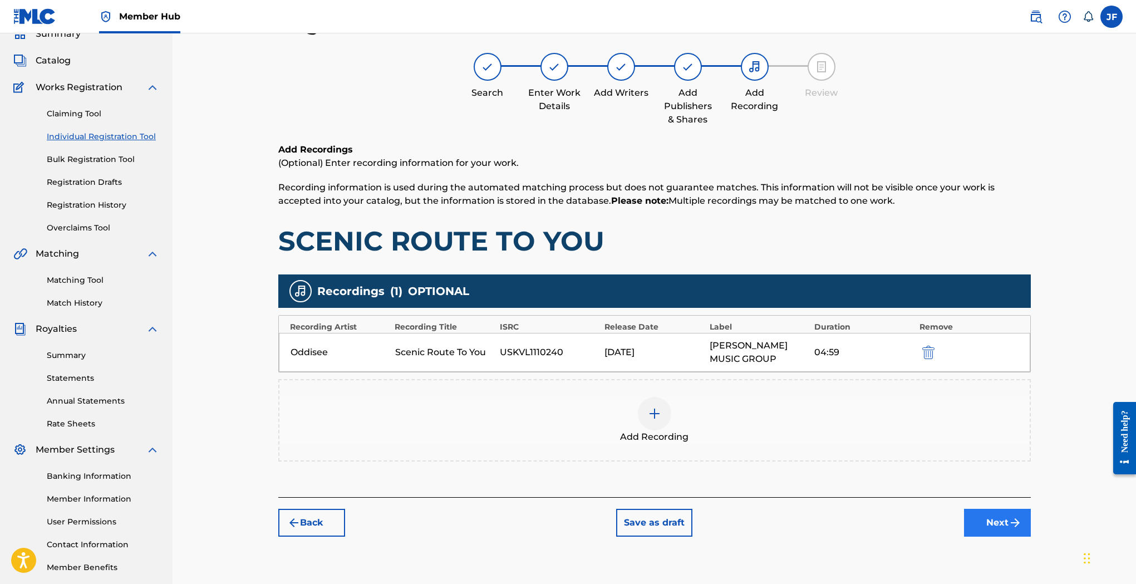
click at [999, 519] on button "Next" at bounding box center [997, 523] width 67 height 28
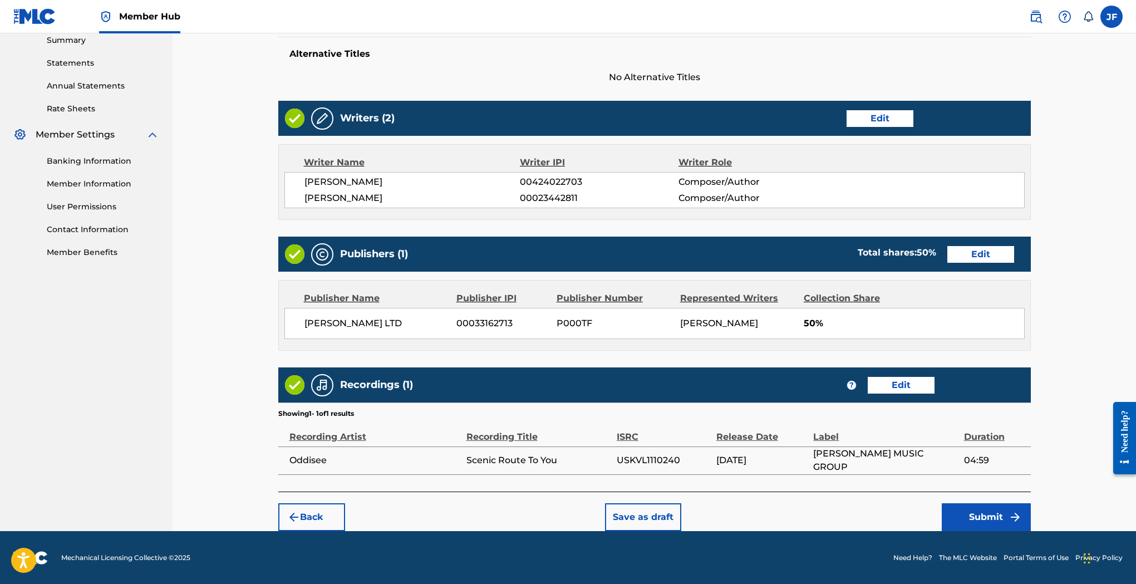
scroll to position [365, 0]
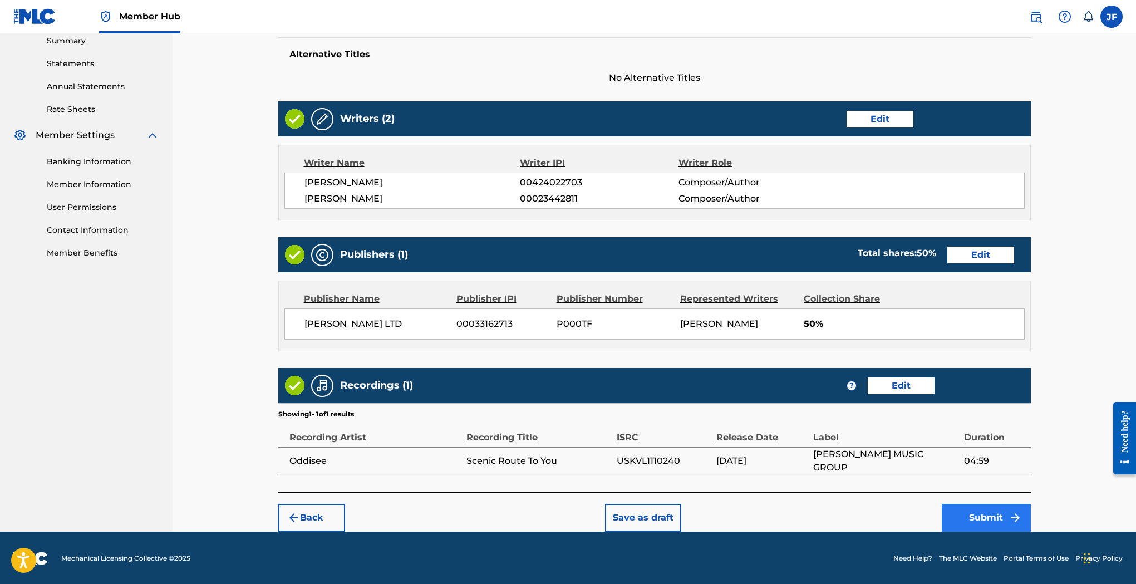
click at [995, 512] on button "Submit" at bounding box center [986, 518] width 89 height 28
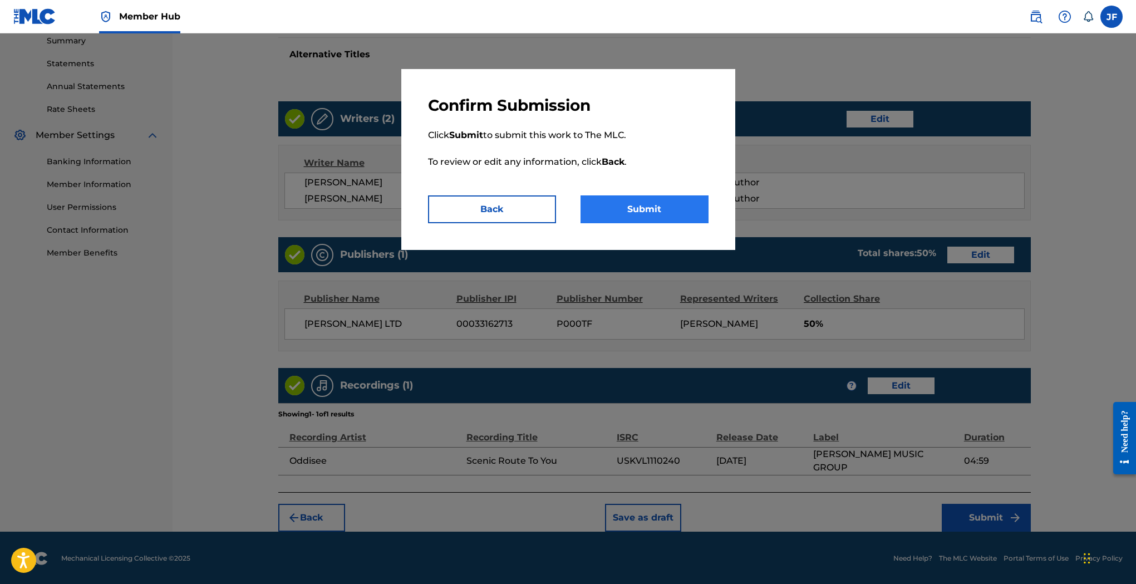
click at [661, 207] on button "Submit" at bounding box center [645, 209] width 128 height 28
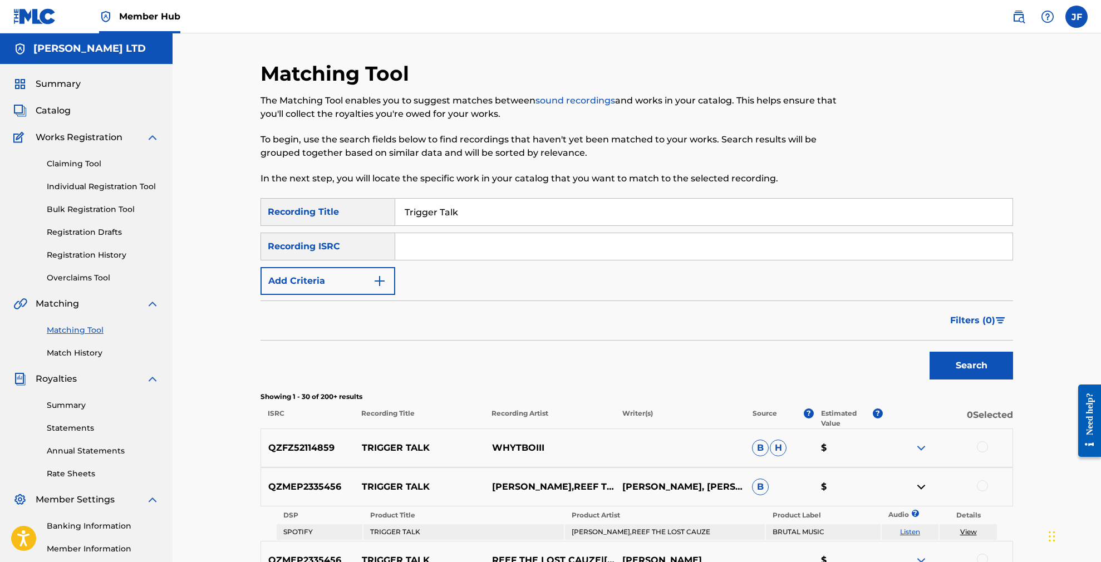
drag, startPoint x: 468, startPoint y: 214, endPoint x: 366, endPoint y: 208, distance: 102.0
click at [366, 208] on div "SearchWithCriteria0e474570-d54a-4542-8a02-3c8b25813905 Recording Title Trigger …" at bounding box center [636, 212] width 753 height 28
paste input "PRIMAVERA"
type input "PRIMAVERA"
click at [364, 286] on button "Add Criteria" at bounding box center [327, 281] width 135 height 28
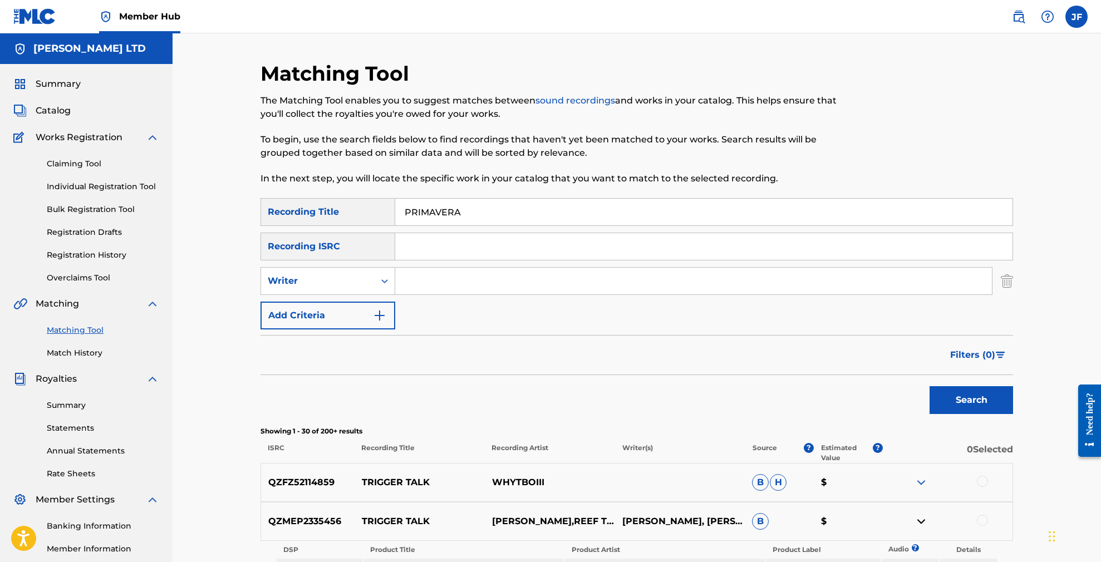
click at [445, 280] on input "Search Form" at bounding box center [693, 281] width 597 height 27
paste input "[PERSON_NAME]"
type input "[PERSON_NAME]"
click at [958, 400] on button "Search" at bounding box center [971, 400] width 83 height 28
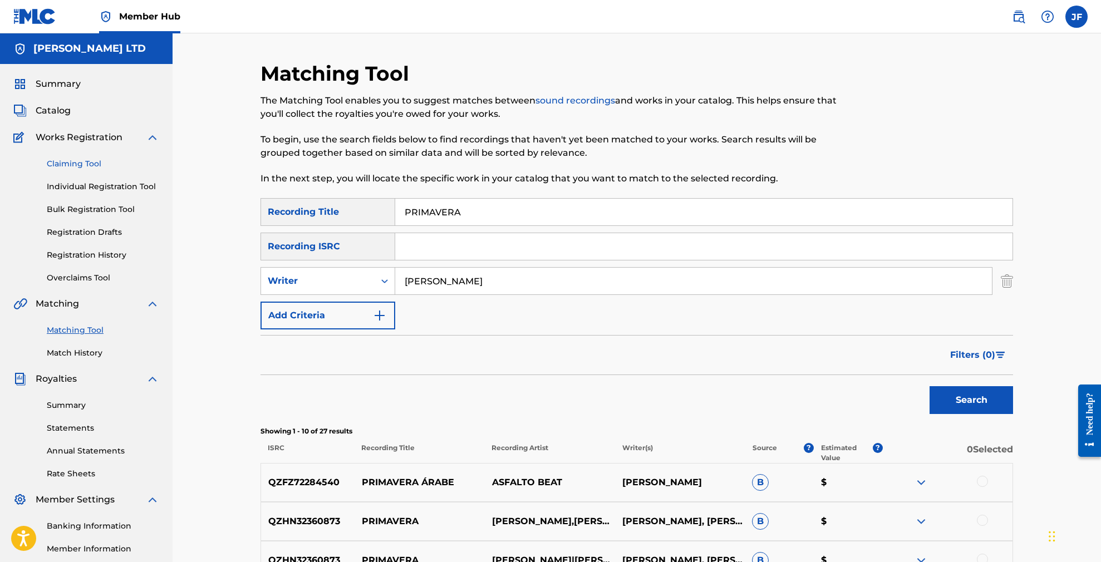
click at [77, 160] on link "Claiming Tool" at bounding box center [103, 164] width 112 height 12
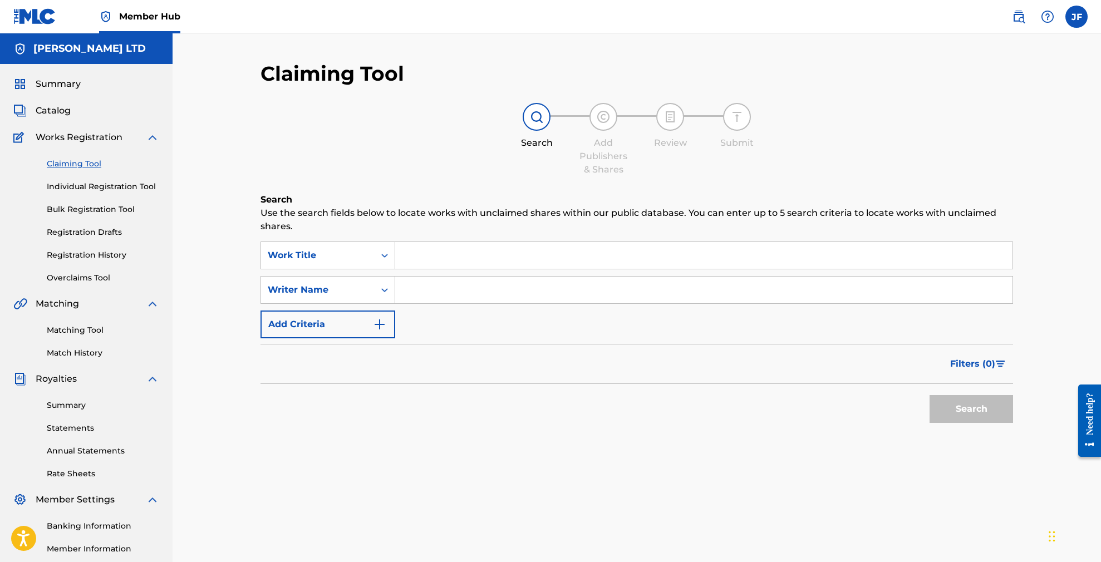
click at [441, 299] on input "Search Form" at bounding box center [703, 290] width 617 height 27
paste input "[PERSON_NAME]"
type input "[PERSON_NAME]"
click at [436, 252] on input "Search Form" at bounding box center [703, 255] width 617 height 27
paste input "Primavera"
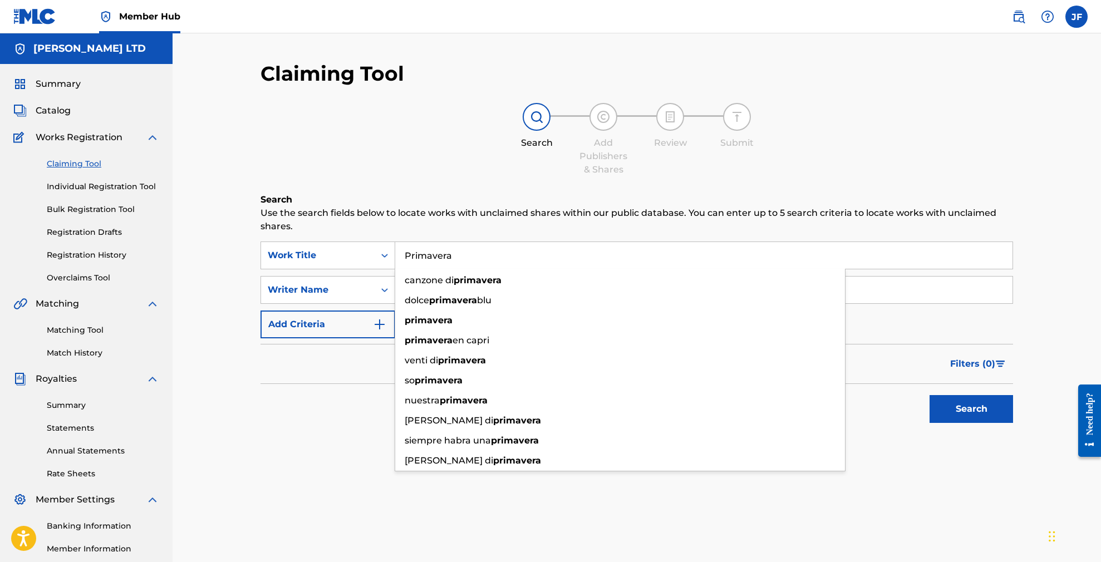
type input "Primavera"
click at [971, 409] on button "Search" at bounding box center [971, 409] width 83 height 28
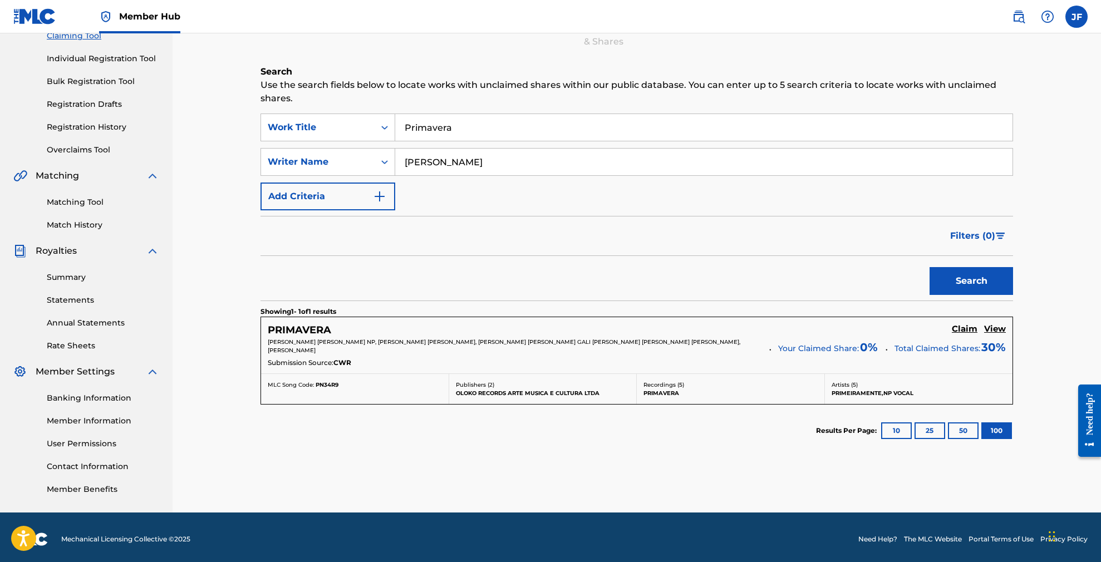
scroll to position [129, 0]
click at [292, 329] on h5 "PRIMAVERA" at bounding box center [299, 329] width 63 height 13
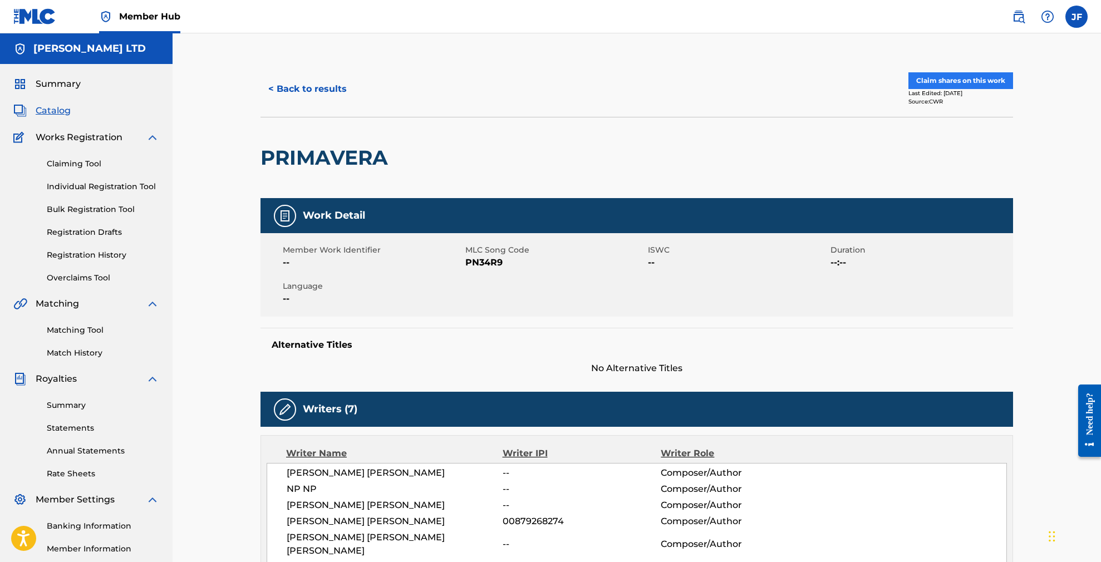
click at [972, 81] on button "Claim shares on this work" at bounding box center [960, 80] width 105 height 17
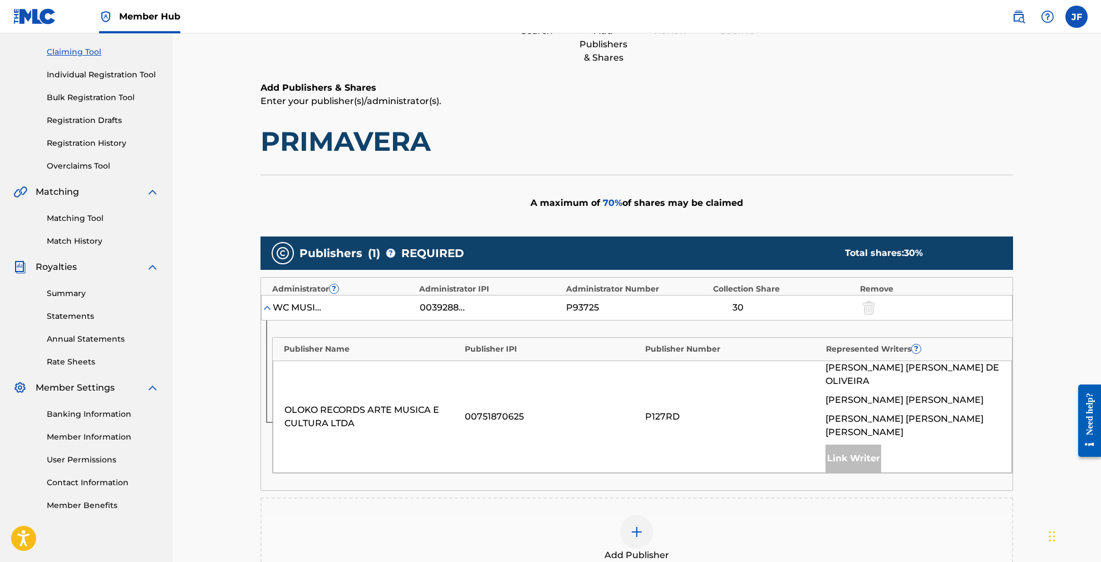
scroll to position [141, 0]
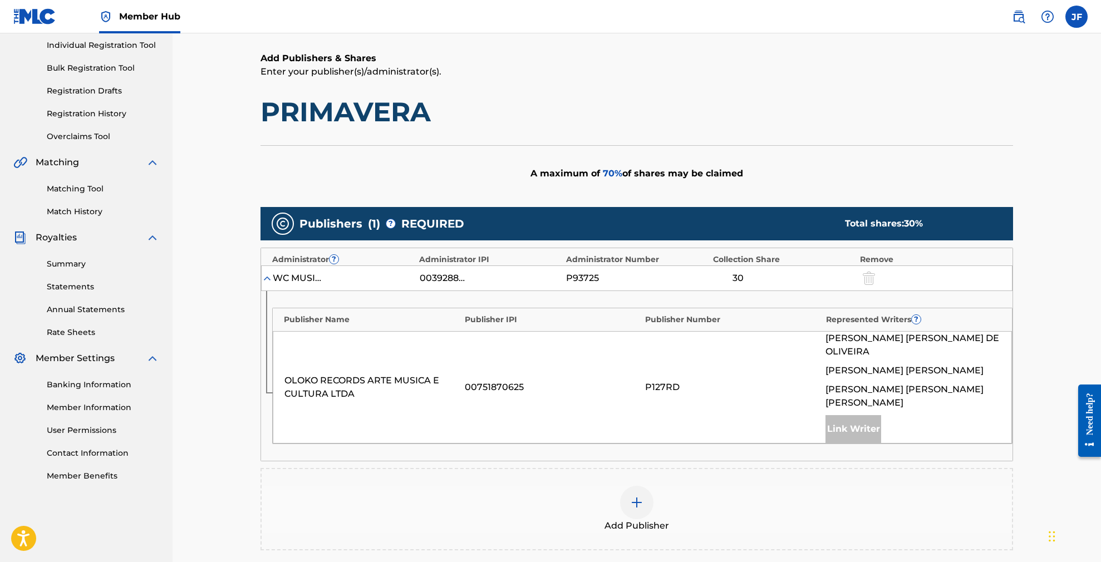
click at [637, 496] on img at bounding box center [636, 502] width 13 height 13
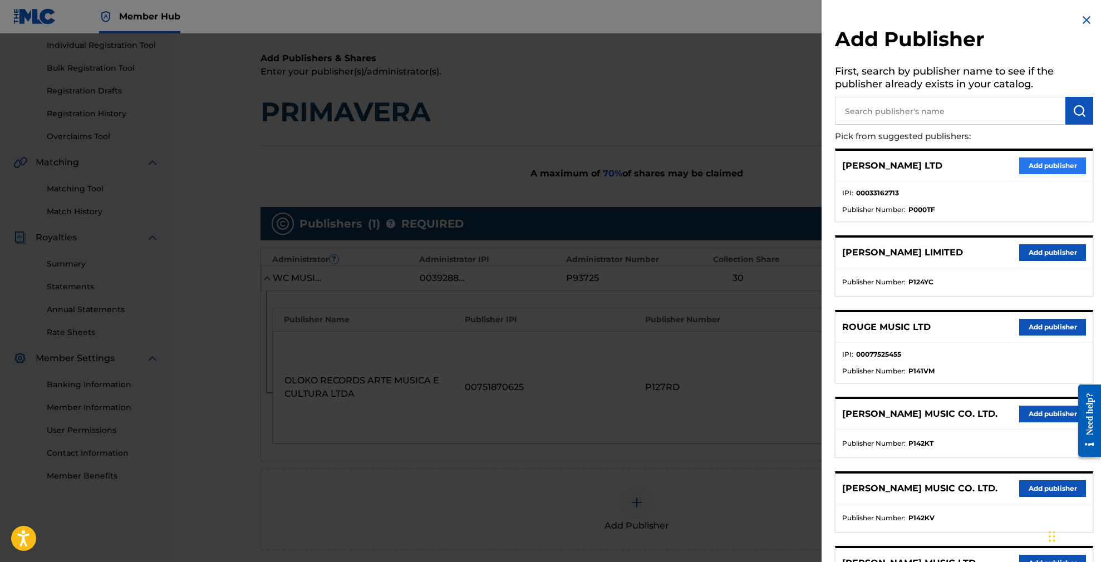
click at [1041, 164] on button "Add publisher" at bounding box center [1052, 166] width 67 height 17
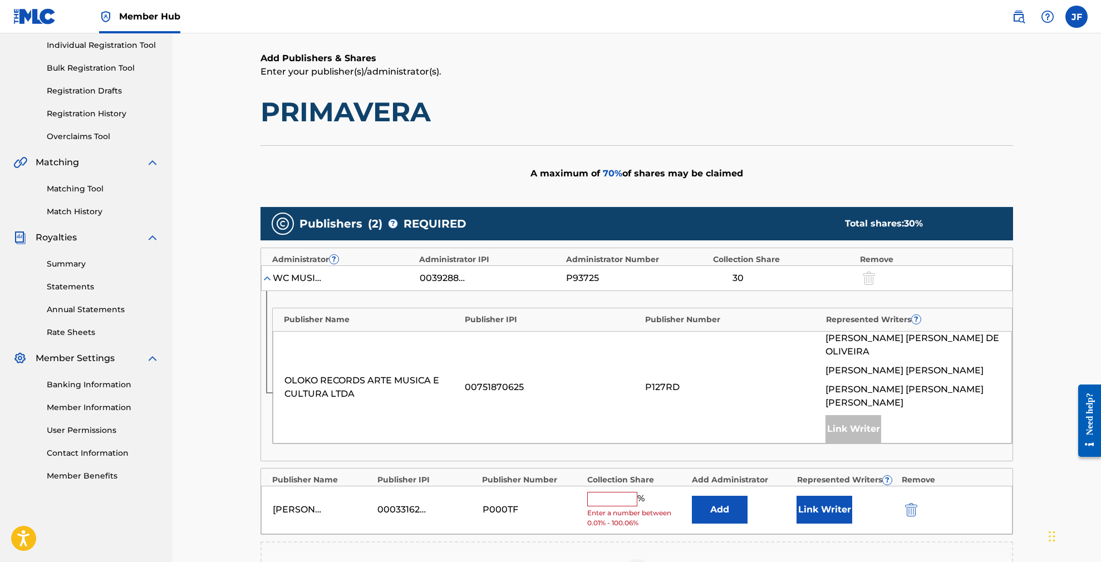
click at [611, 492] on input "text" at bounding box center [612, 499] width 50 height 14
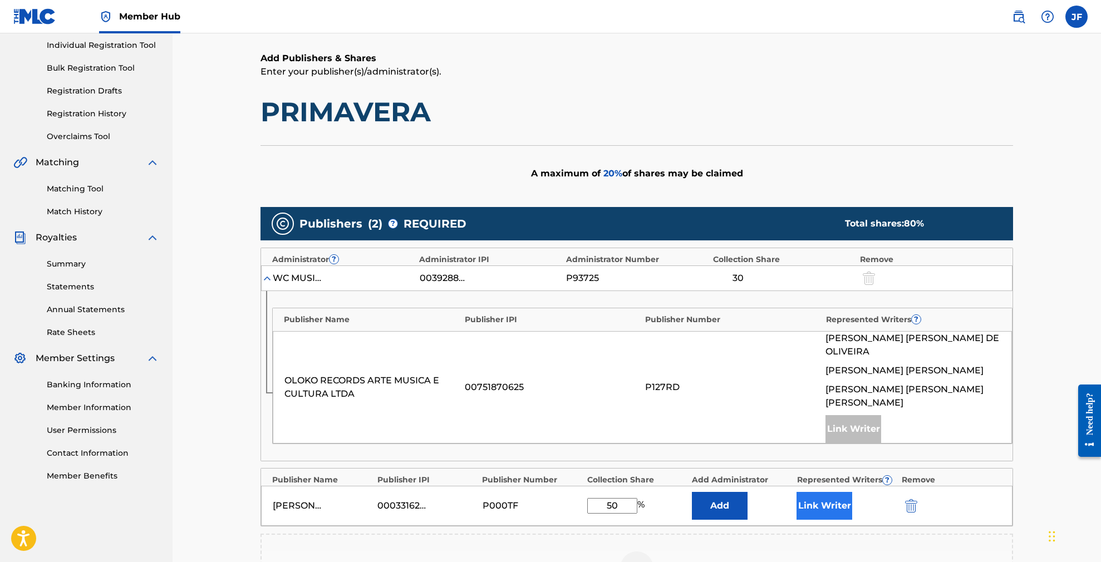
type input "50"
click at [839, 492] on button "Link Writer" at bounding box center [825, 506] width 56 height 28
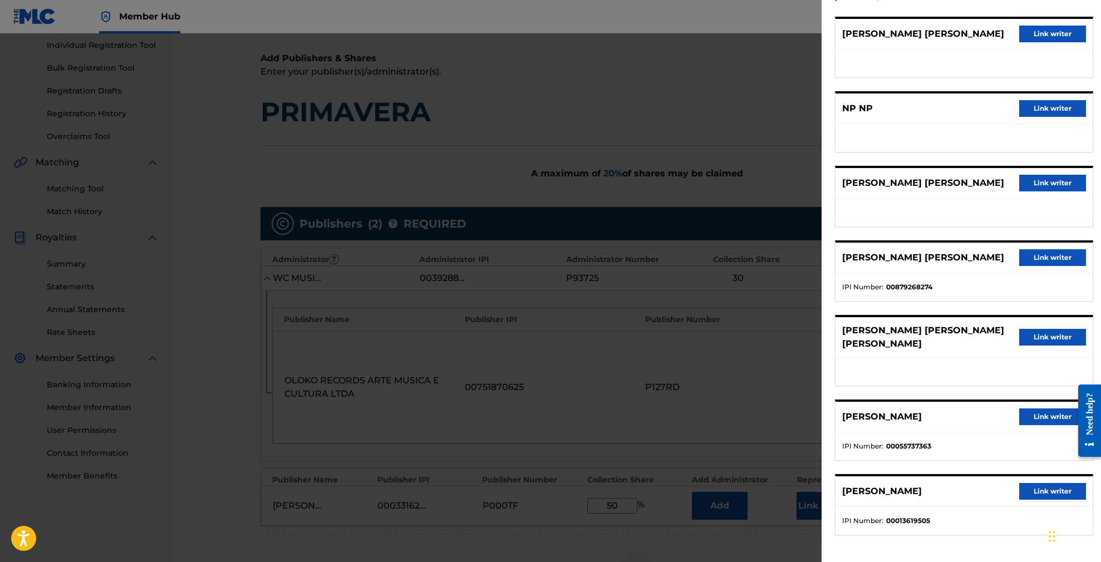
scroll to position [85, 0]
click at [1040, 416] on button "Link writer" at bounding box center [1052, 417] width 67 height 17
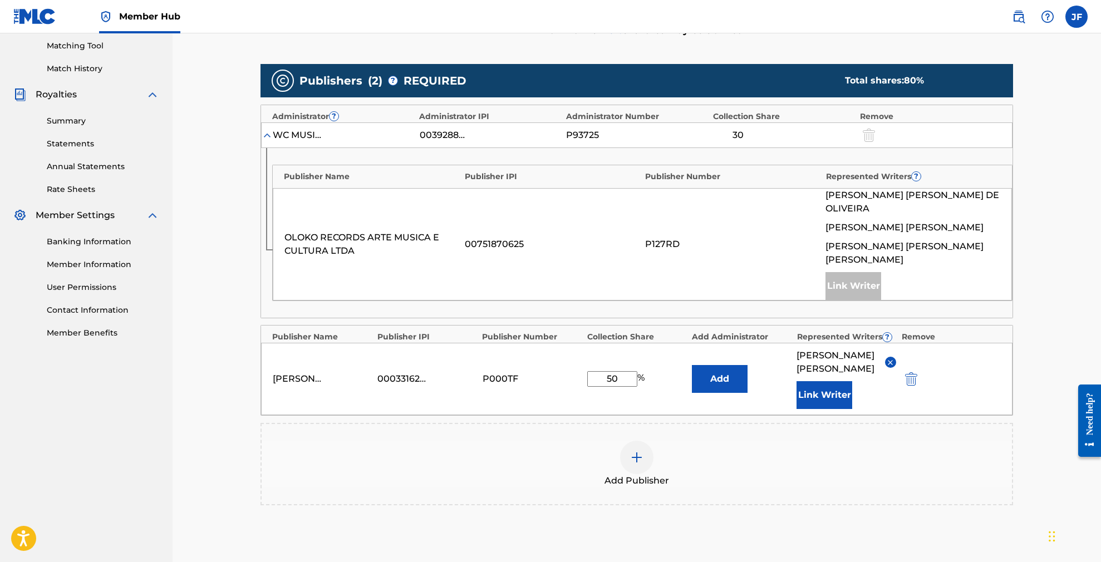
scroll to position [289, 0]
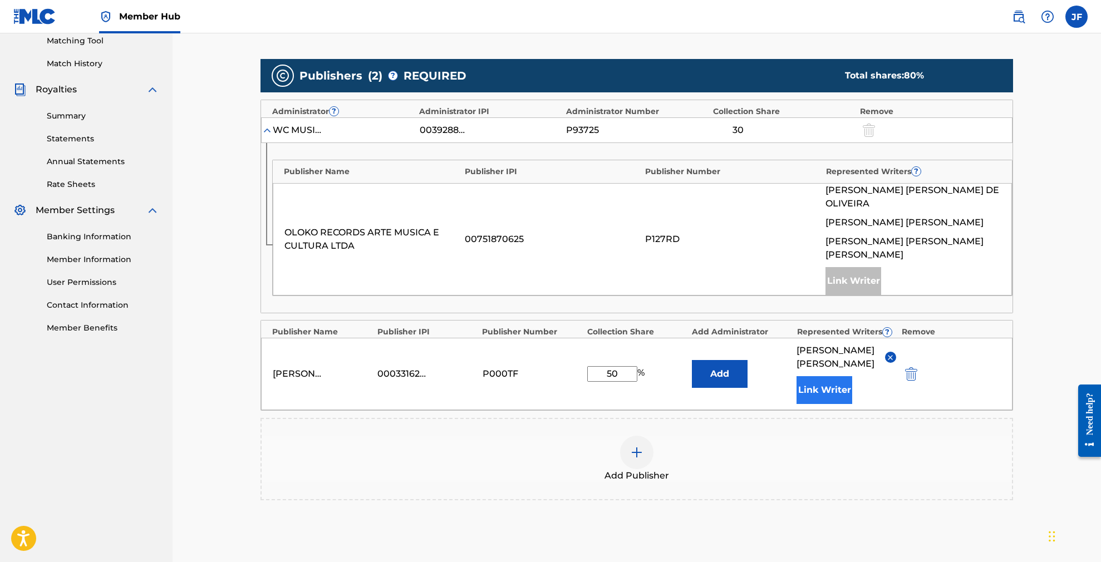
click at [838, 387] on button "Link Writer" at bounding box center [825, 390] width 56 height 28
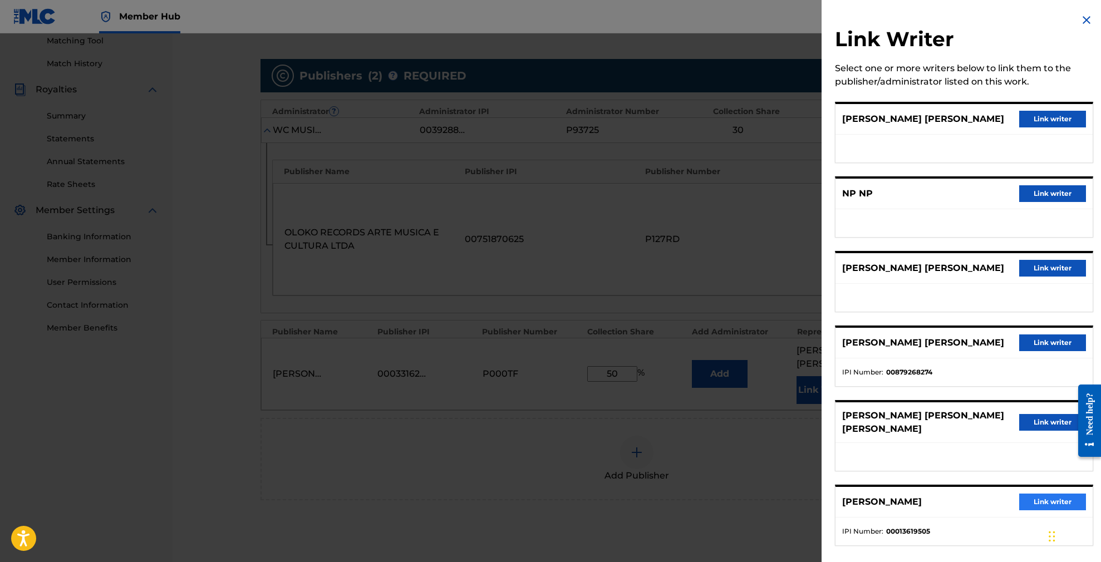
click at [1042, 499] on button "Link writer" at bounding box center [1052, 502] width 67 height 17
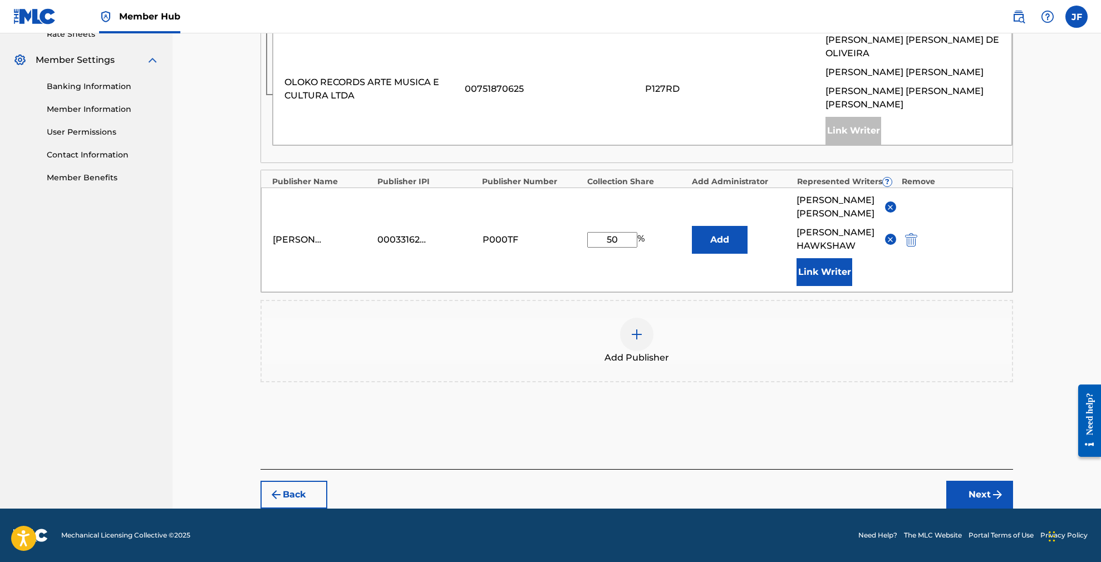
scroll to position [439, 0]
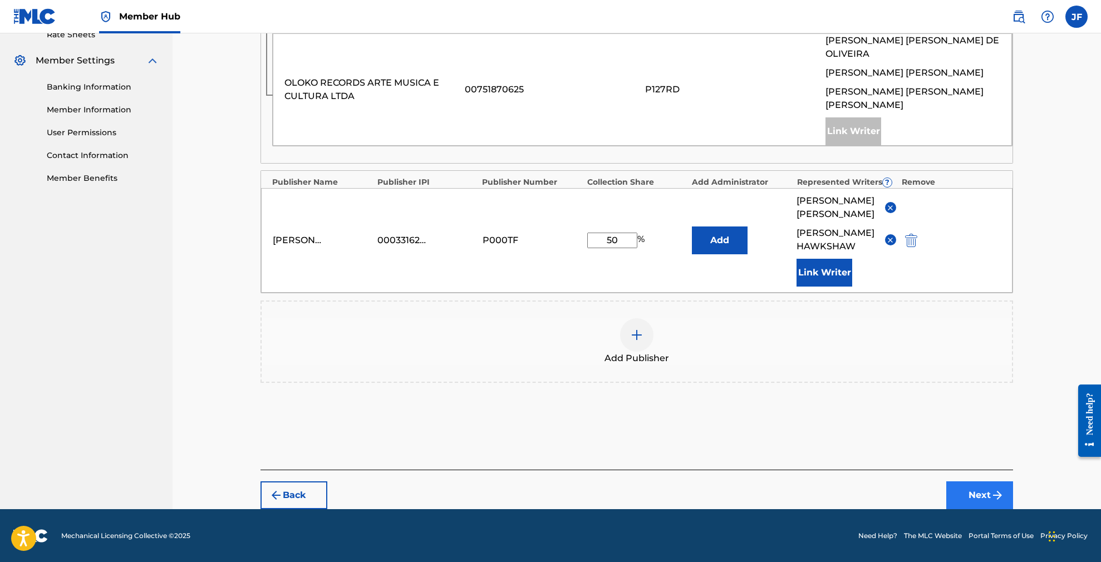
click at [980, 491] on button "Next" at bounding box center [979, 495] width 67 height 28
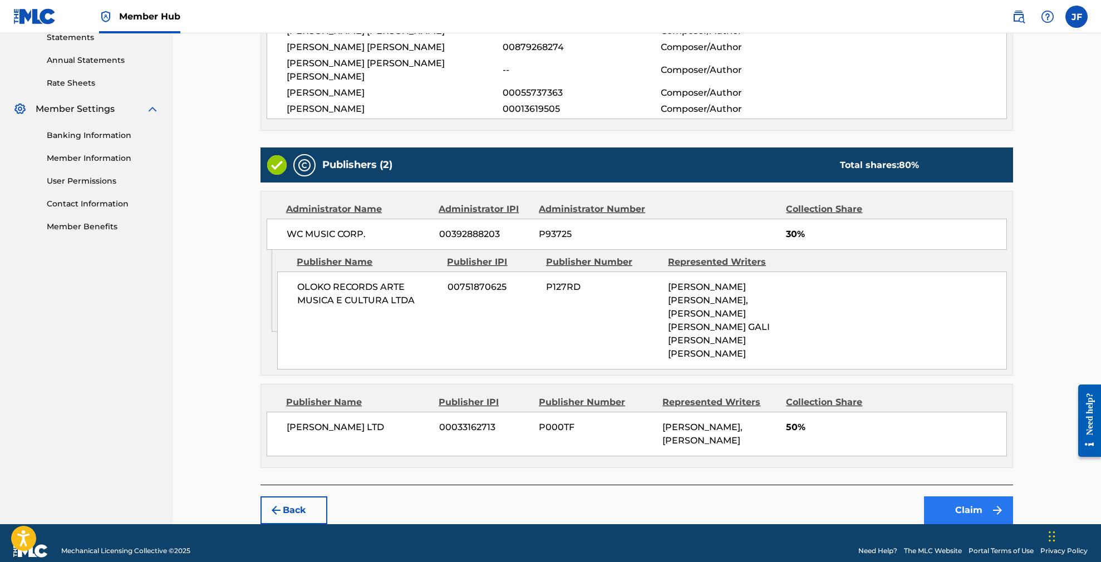
click at [969, 497] on button "Claim" at bounding box center [968, 511] width 89 height 28
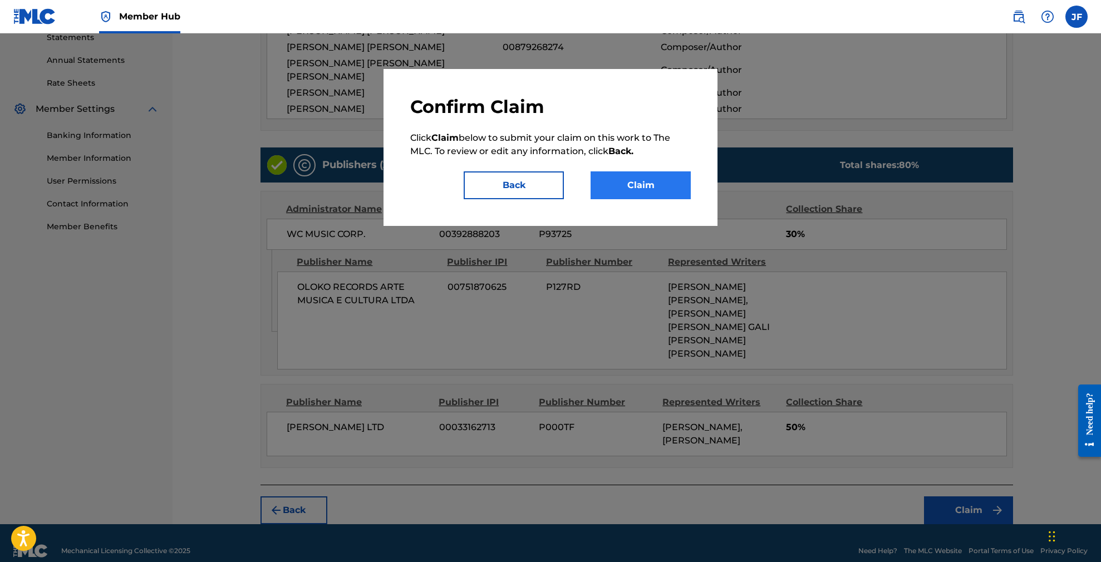
click at [631, 185] on button "Claim" at bounding box center [641, 185] width 100 height 28
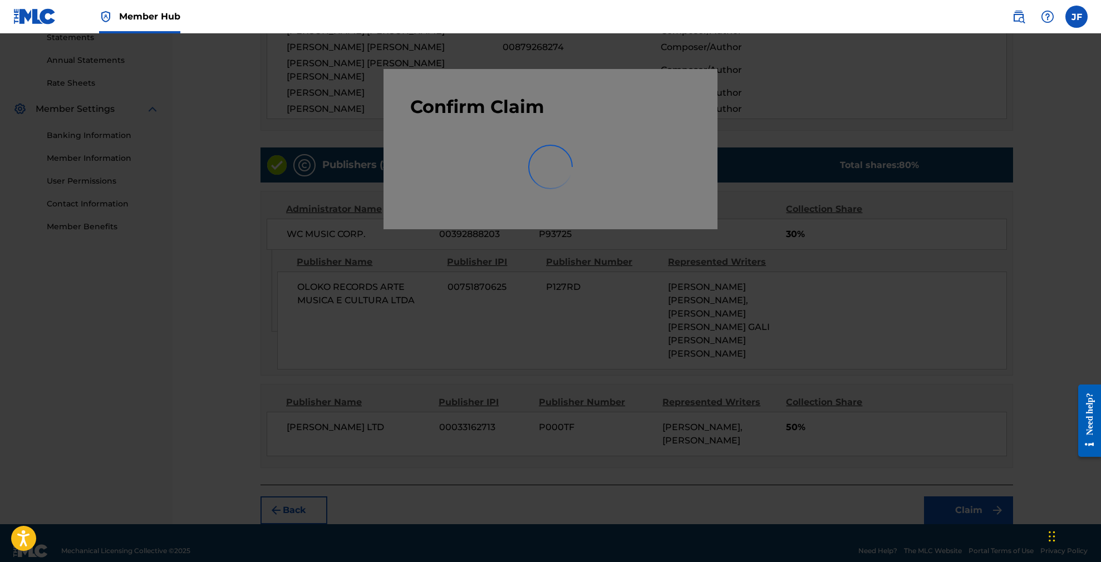
scroll to position [128, 0]
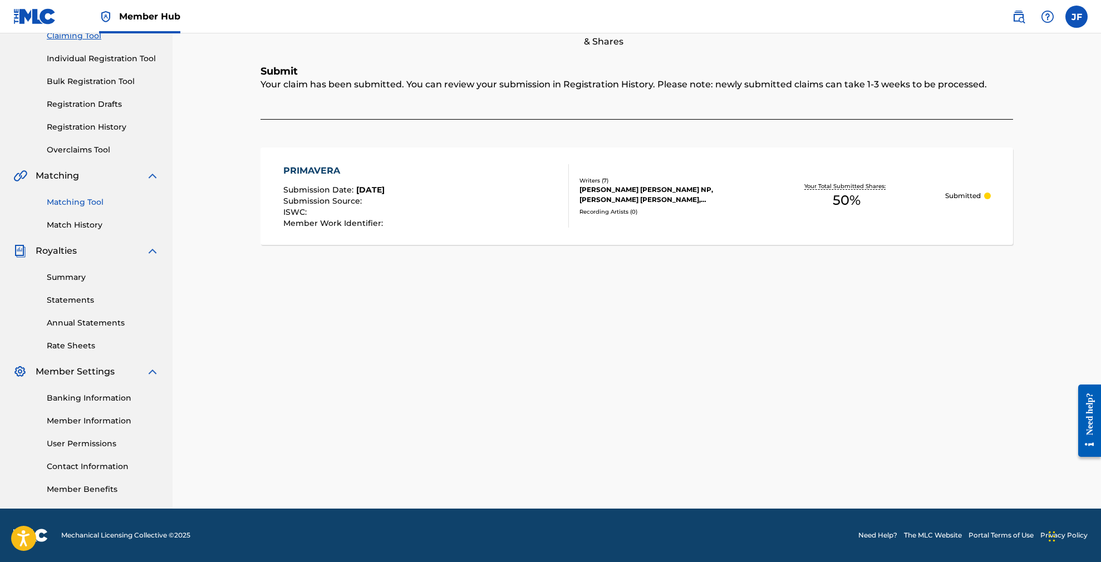
click at [91, 205] on link "Matching Tool" at bounding box center [103, 202] width 112 height 12
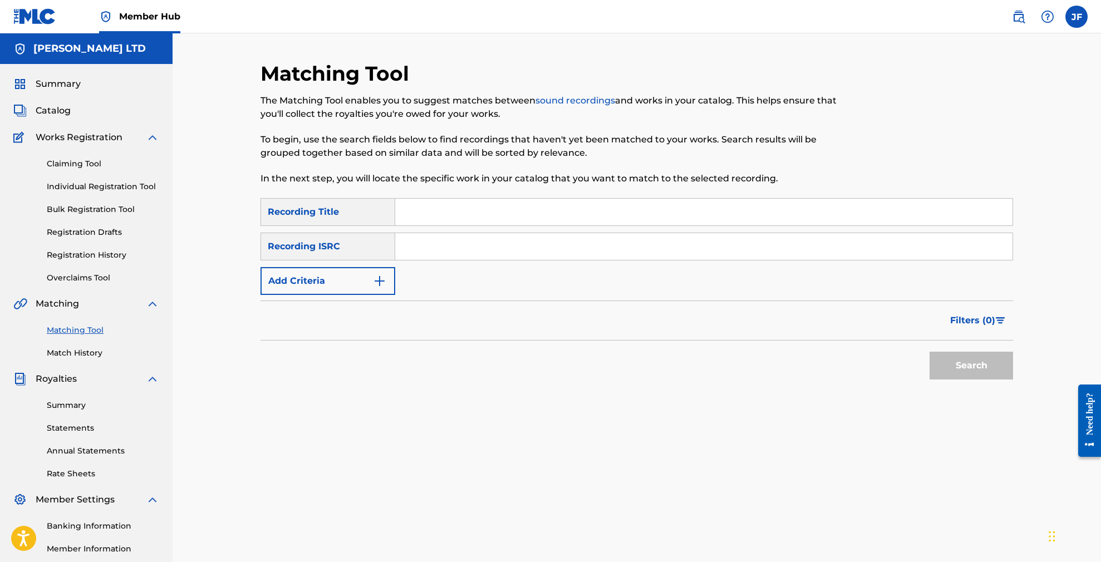
click at [436, 211] on input "Search Form" at bounding box center [703, 212] width 617 height 27
paste input "Scenic Route to You"
type input "Scenic Route to You"
click at [368, 279] on button "Add Criteria" at bounding box center [327, 281] width 135 height 28
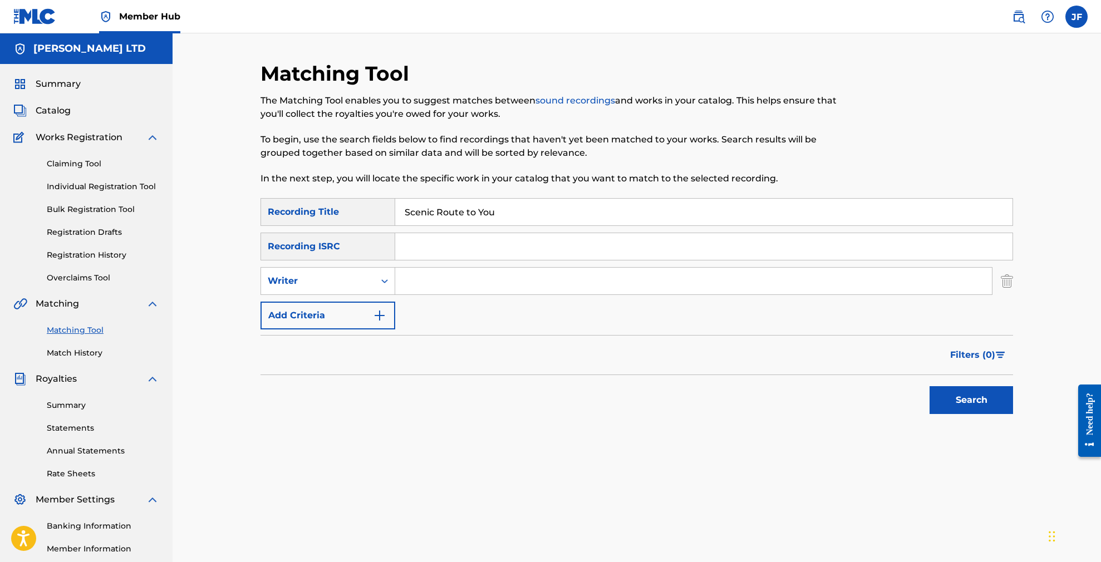
click at [448, 282] on input "Search Form" at bounding box center [693, 281] width 597 height 27
paste input "[PERSON_NAME]"
type input "[PERSON_NAME]"
click at [971, 400] on button "Search" at bounding box center [971, 400] width 83 height 28
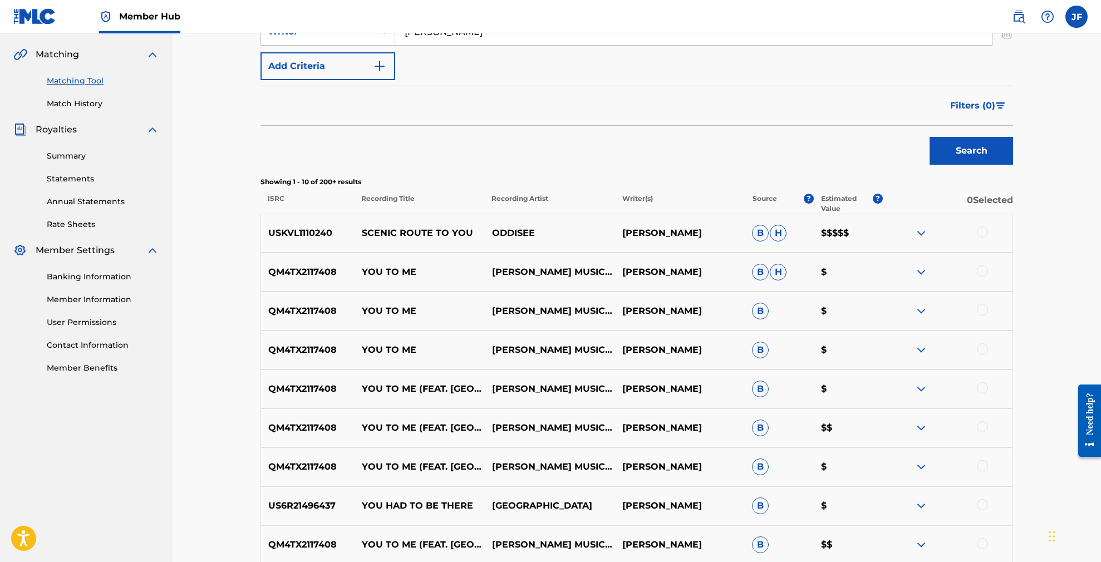
scroll to position [192, 0]
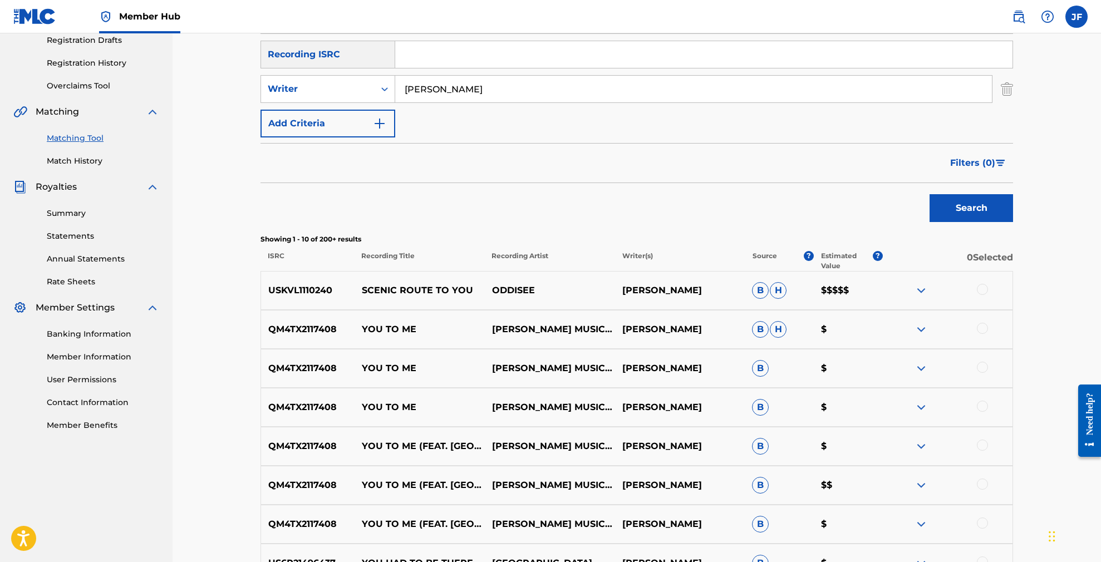
click at [918, 289] on img at bounding box center [921, 290] width 13 height 13
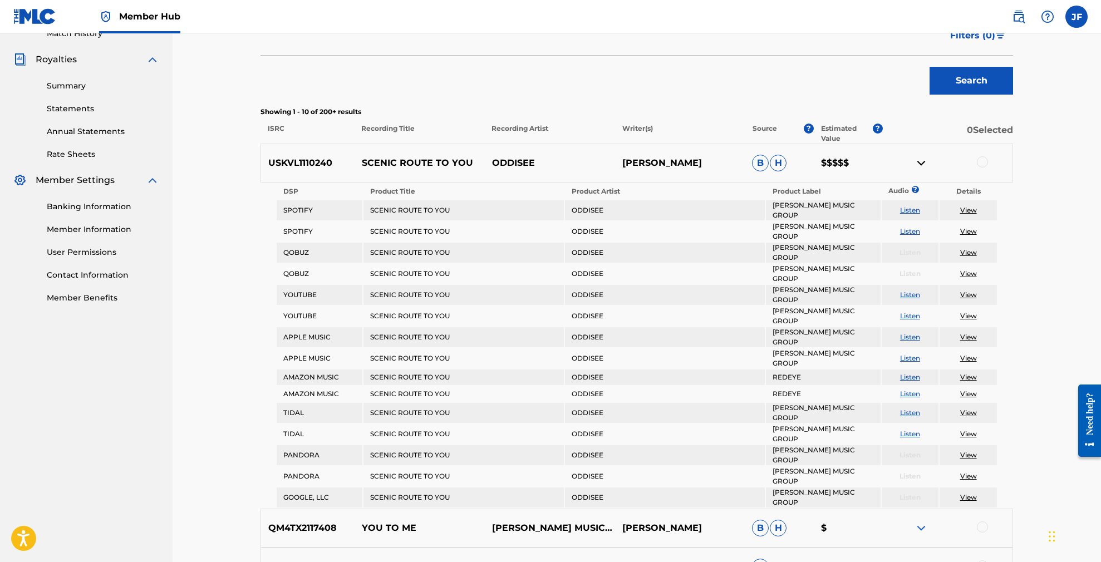
scroll to position [313, 0]
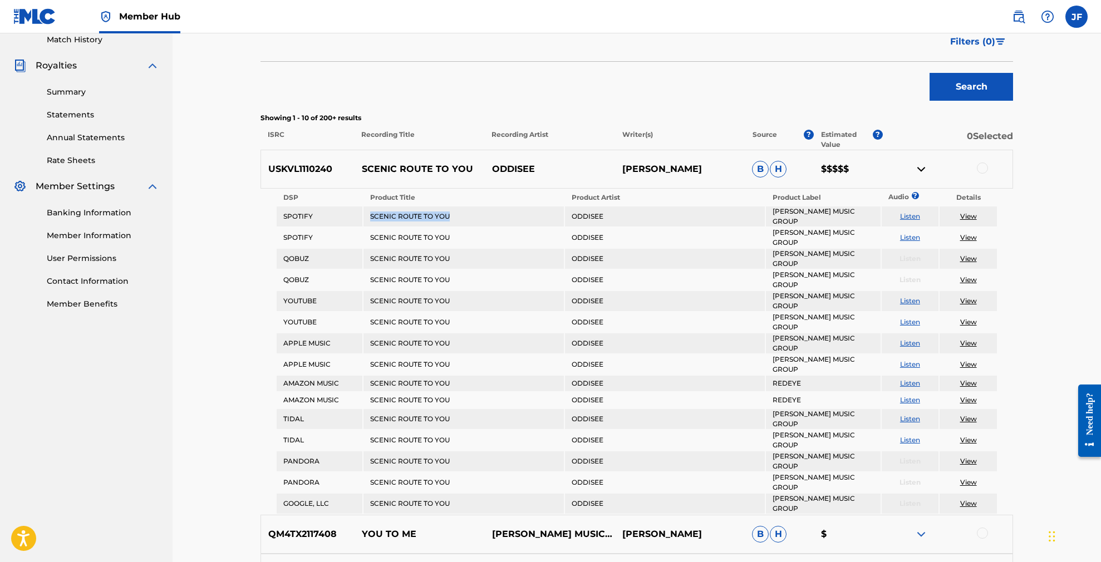
drag, startPoint x: 453, startPoint y: 214, endPoint x: 371, endPoint y: 215, distance: 81.8
click at [371, 215] on td "SCENIC ROUTE TO YOU" at bounding box center [463, 217] width 200 height 20
copy td "SCENIC ROUTE TO YOU"
click at [658, 231] on td "ODDISEE" at bounding box center [665, 238] width 200 height 20
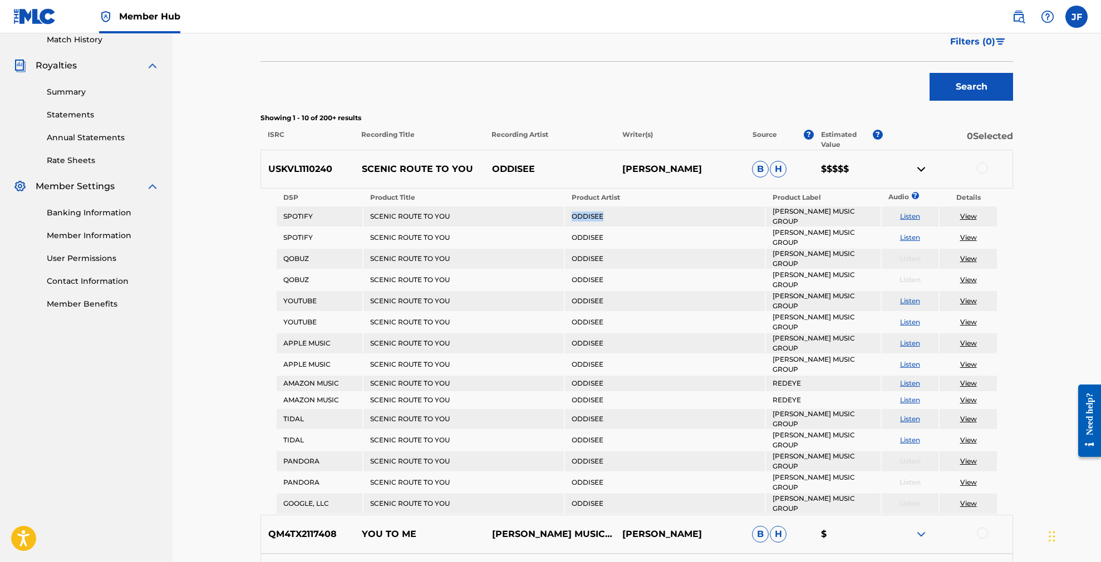
drag, startPoint x: 611, startPoint y: 215, endPoint x: 581, endPoint y: 214, distance: 30.1
click at [573, 214] on td "ODDISEE" at bounding box center [665, 217] width 200 height 20
copy td "ODDISEE"
click at [668, 171] on p "[PERSON_NAME]" at bounding box center [680, 169] width 130 height 13
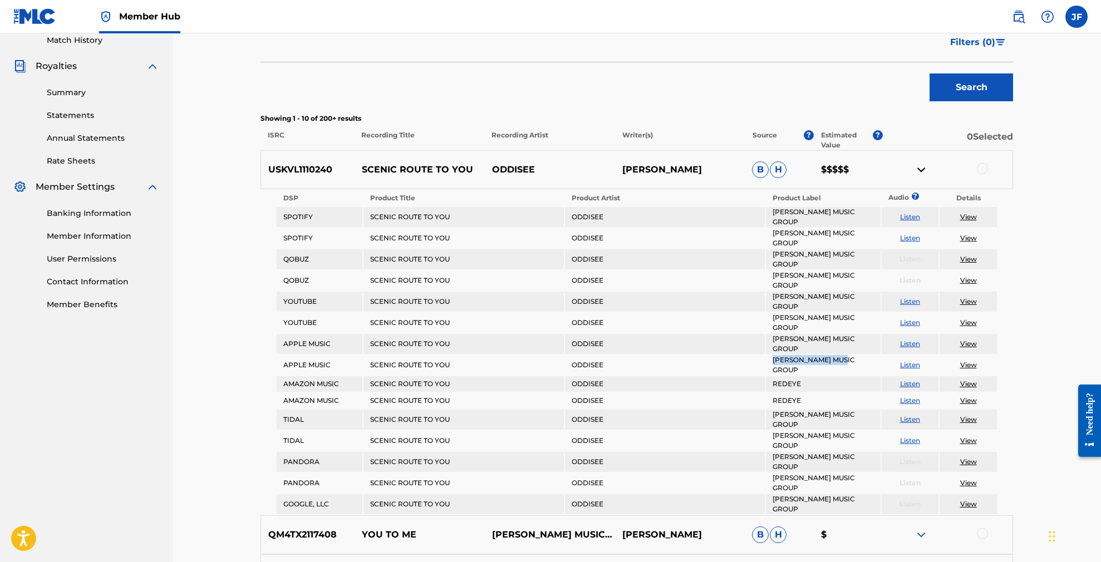
drag, startPoint x: 848, startPoint y: 331, endPoint x: 775, endPoint y: 330, distance: 72.9
click at [775, 355] on td "[PERSON_NAME] MUSIC GROUP" at bounding box center [823, 365] width 114 height 20
copy td "[PERSON_NAME] MUSIC GROUP"
click at [227, 290] on div "Matching Tool The Matching Tool enables you to suggest matches between sound re…" at bounding box center [637, 335] width 928 height 1229
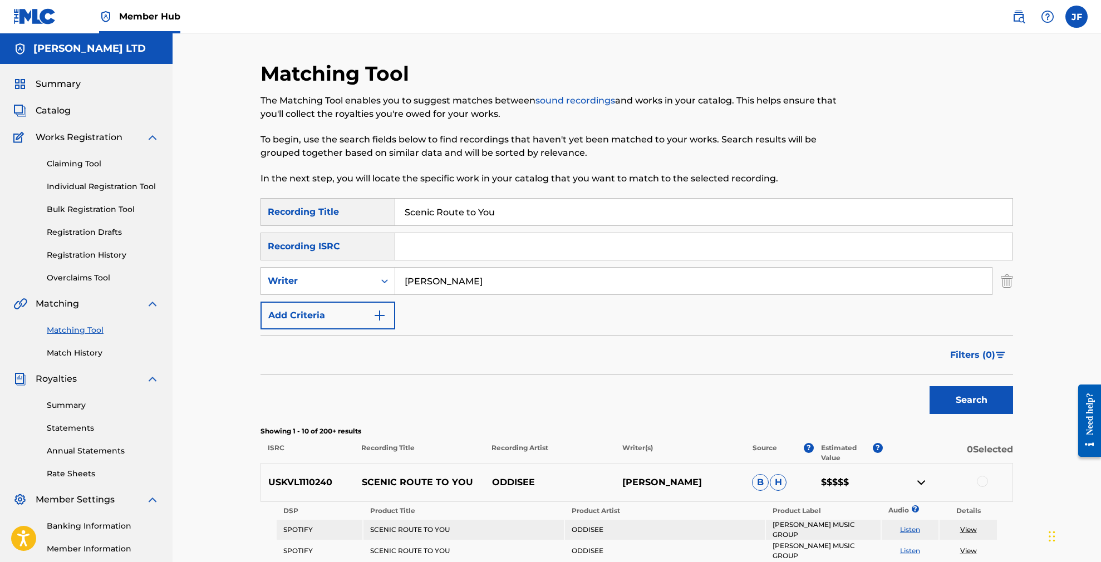
scroll to position [0, 0]
click at [1023, 17] on img at bounding box center [1018, 16] width 13 height 13
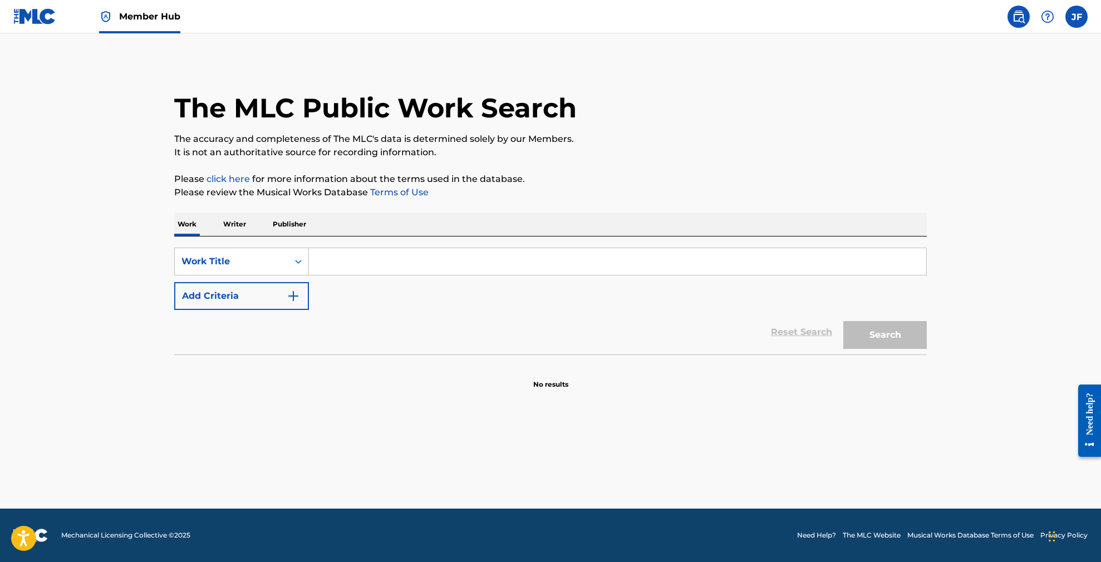
click at [287, 227] on p "Publisher" at bounding box center [289, 224] width 40 height 23
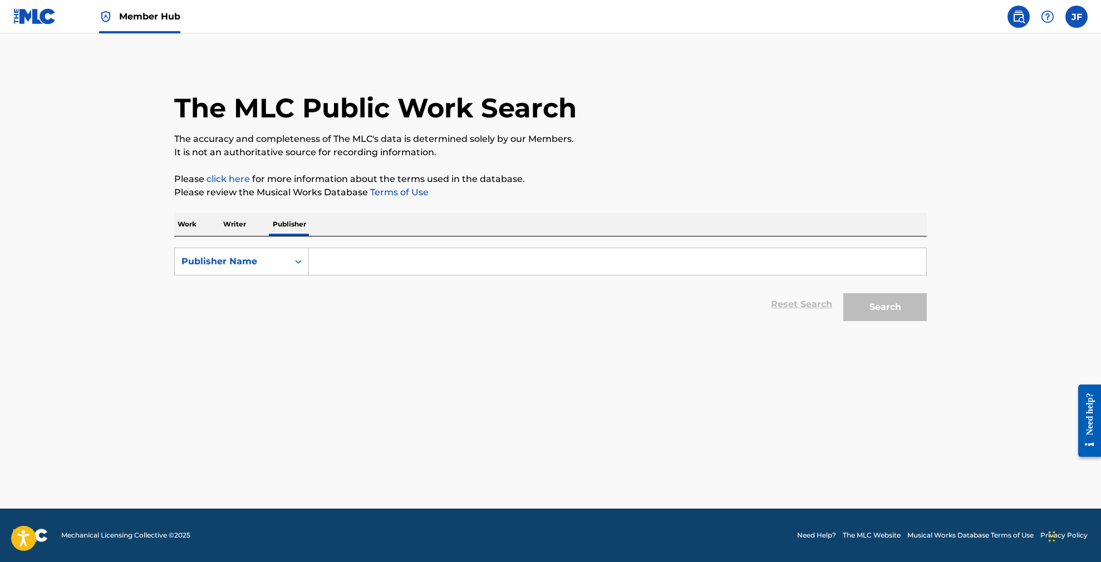
click at [351, 265] on input "Search Form" at bounding box center [617, 261] width 617 height 27
click at [230, 229] on p "Writer" at bounding box center [235, 224] width 30 height 23
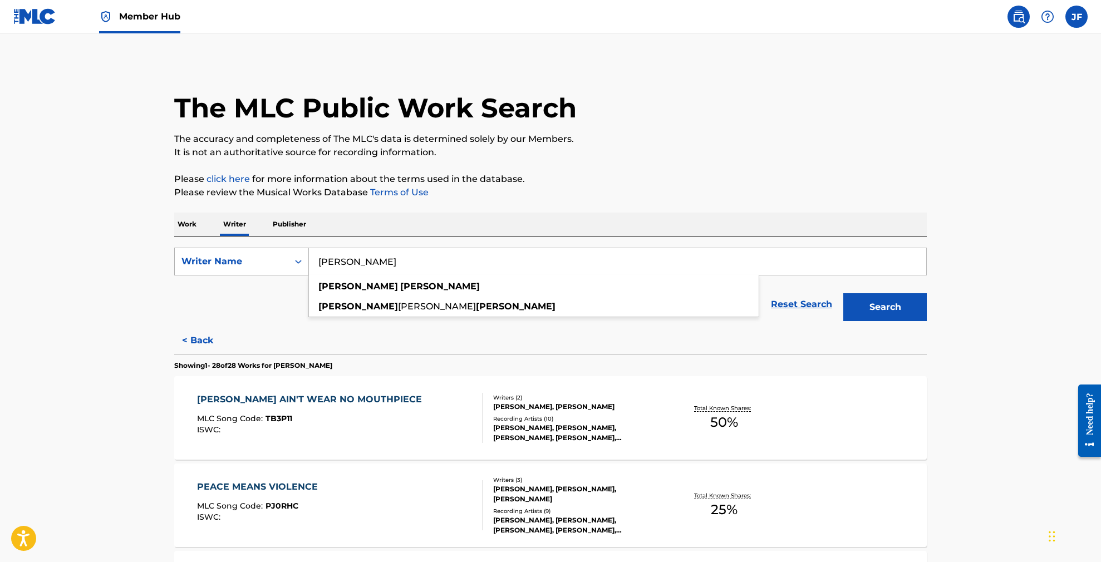
drag, startPoint x: 402, startPoint y: 262, endPoint x: 288, endPoint y: 252, distance: 115.1
click at [288, 252] on div "SearchWithCriteria72f19065-8b0d-4a68-8997-5b0c07e11cc4 Writer Name stuart hudgi…" at bounding box center [550, 262] width 753 height 28
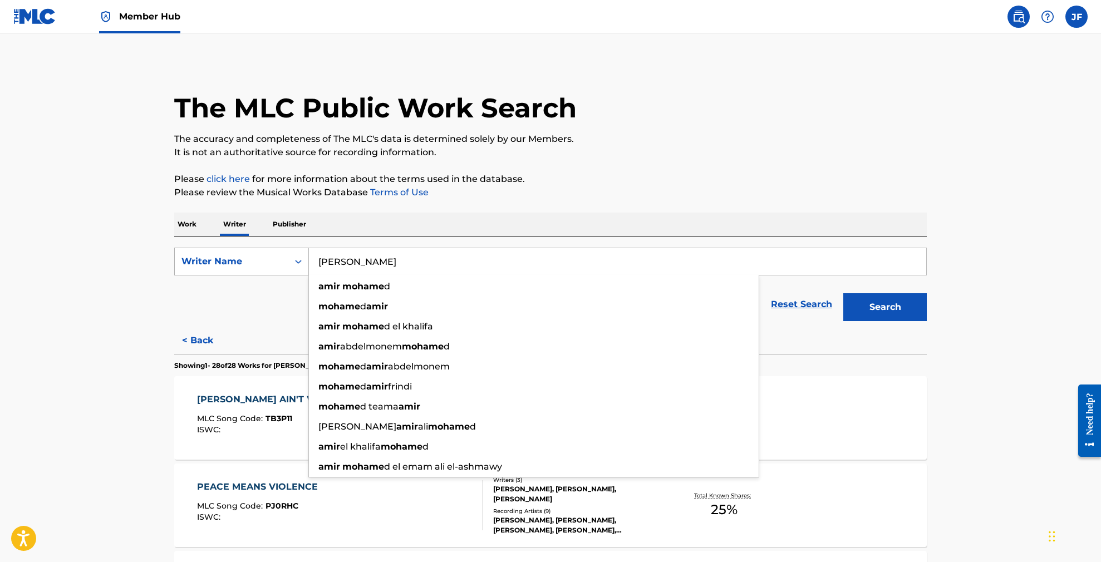
type input "[PERSON_NAME]"
click at [885, 307] on button "Search" at bounding box center [884, 307] width 83 height 28
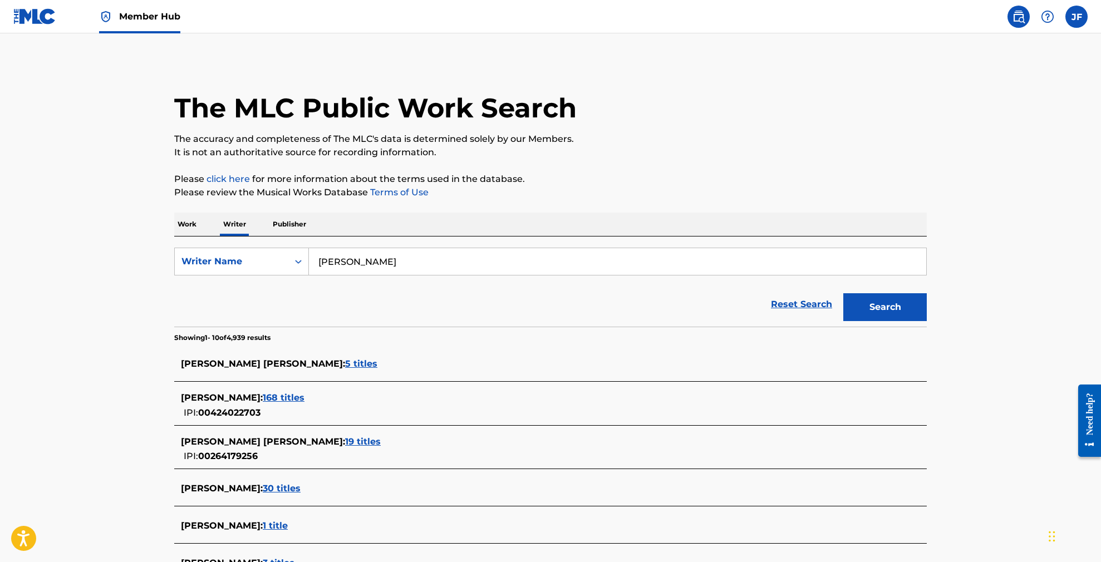
click at [347, 444] on span "19 titles" at bounding box center [363, 441] width 36 height 11
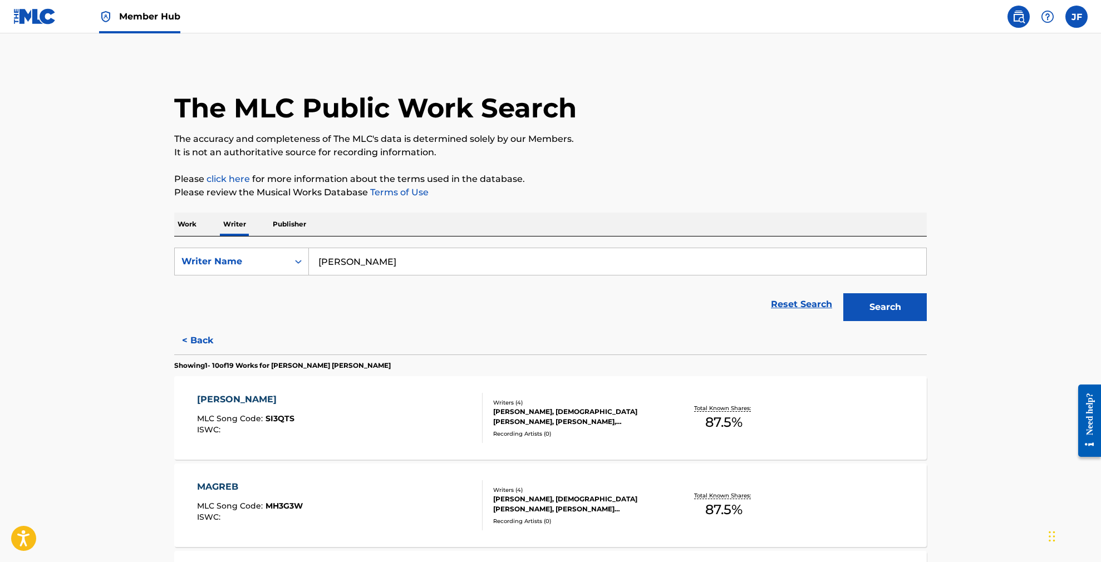
click at [35, 15] on img at bounding box center [34, 16] width 43 height 16
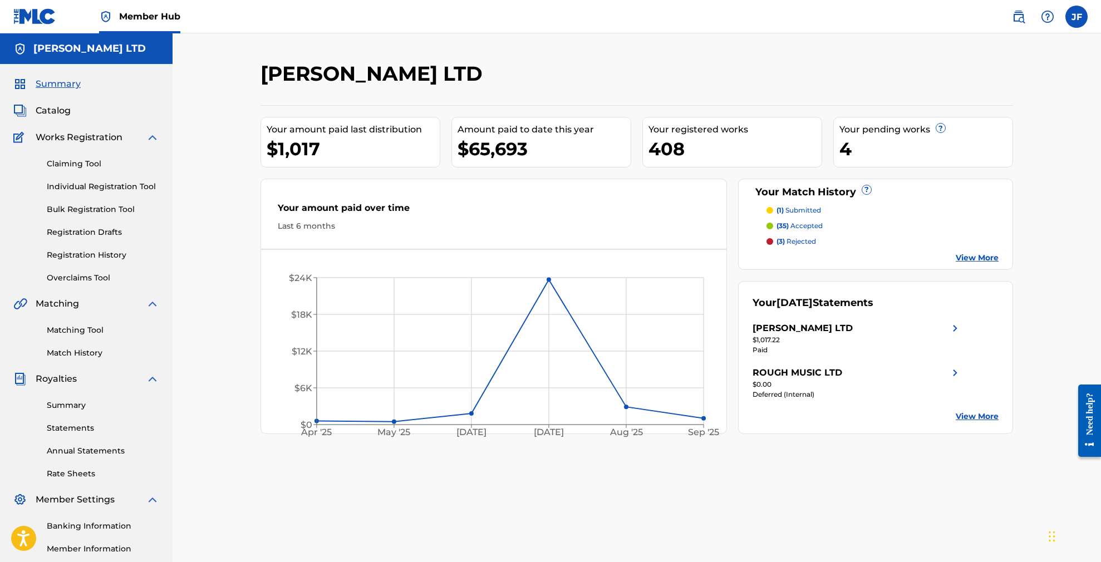
scroll to position [0, 1]
click at [85, 336] on link "Matching Tool" at bounding box center [103, 331] width 112 height 12
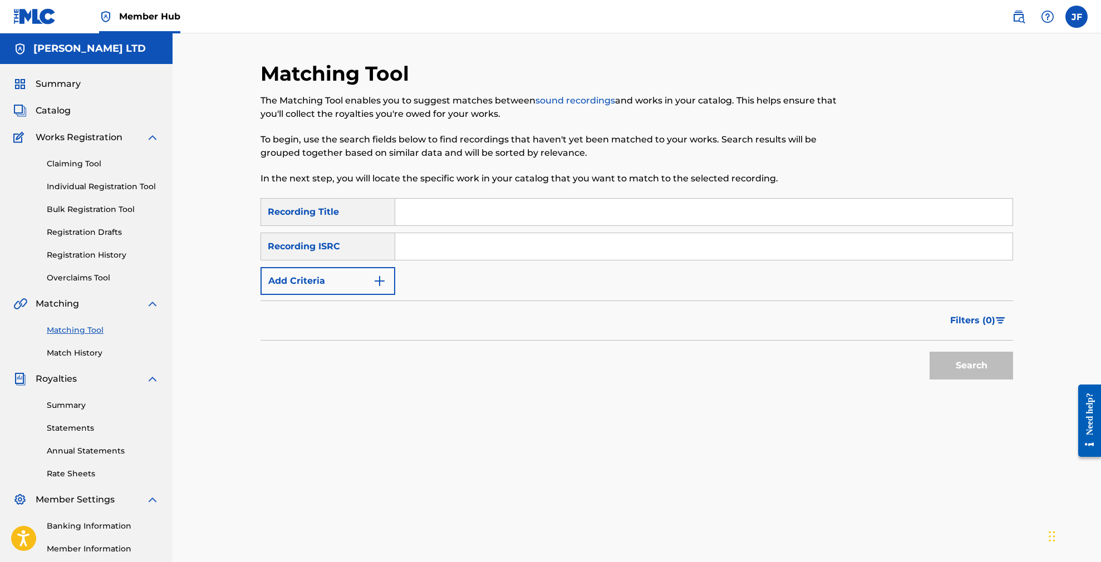
click at [422, 212] on input "Search Form" at bounding box center [703, 212] width 617 height 27
paste input "Scenic Route To You"
type input "Scenic Route To You"
click at [976, 355] on button "Search" at bounding box center [971, 366] width 83 height 28
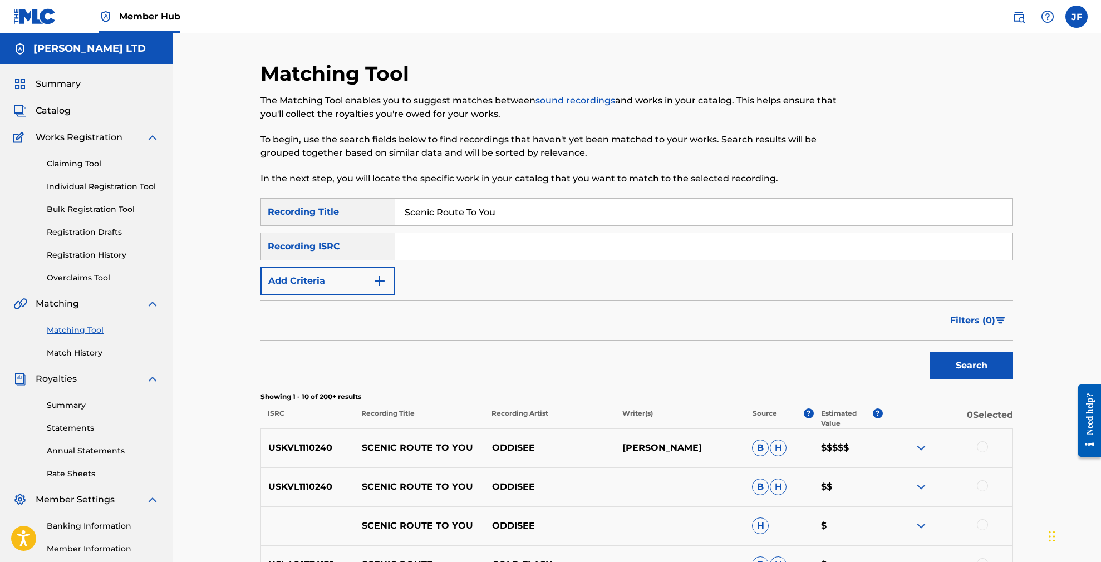
click at [923, 449] on img at bounding box center [921, 447] width 13 height 13
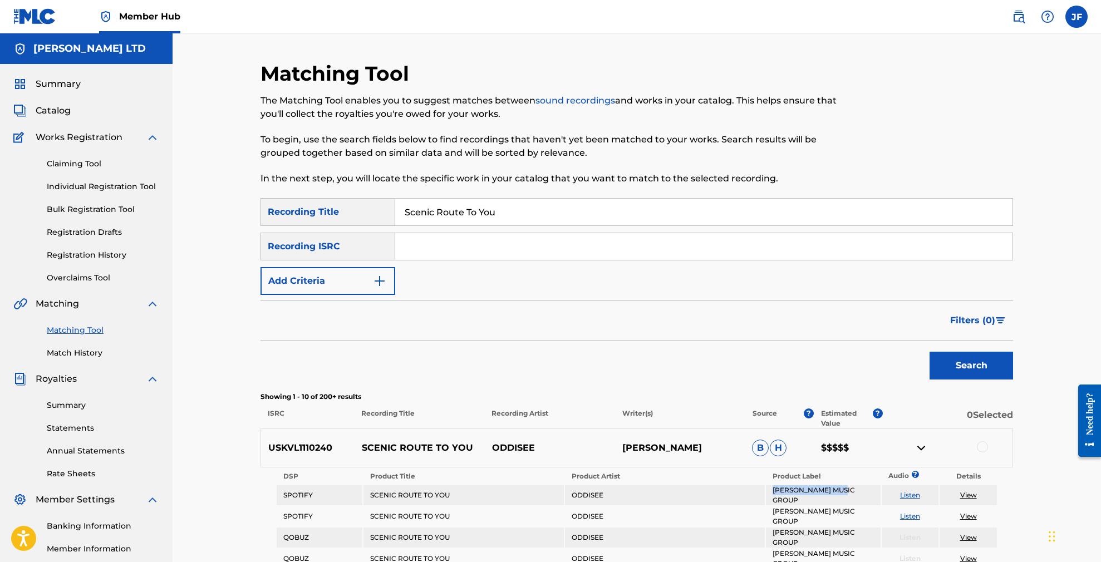
drag, startPoint x: 782, startPoint y: 492, endPoint x: 858, endPoint y: 494, distance: 76.3
click at [858, 494] on td "[PERSON_NAME] MUSIC GROUP" at bounding box center [823, 495] width 114 height 20
copy td "[PERSON_NAME] MUSIC GROUP"
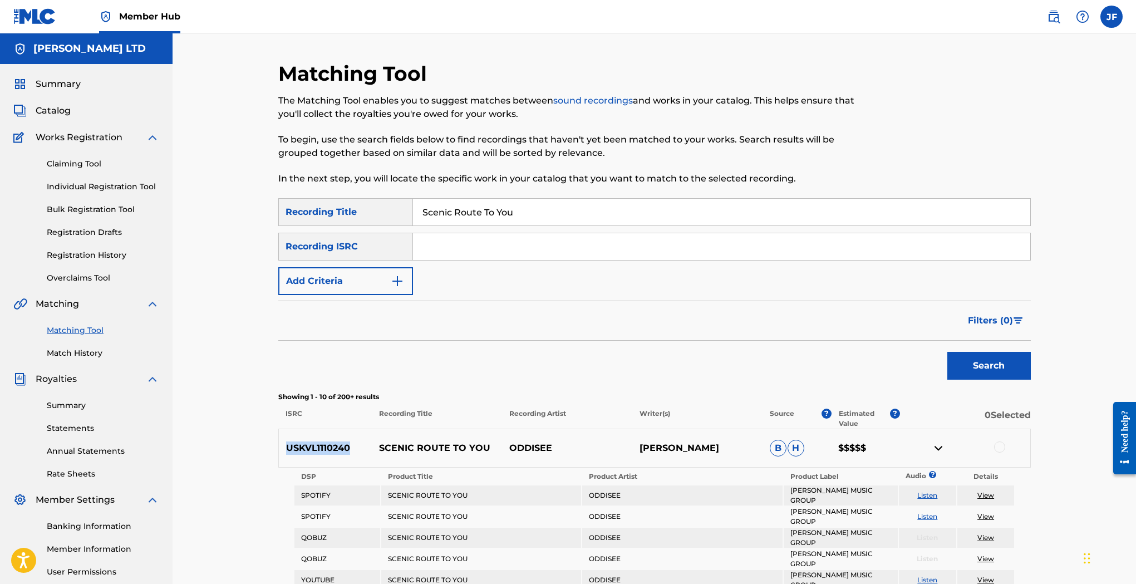
drag, startPoint x: 350, startPoint y: 447, endPoint x: 287, endPoint y: 449, distance: 62.9
click at [287, 449] on p "USKVL1110240" at bounding box center [326, 447] width 94 height 13
copy p "USKVL1110240"
drag, startPoint x: 792, startPoint y: 493, endPoint x: 882, endPoint y: 490, distance: 89.7
click at [882, 490] on td "[PERSON_NAME] MUSIC GROUP" at bounding box center [841, 495] width 114 height 20
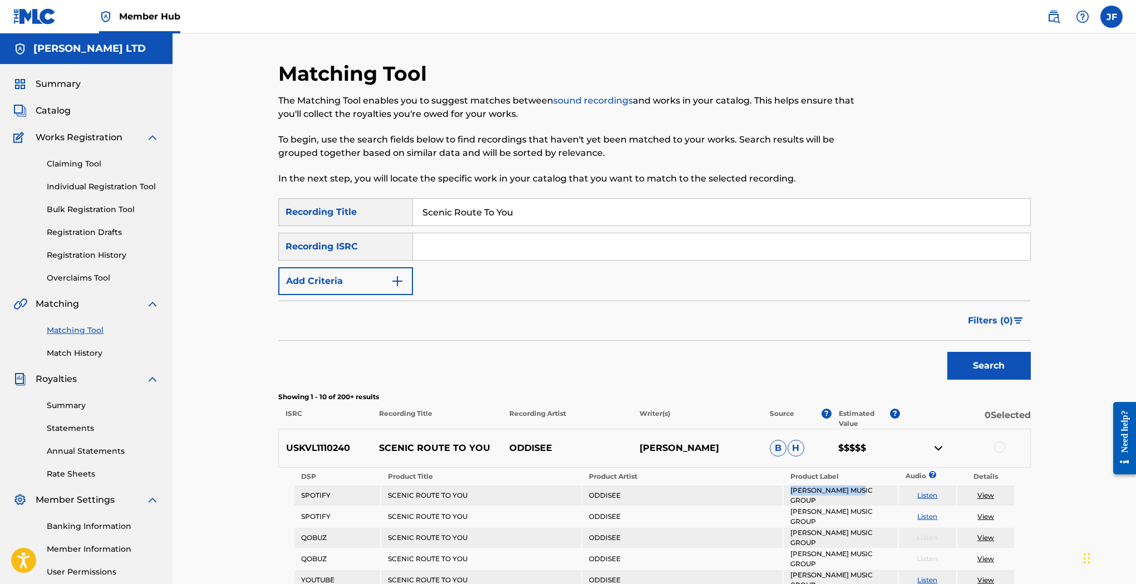
copy td "[PERSON_NAME] MUSIC GROUP"
